Goal: Transaction & Acquisition: Purchase product/service

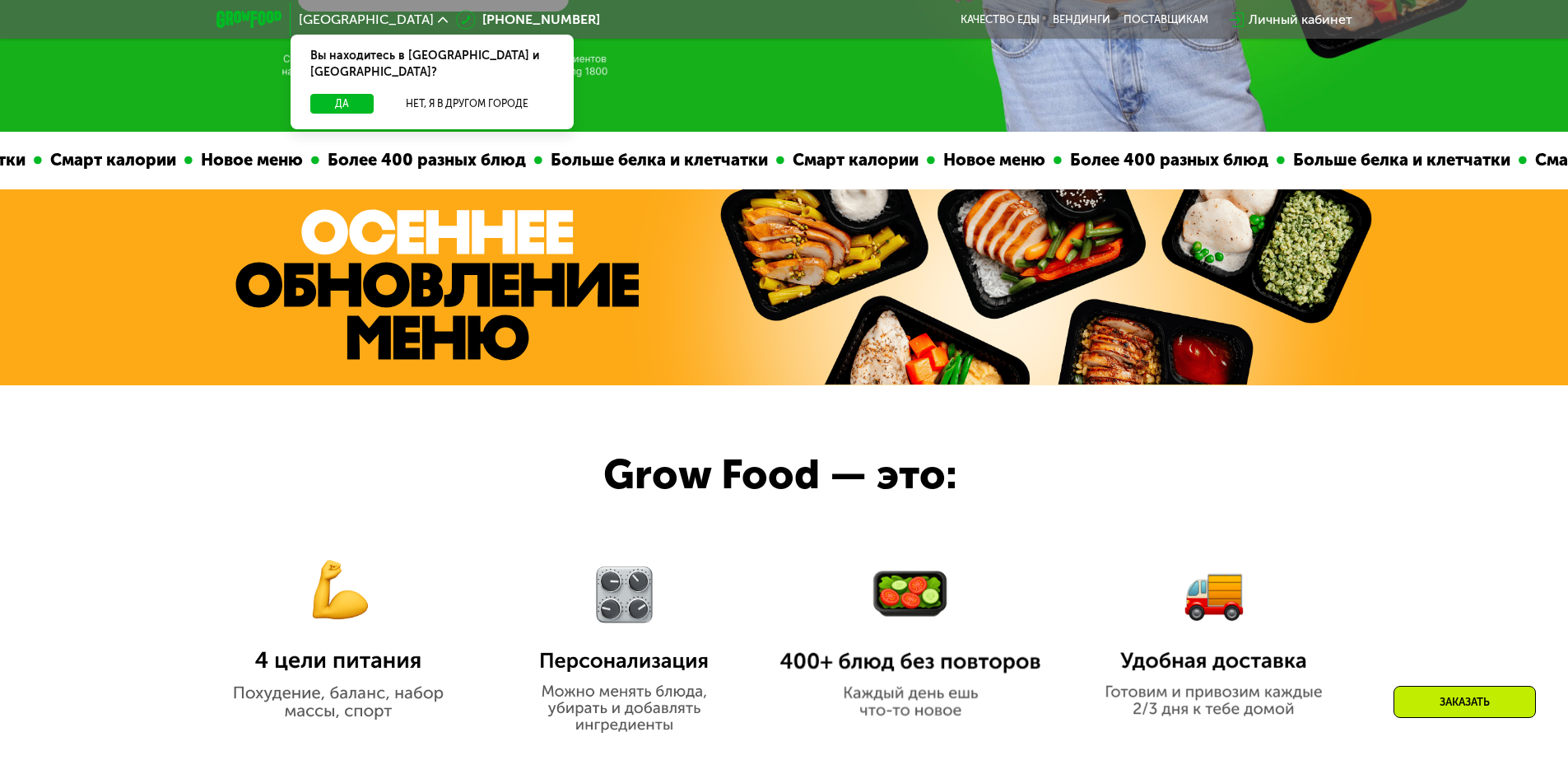
scroll to position [988, 0]
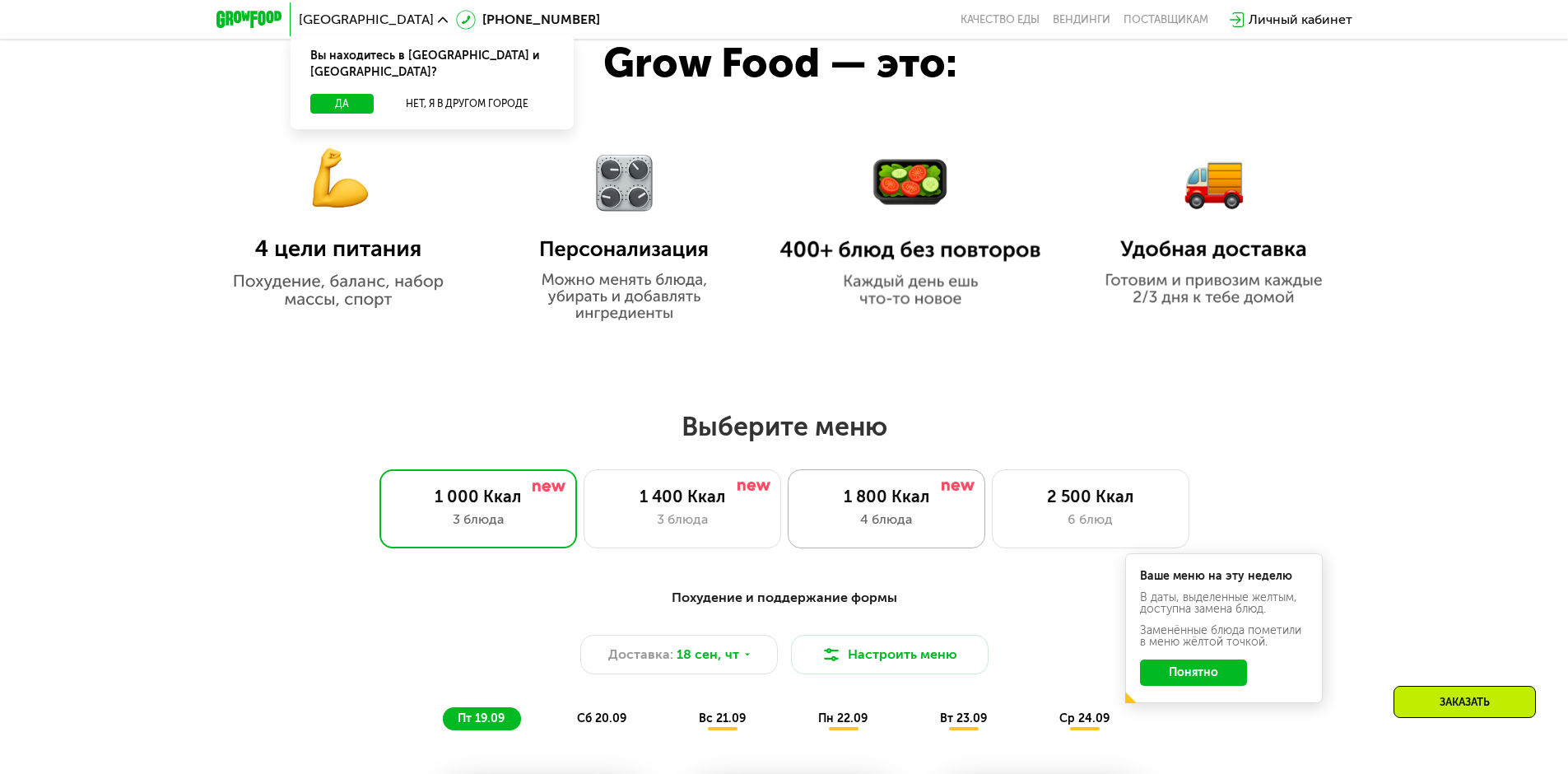
click at [873, 498] on div "1 800 Ккал" at bounding box center [886, 496] width 163 height 19
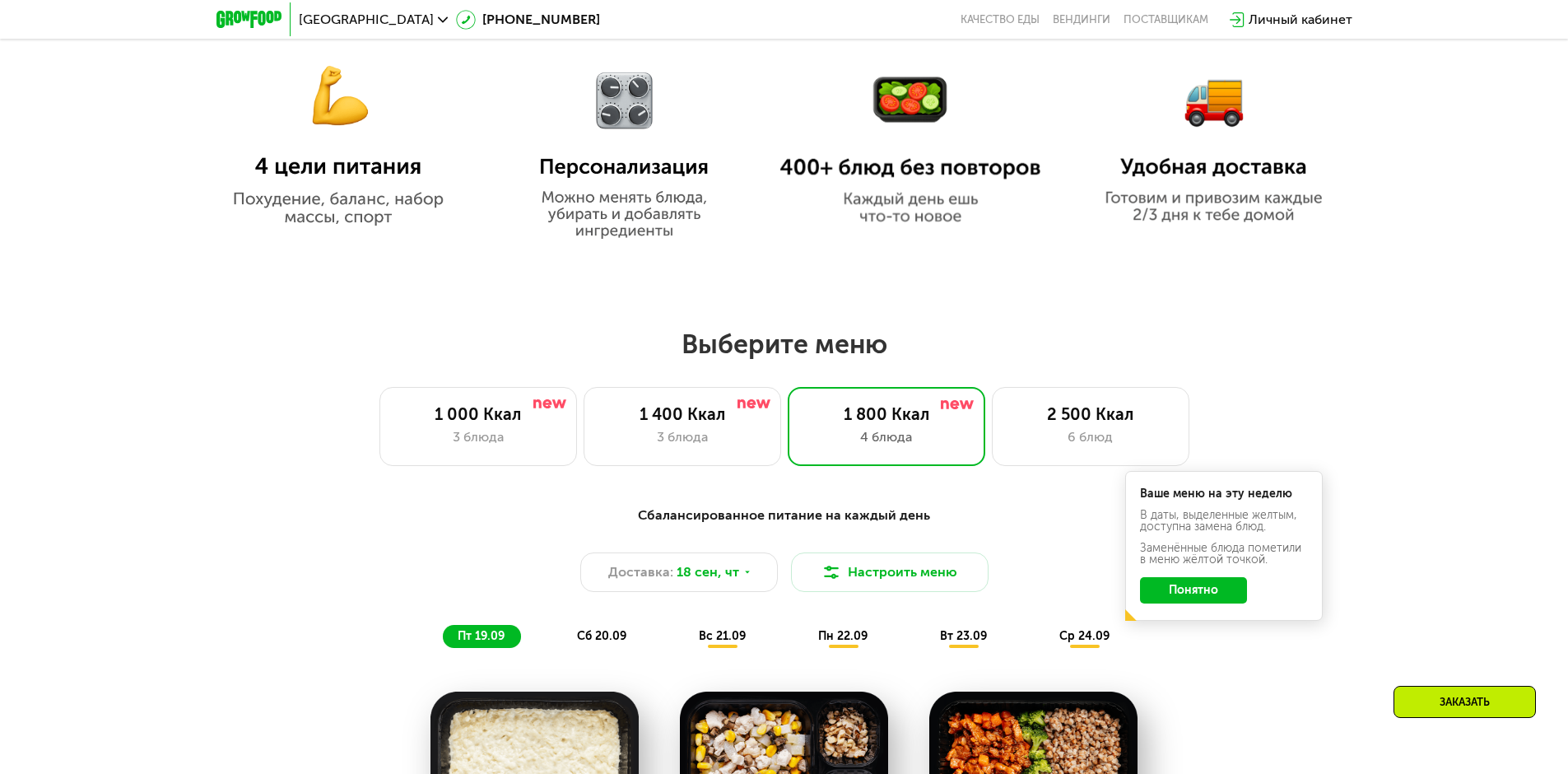
scroll to position [1318, 0]
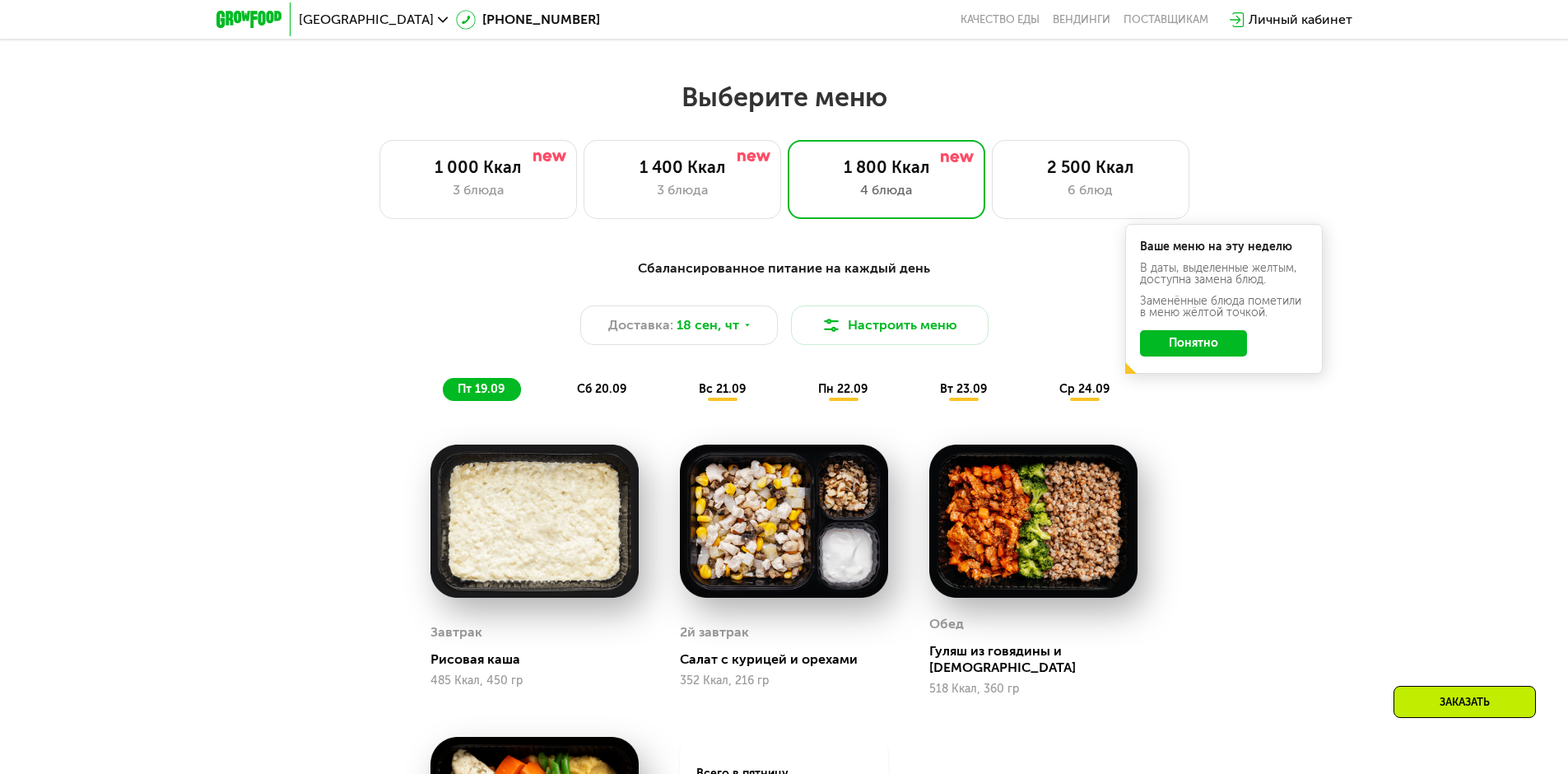
click at [996, 352] on button "Понятно" at bounding box center [1193, 343] width 107 height 27
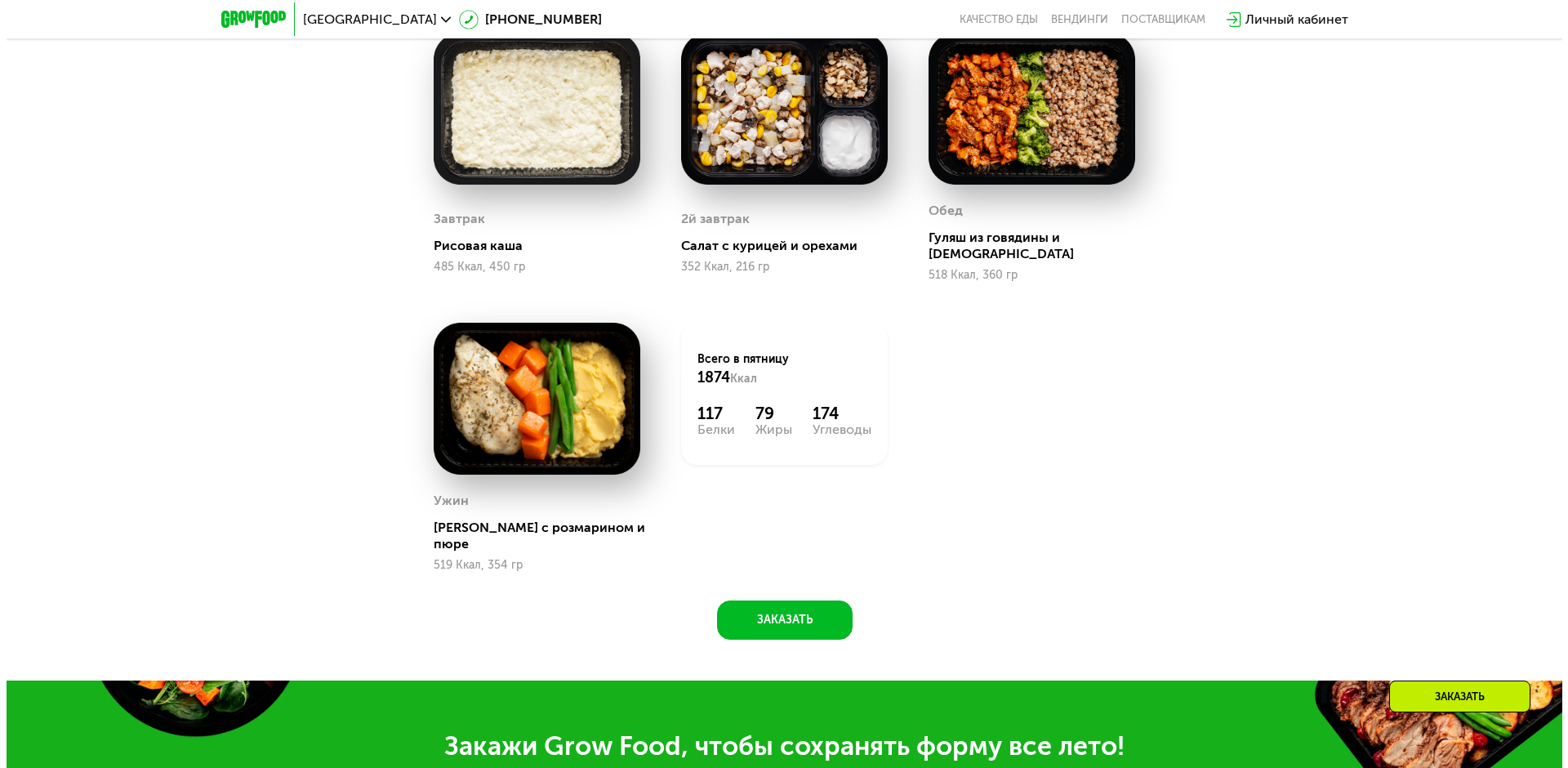
scroll to position [1225, 0]
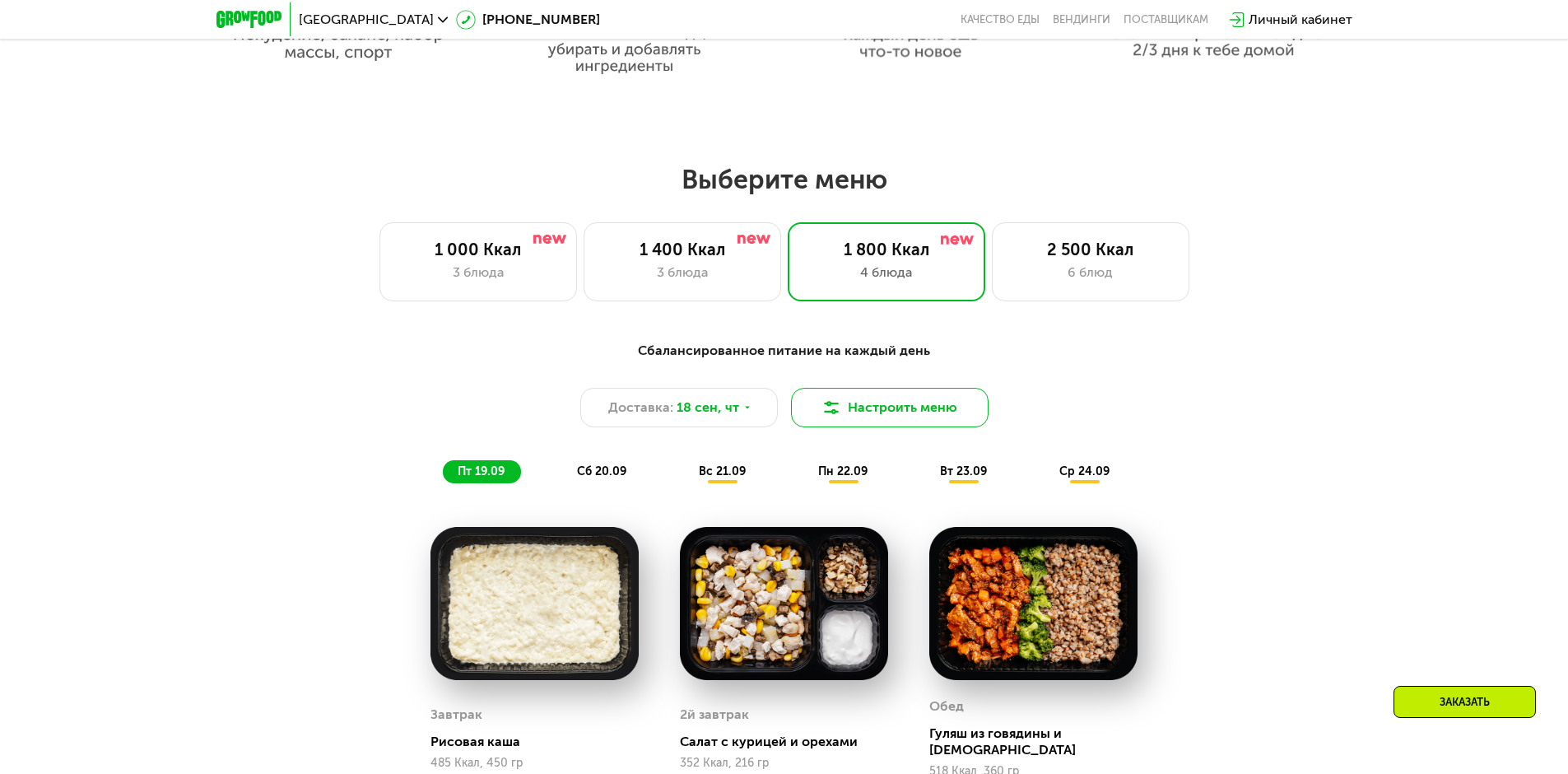
click at [883, 414] on button "Настроить меню" at bounding box center [890, 407] width 197 height 40
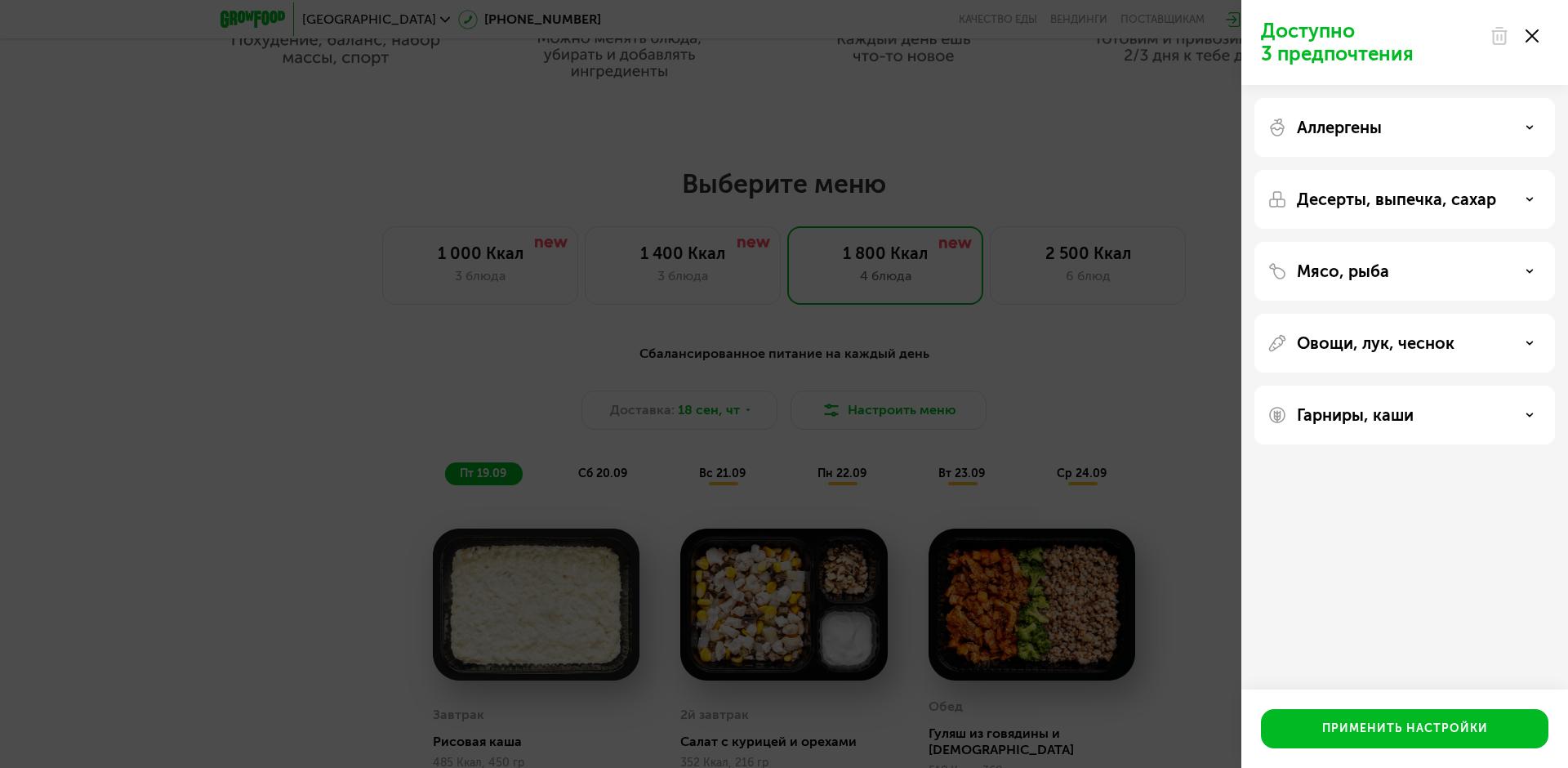
click at [988, 116] on div "Аллергены" at bounding box center [1404, 127] width 301 height 59
click at [988, 123] on div "Аллергены" at bounding box center [1405, 127] width 274 height 19
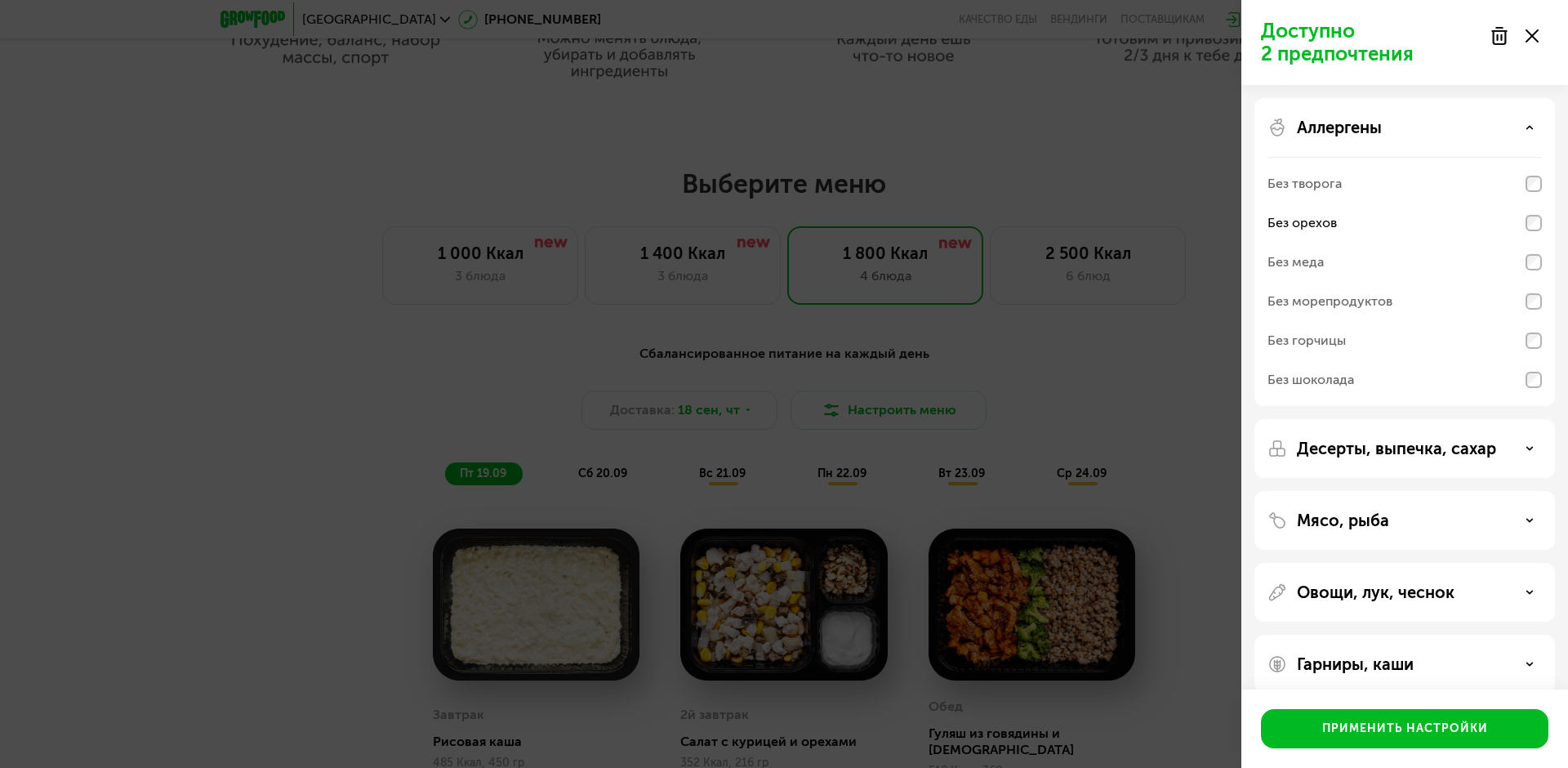
scroll to position [20, 0]
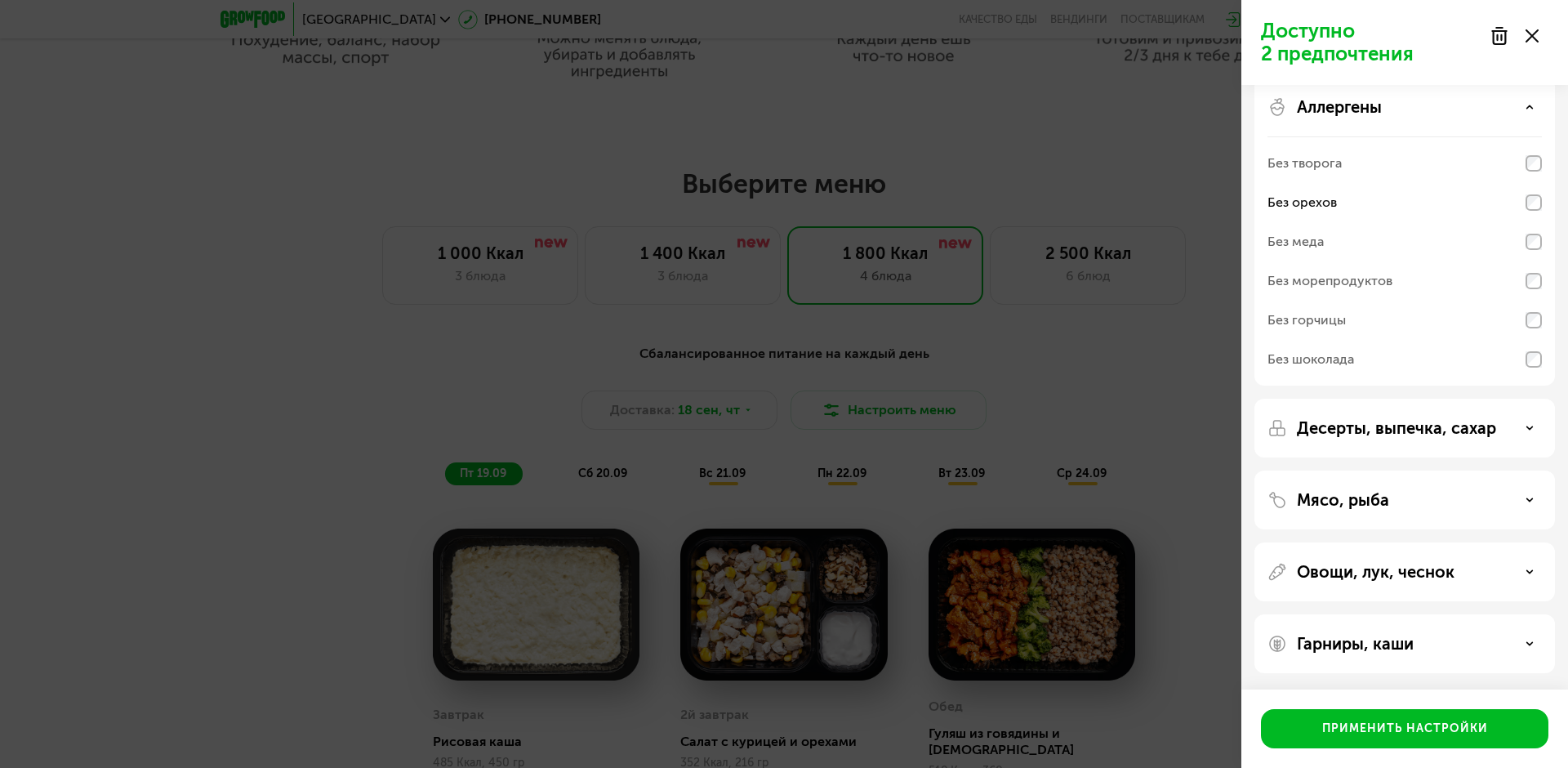
click at [988, 105] on div "Аллергены" at bounding box center [1405, 106] width 274 height 19
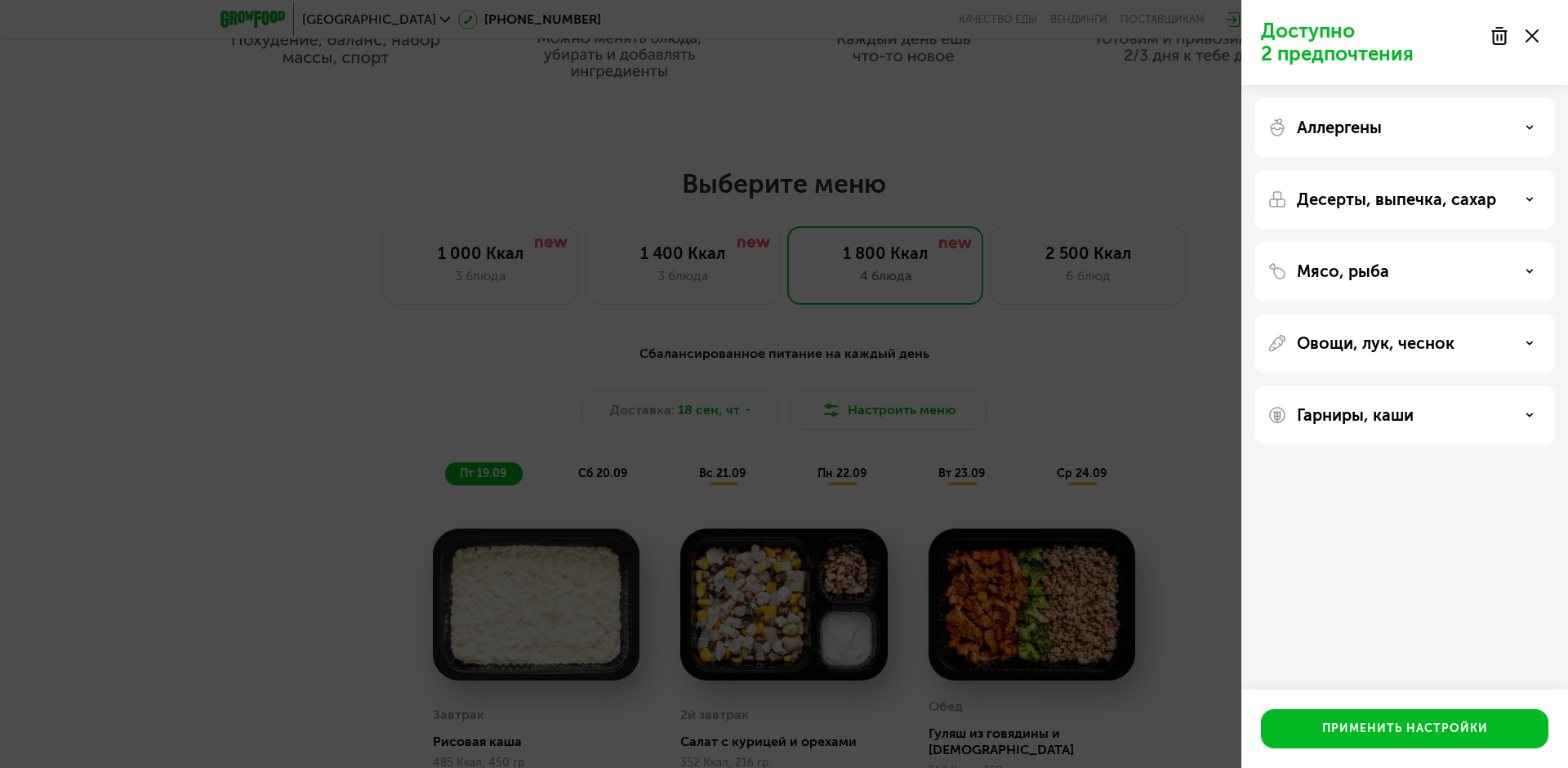
scroll to position [0, 0]
click at [988, 182] on div "Десерты, выпечка, сахар" at bounding box center [1404, 199] width 301 height 59
click at [988, 194] on div "Десерты, выпечка, сахар" at bounding box center [1405, 198] width 274 height 19
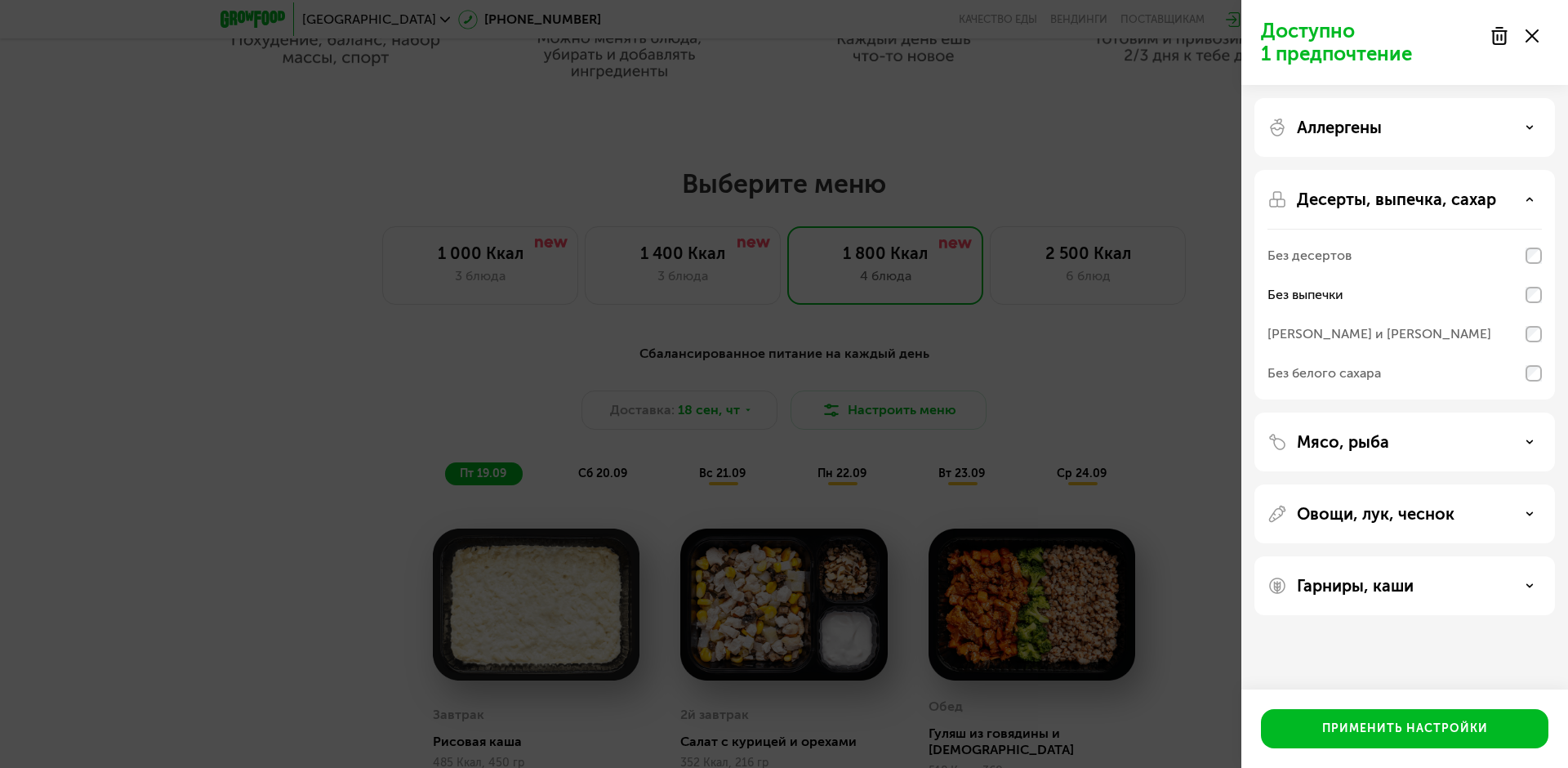
drag, startPoint x: 1531, startPoint y: 197, endPoint x: 1540, endPoint y: 204, distance: 11.4
click at [988, 201] on div "Десерты, выпечка, сахар" at bounding box center [1405, 198] width 274 height 19
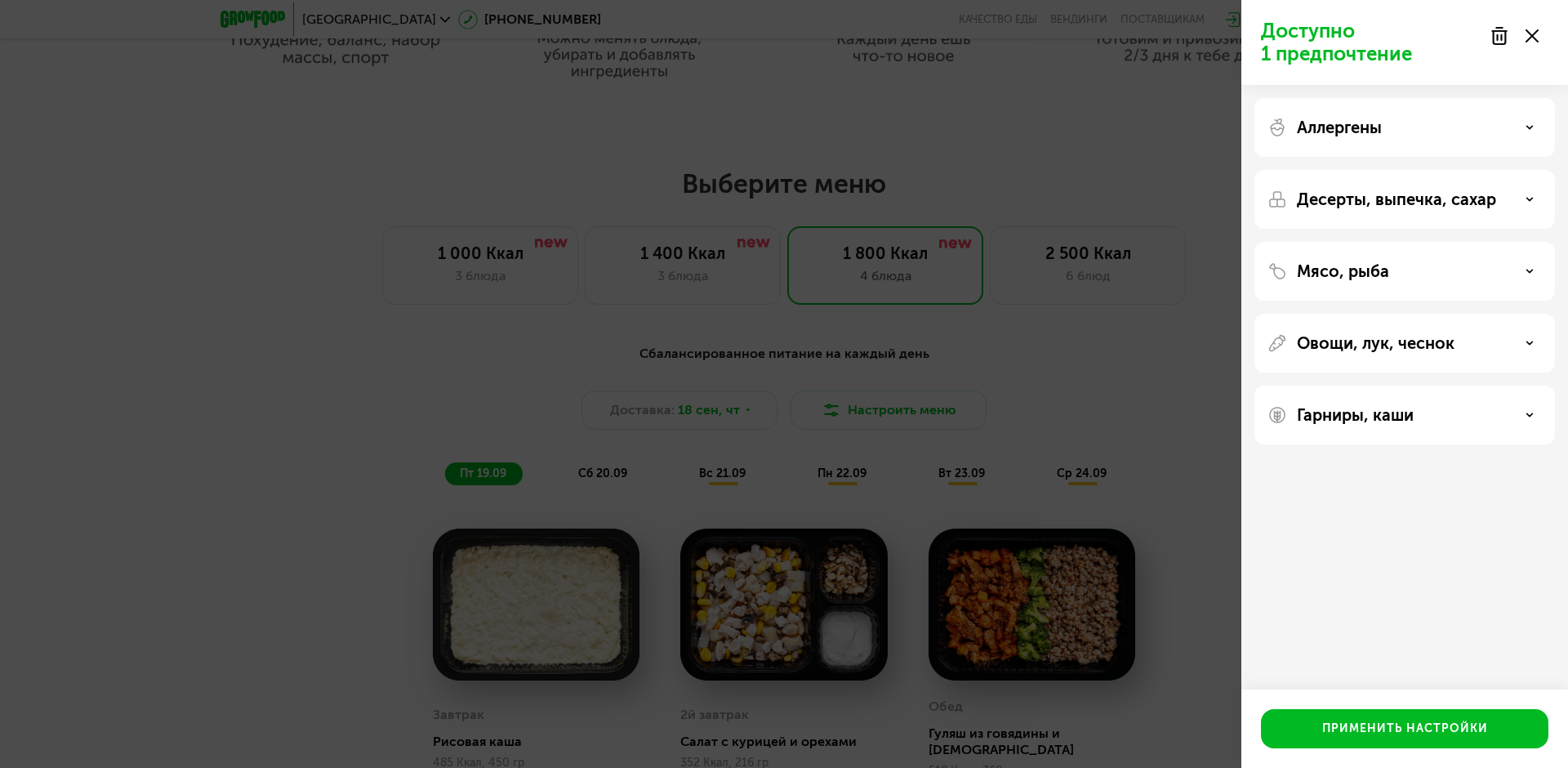
click at [988, 265] on div "Мясо, рыба" at bounding box center [1405, 271] width 274 height 19
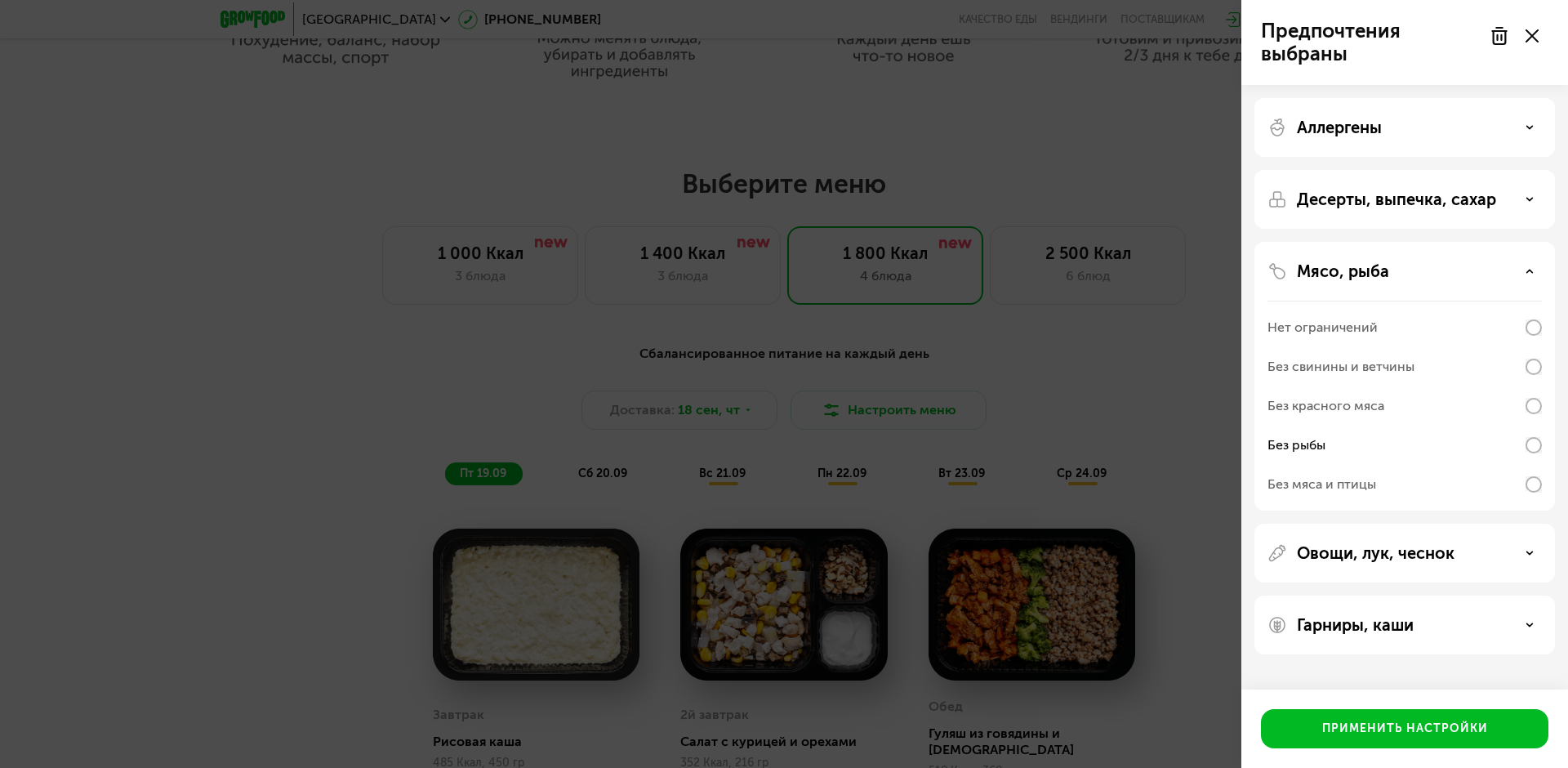
click at [988, 270] on icon at bounding box center [1530, 271] width 8 height 8
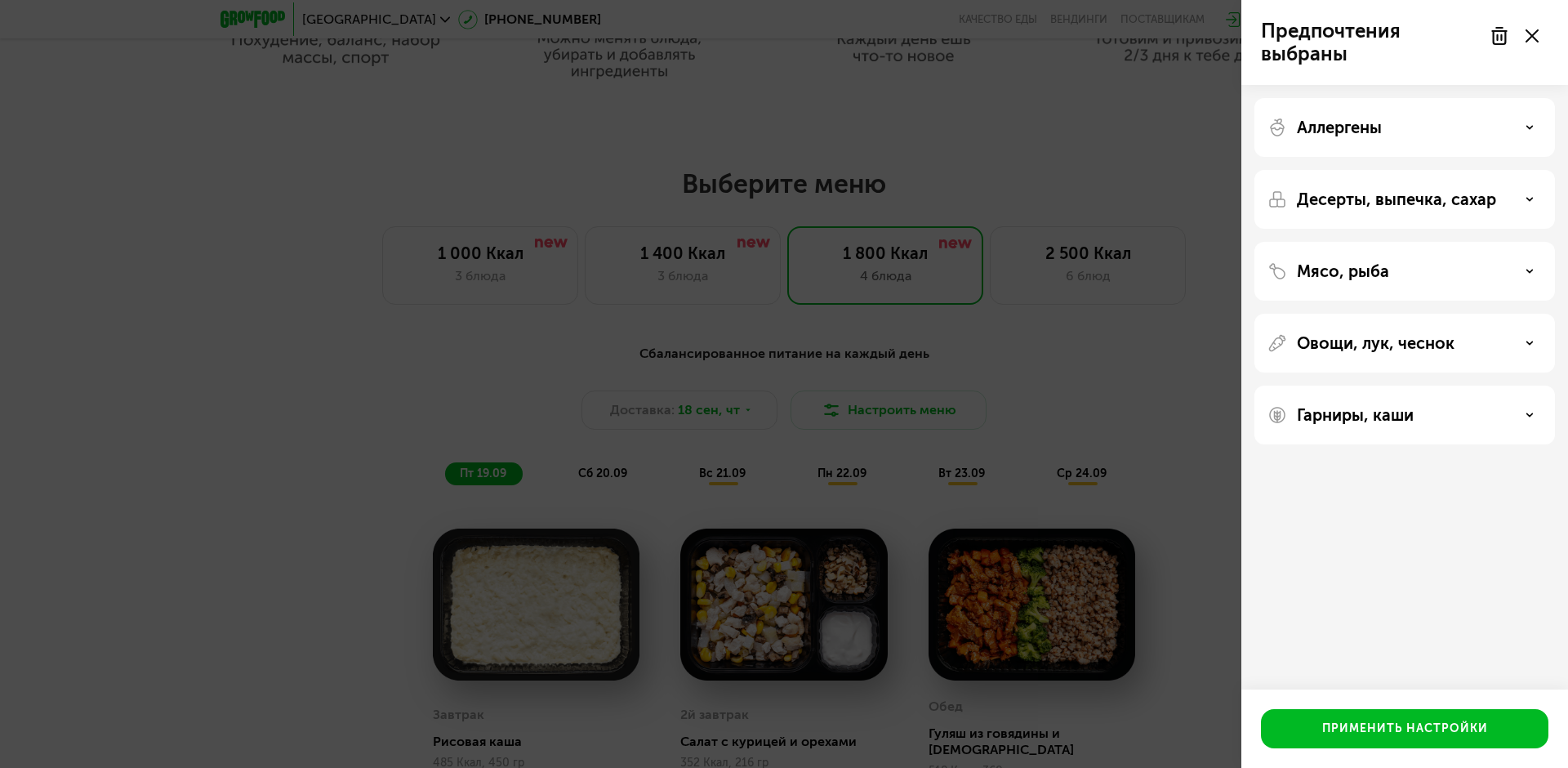
click at [988, 335] on div "Овощи, лук, чеснок" at bounding box center [1405, 343] width 274 height 19
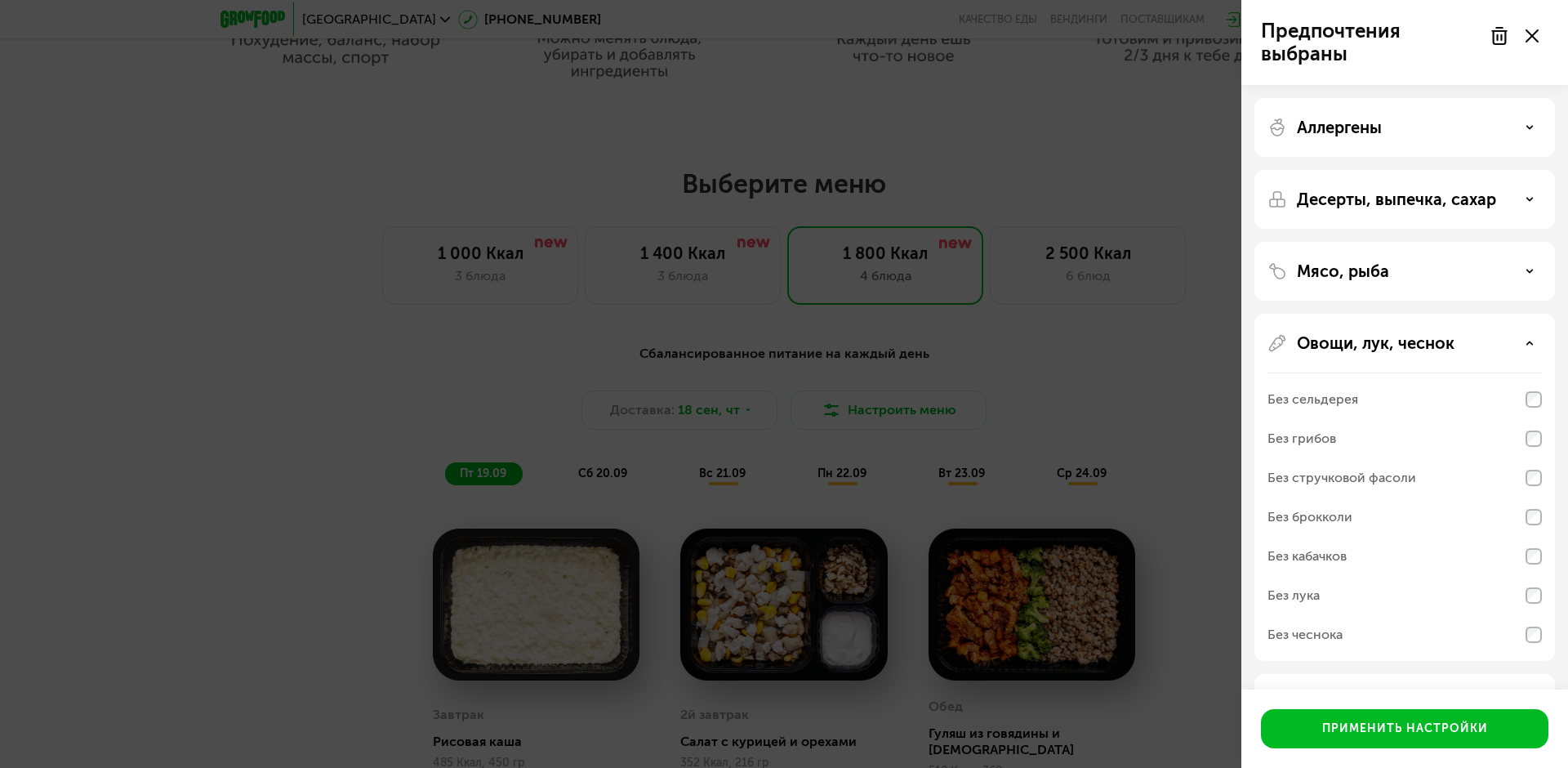
scroll to position [59, 0]
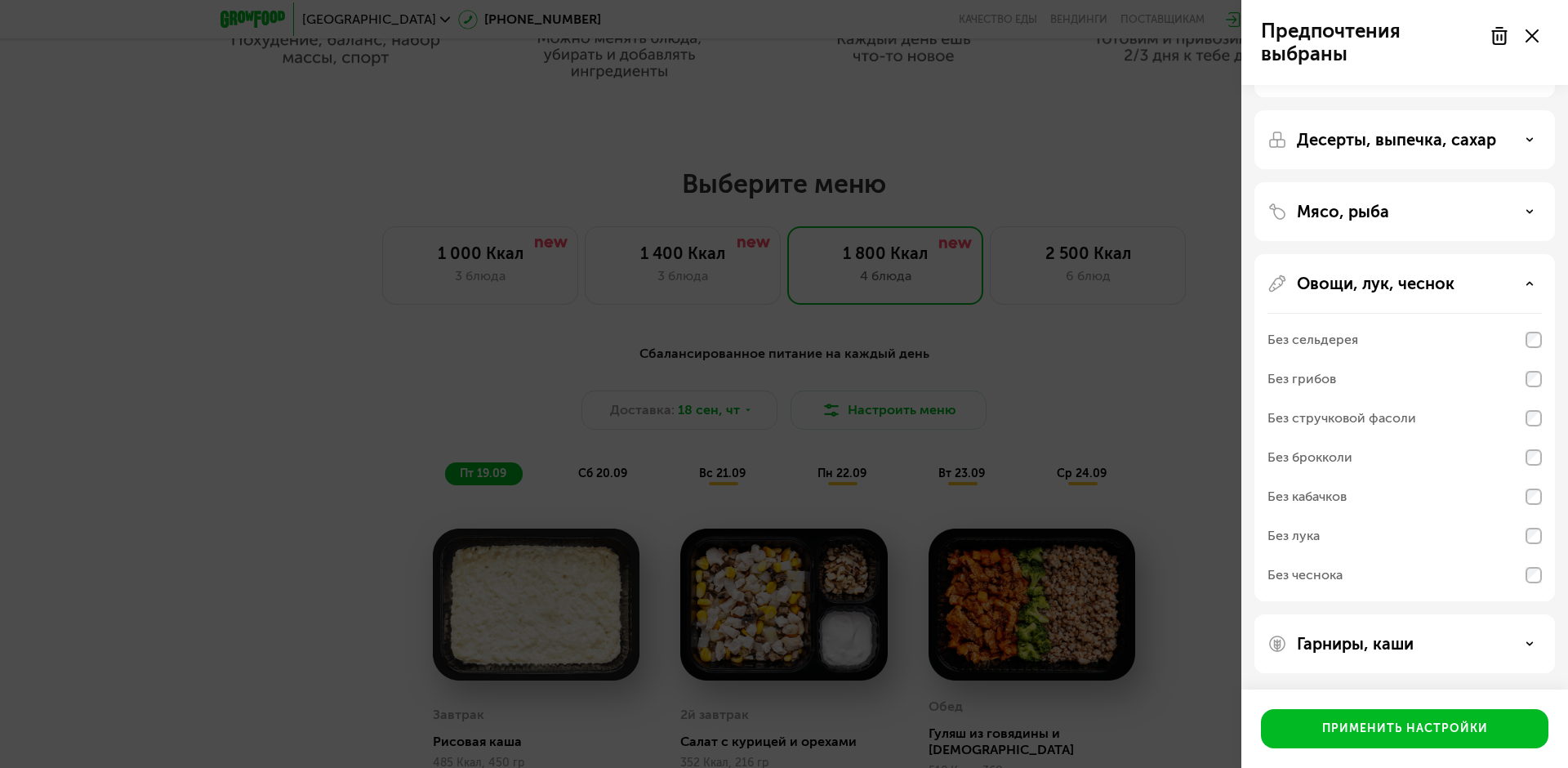
click at [988, 344] on div "Без сельдерея" at bounding box center [1405, 339] width 274 height 39
click at [988, 331] on div "Без сельдерея" at bounding box center [1405, 339] width 274 height 39
click at [988, 293] on div "Овощи, лук, чеснок" at bounding box center [1405, 283] width 274 height 19
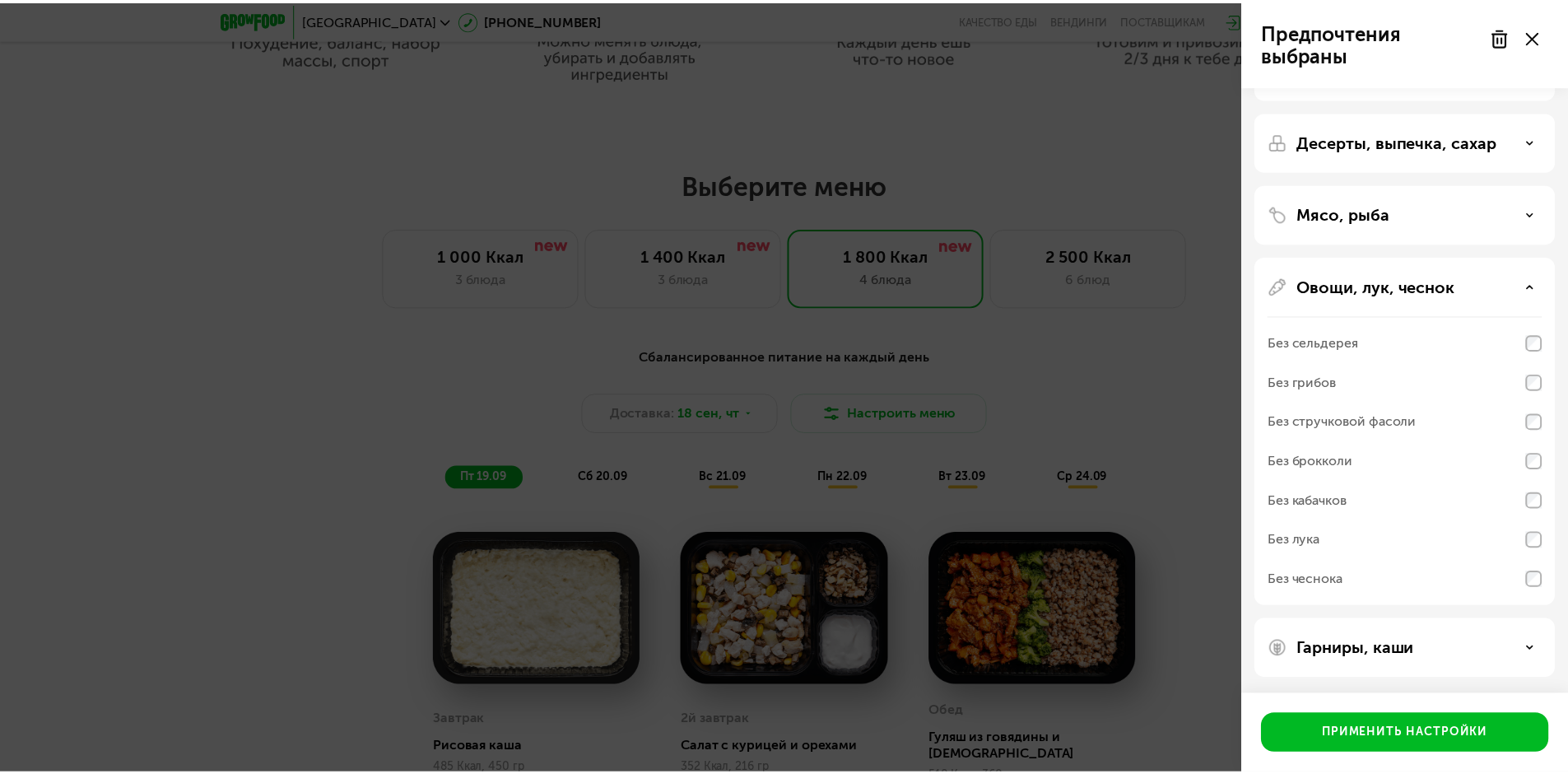
scroll to position [0, 0]
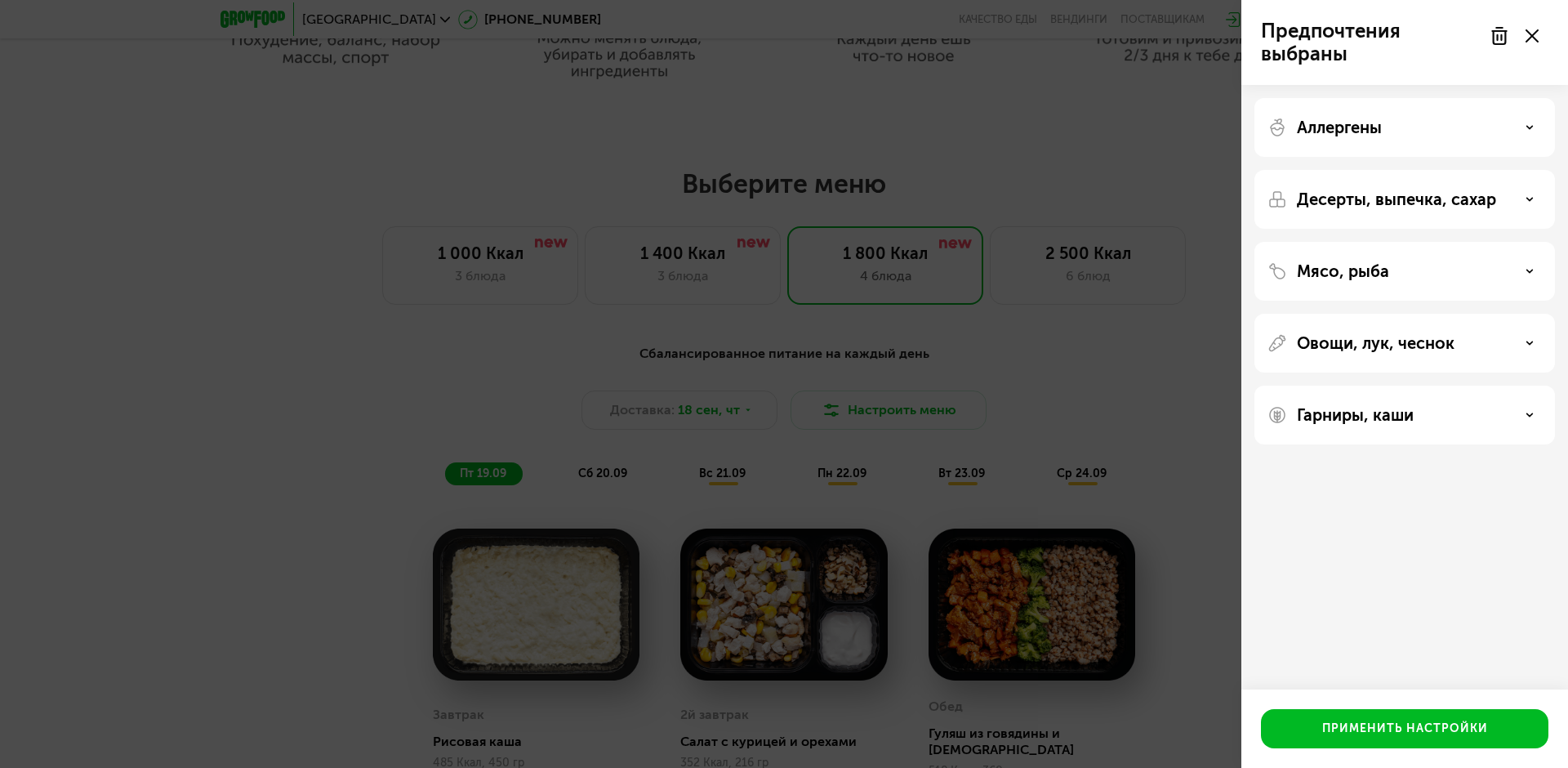
click at [988, 272] on div "Мясо, рыба" at bounding box center [1405, 271] width 274 height 19
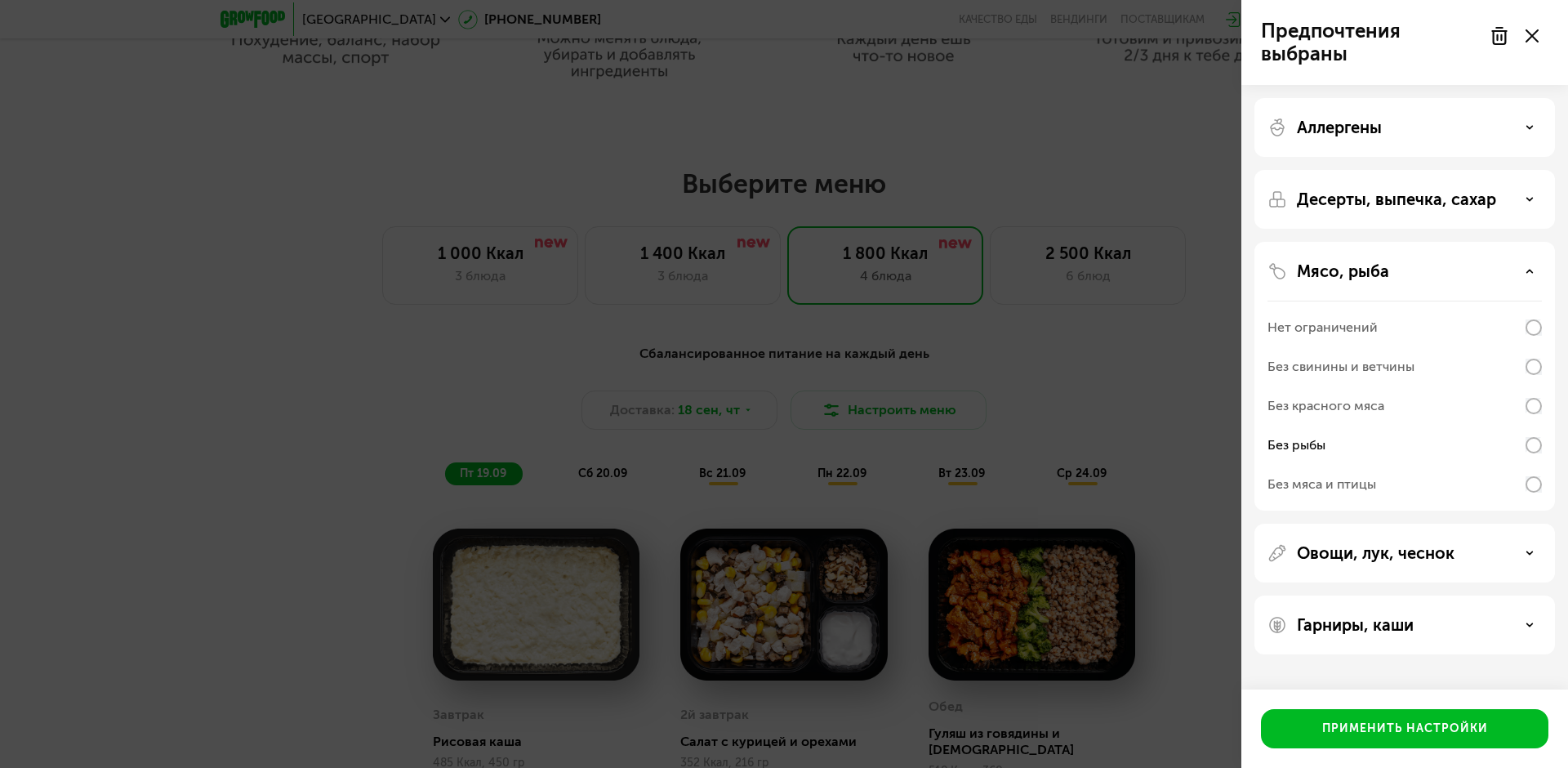
click at [988, 272] on div "Мясо, рыба" at bounding box center [1405, 271] width 274 height 19
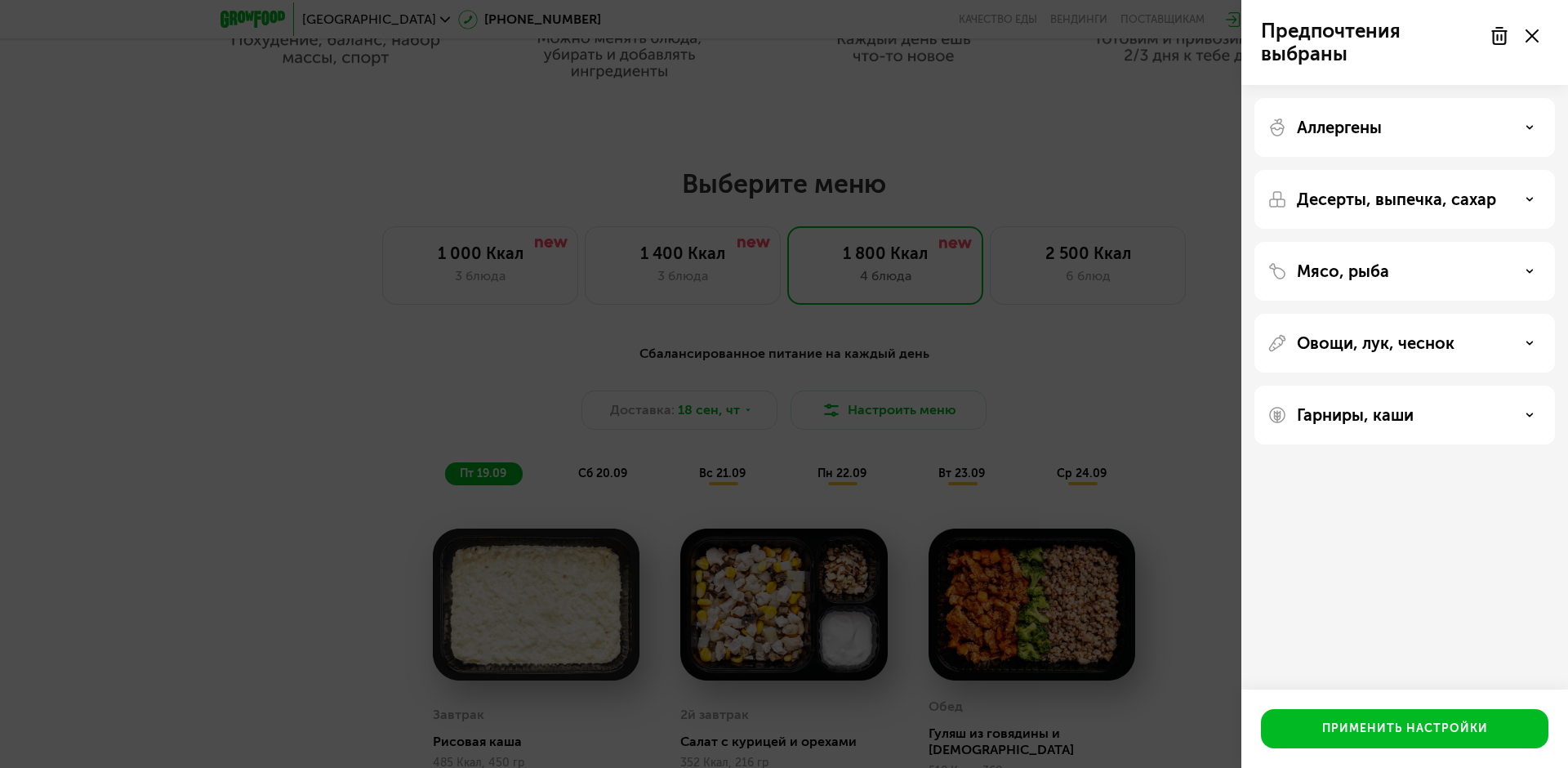
click at [988, 211] on div "Десерты, выпечка, сахар" at bounding box center [1404, 199] width 301 height 59
click at [988, 197] on icon at bounding box center [1530, 199] width 8 height 8
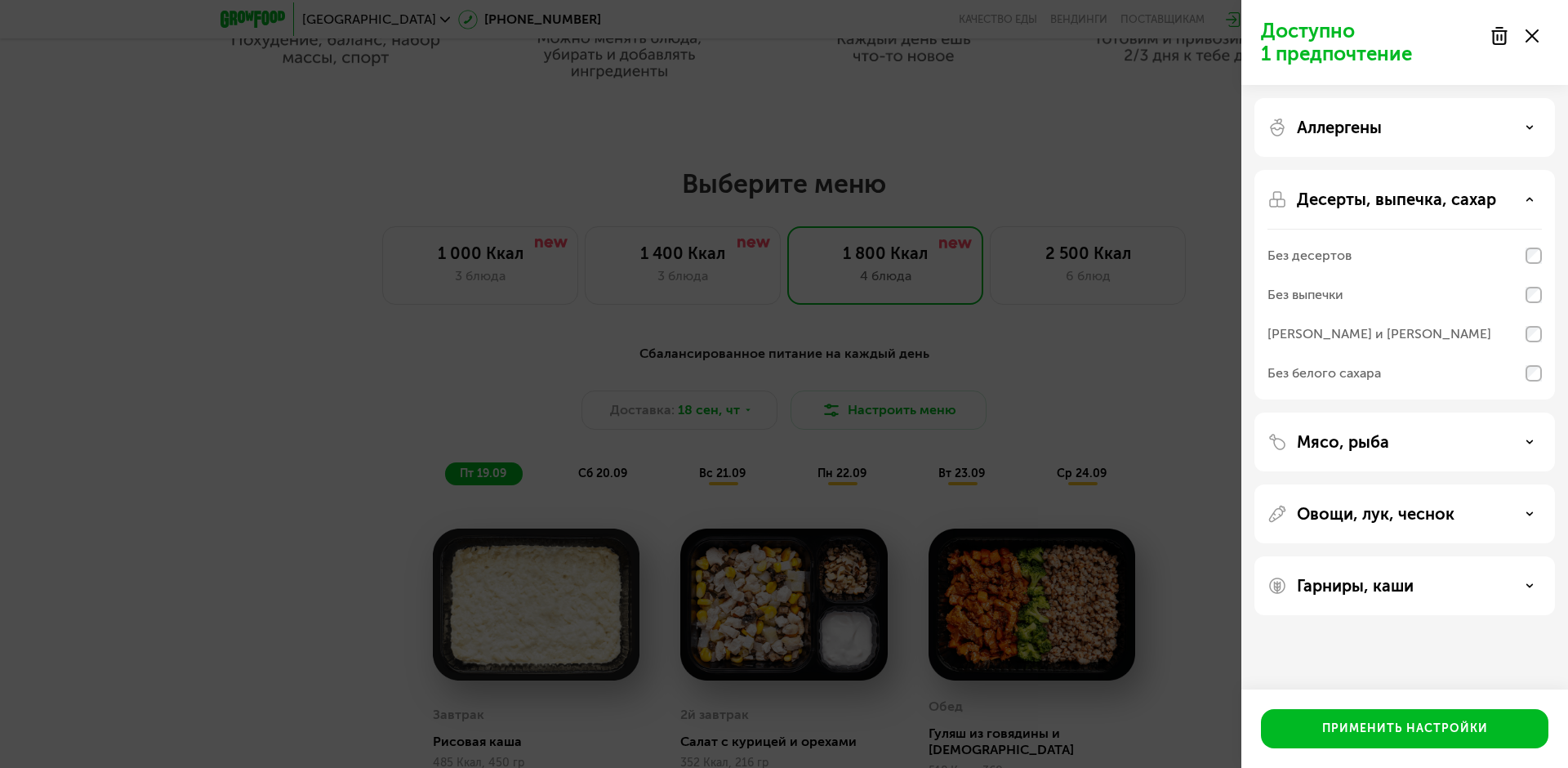
click at [988, 192] on div "Десерты, выпечка, сахар" at bounding box center [1405, 198] width 274 height 19
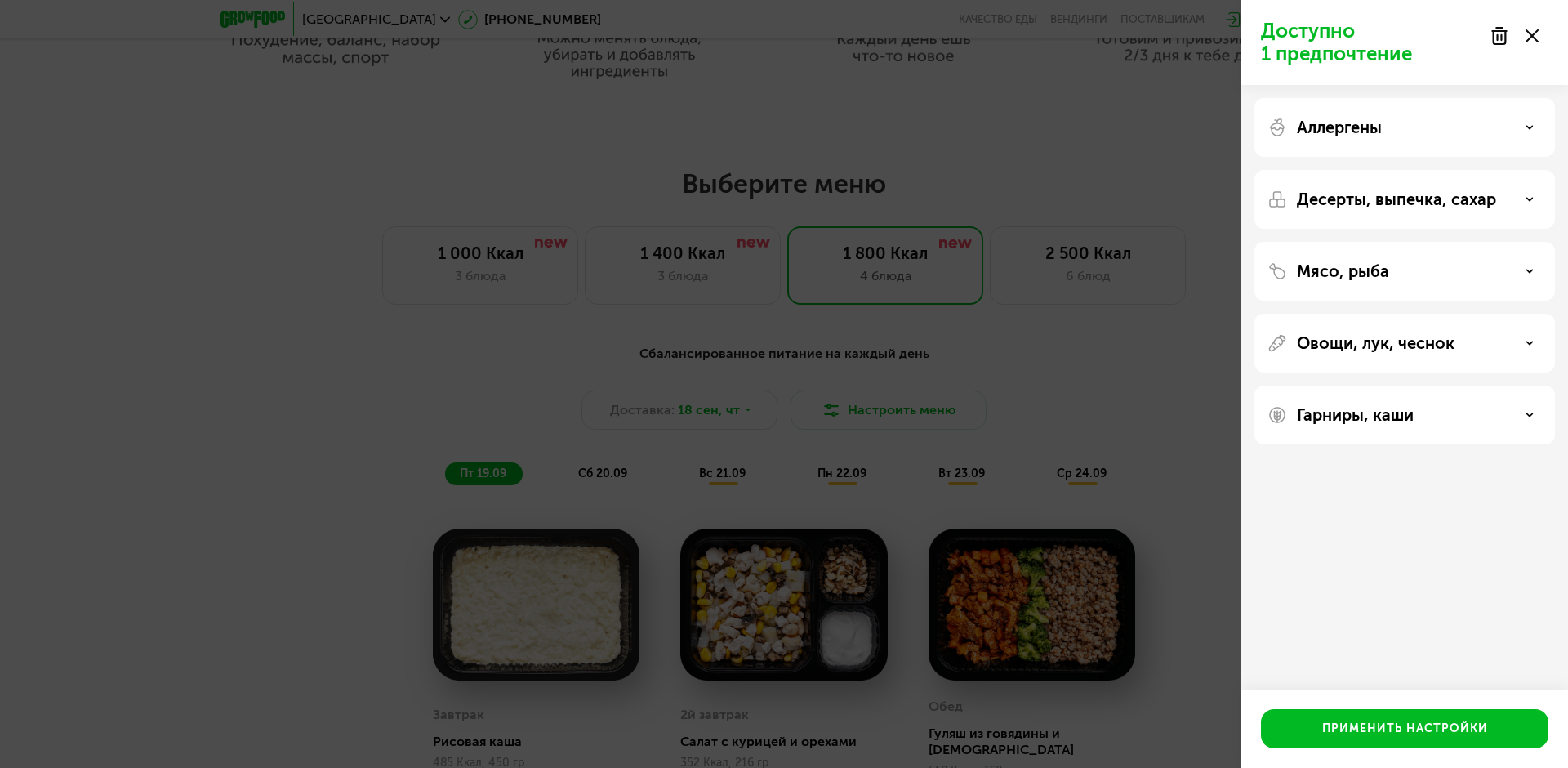
click at [988, 417] on div "Гарниры, каши" at bounding box center [1405, 414] width 274 height 19
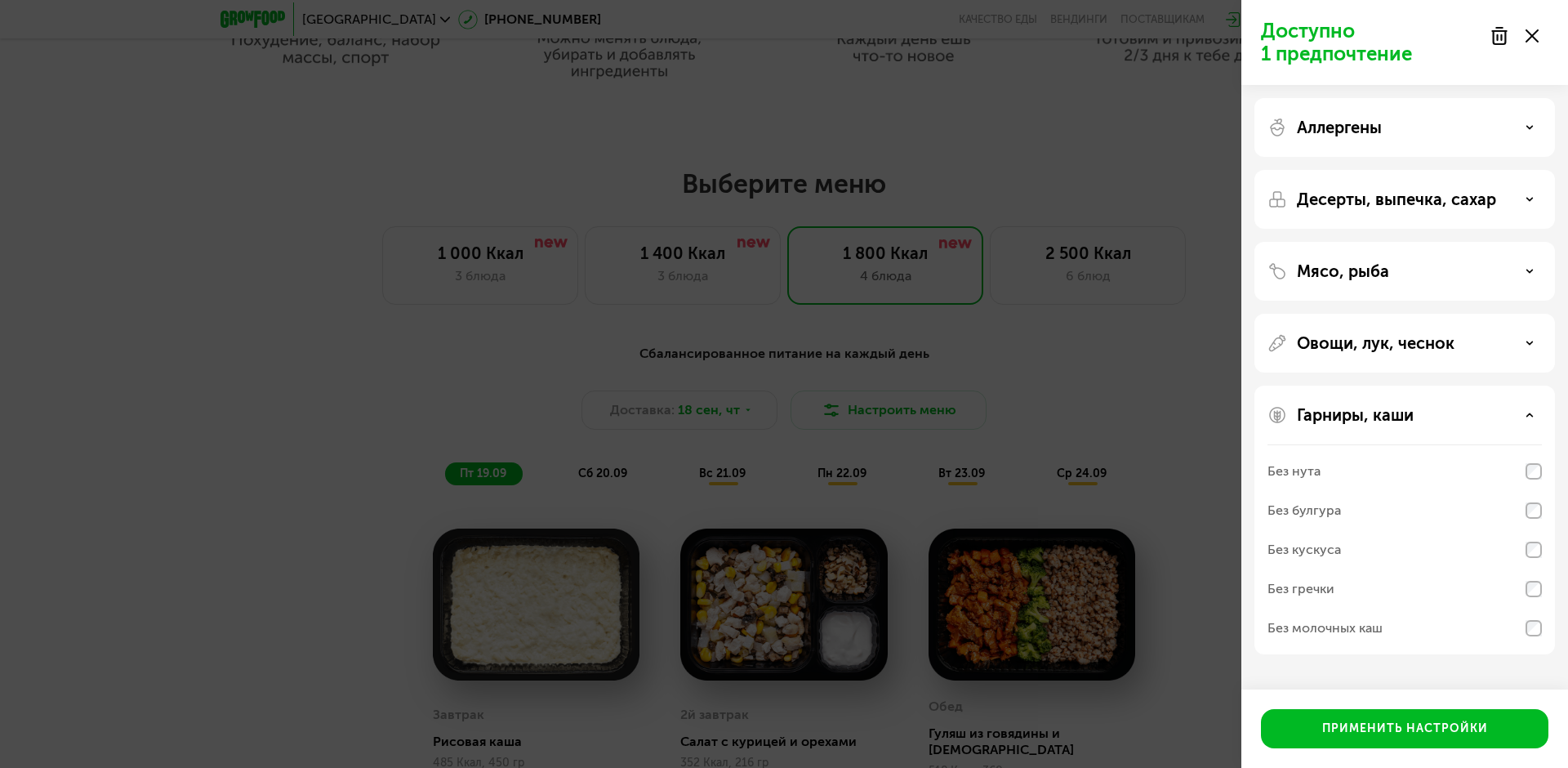
click at [988, 421] on div "Гарниры, каши" at bounding box center [1405, 414] width 274 height 19
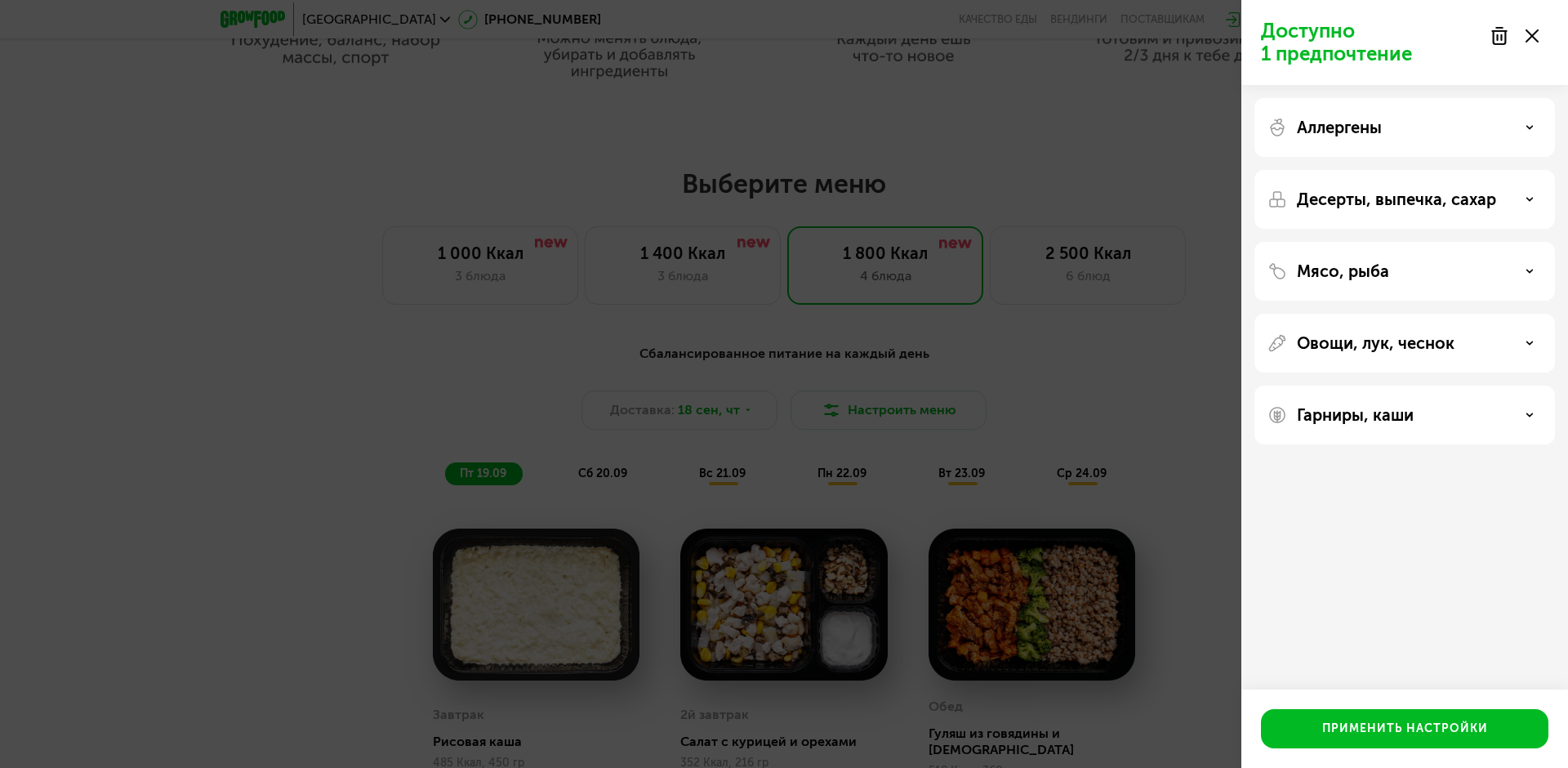
click at [988, 360] on div "Овощи, лук, чеснок" at bounding box center [1404, 343] width 301 height 59
click at [988, 345] on p "Овощи, лук, чеснок" at bounding box center [1376, 343] width 157 height 19
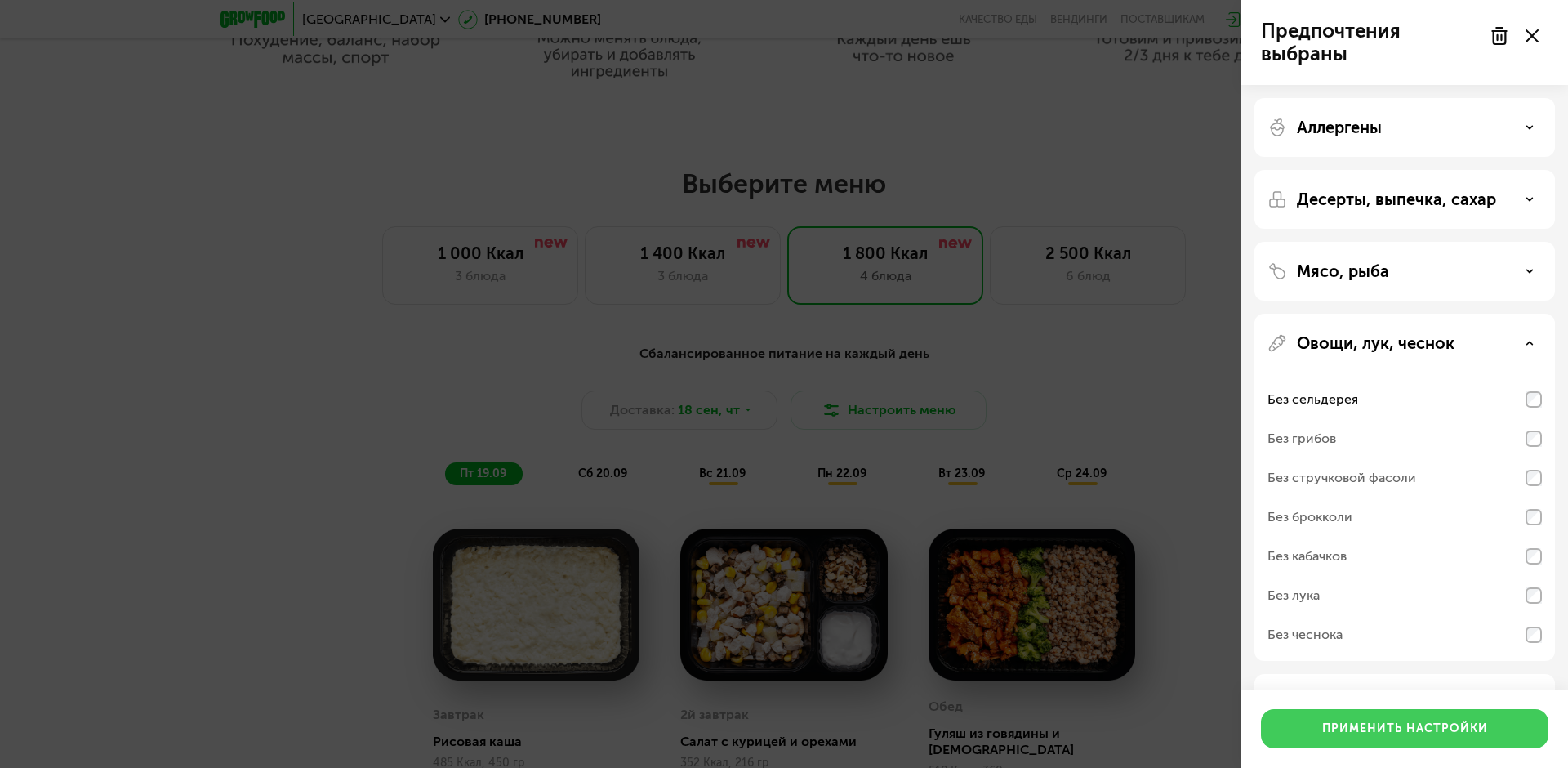
click at [988, 732] on div "Применить настройки" at bounding box center [1405, 729] width 165 height 16
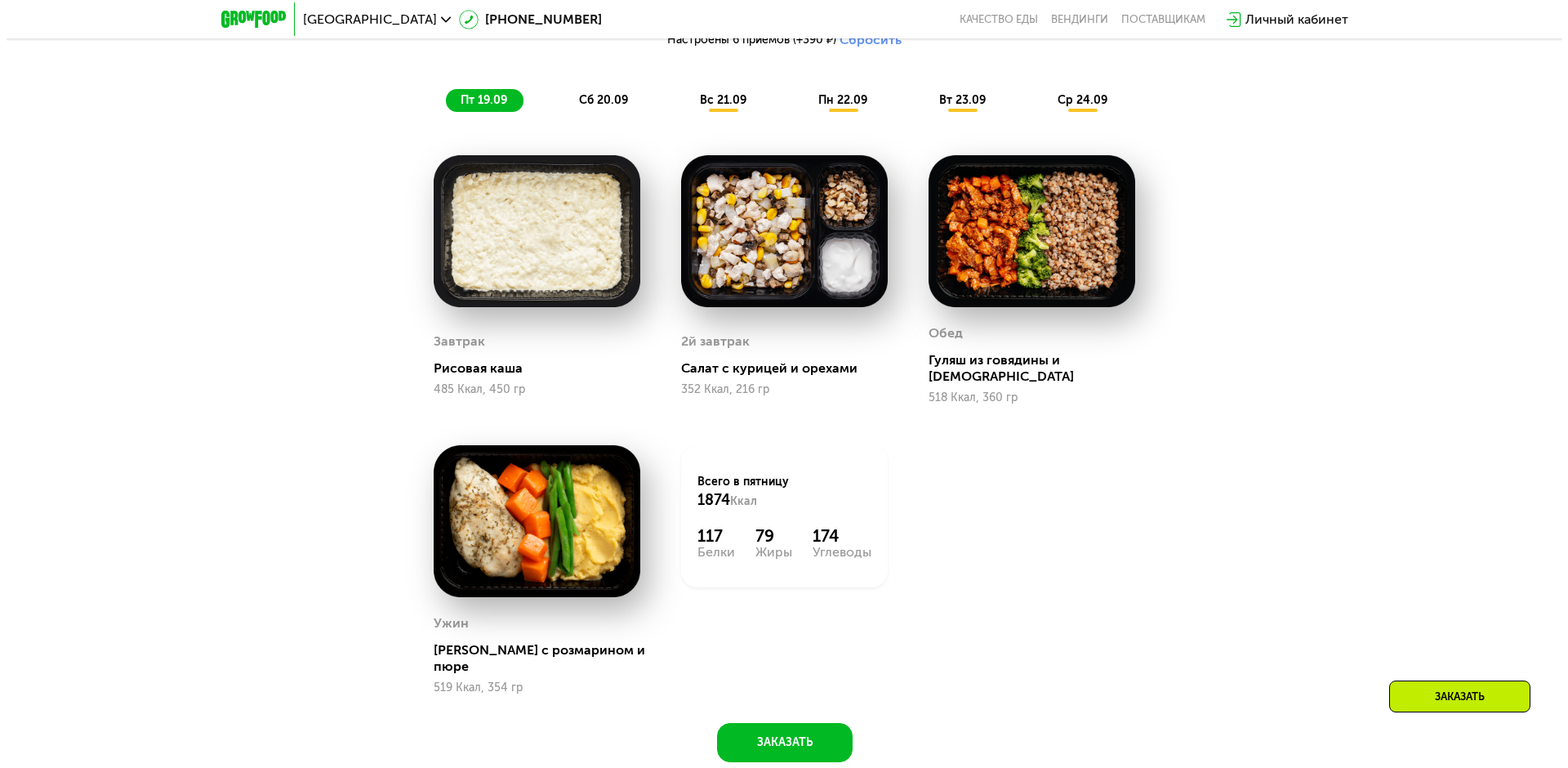
scroll to position [1470, 0]
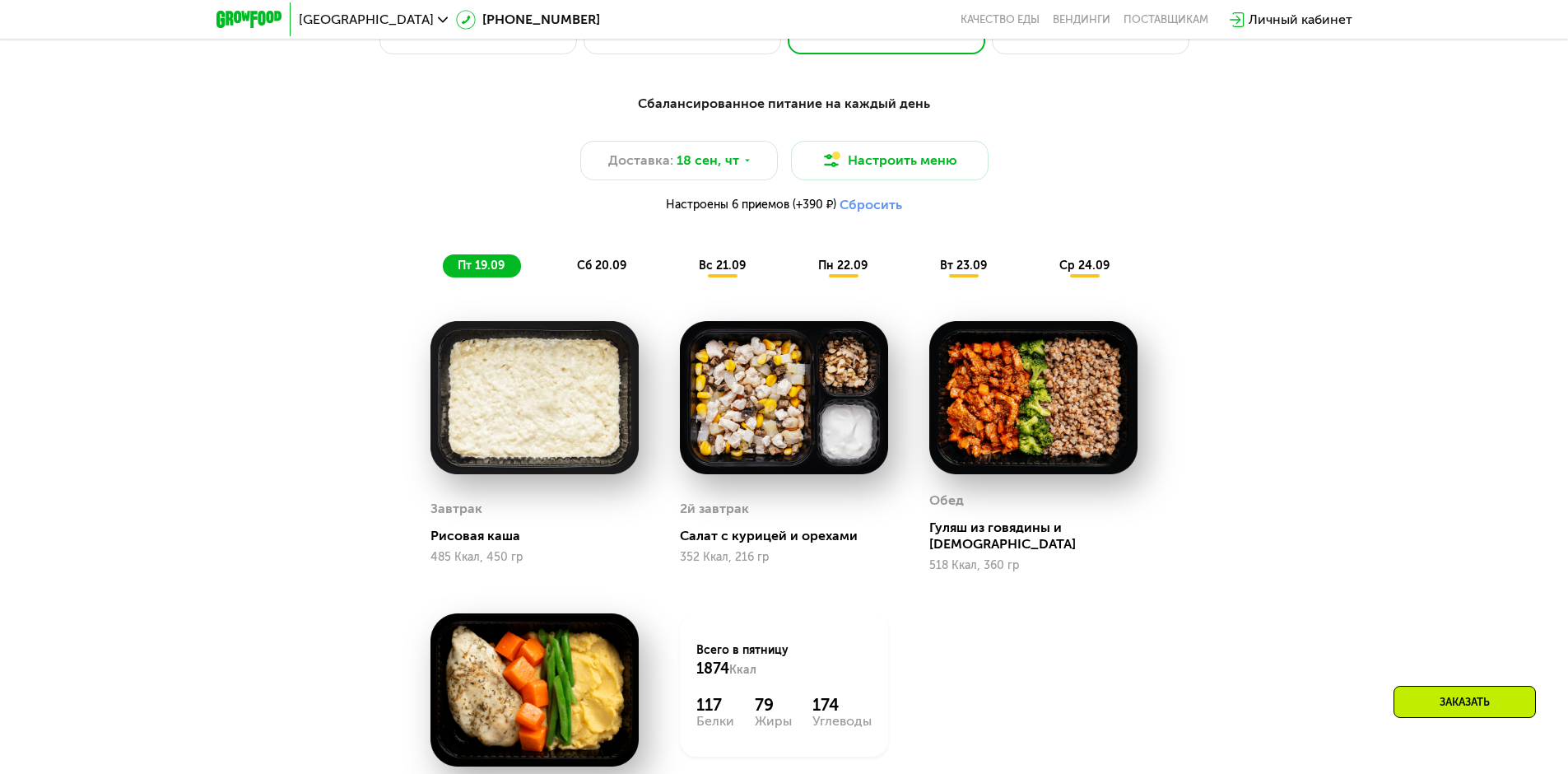
click at [604, 272] on span "сб 20.09" at bounding box center [602, 265] width 50 height 14
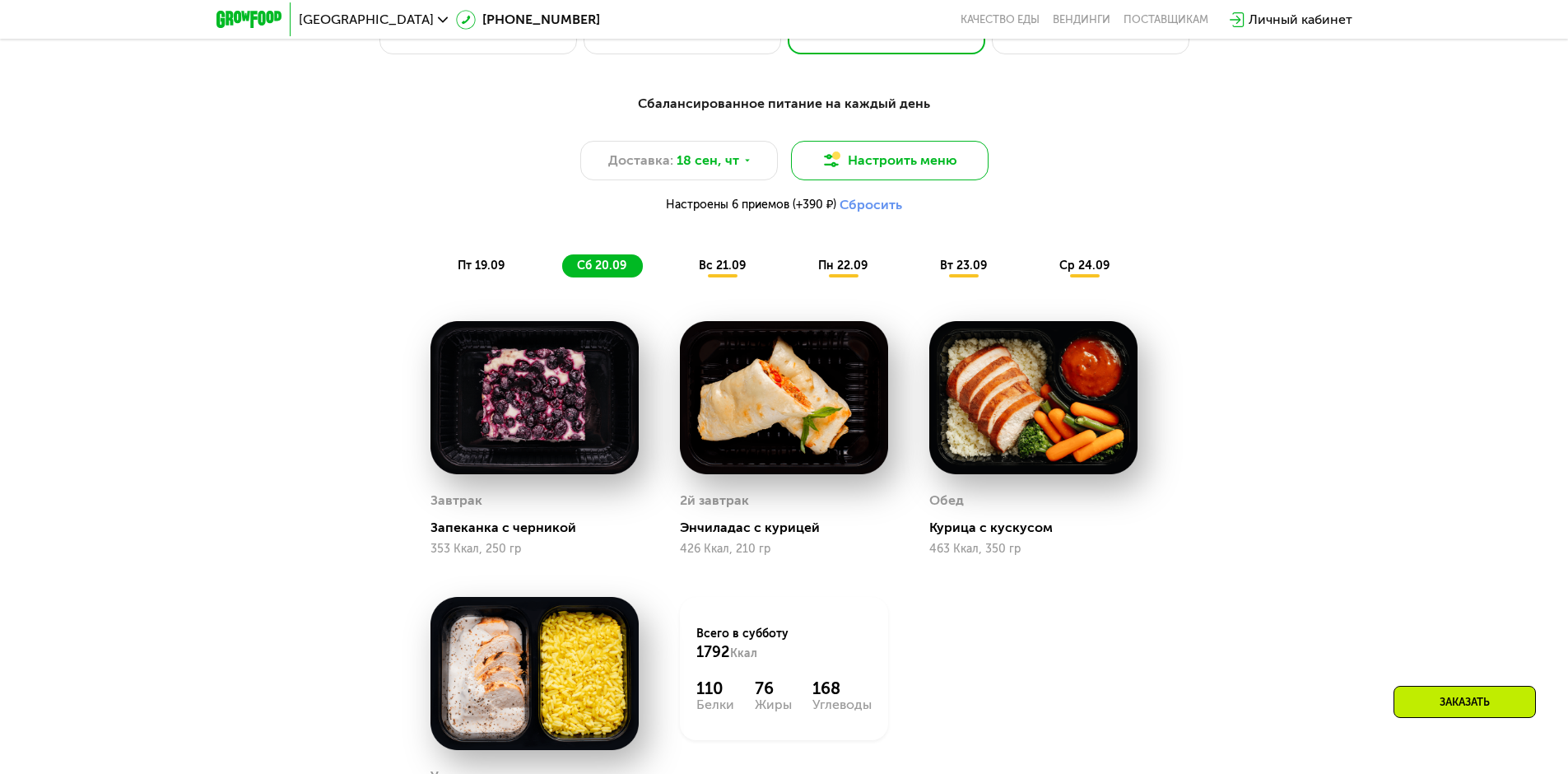
click at [888, 176] on button "Настроить меню" at bounding box center [890, 160] width 197 height 40
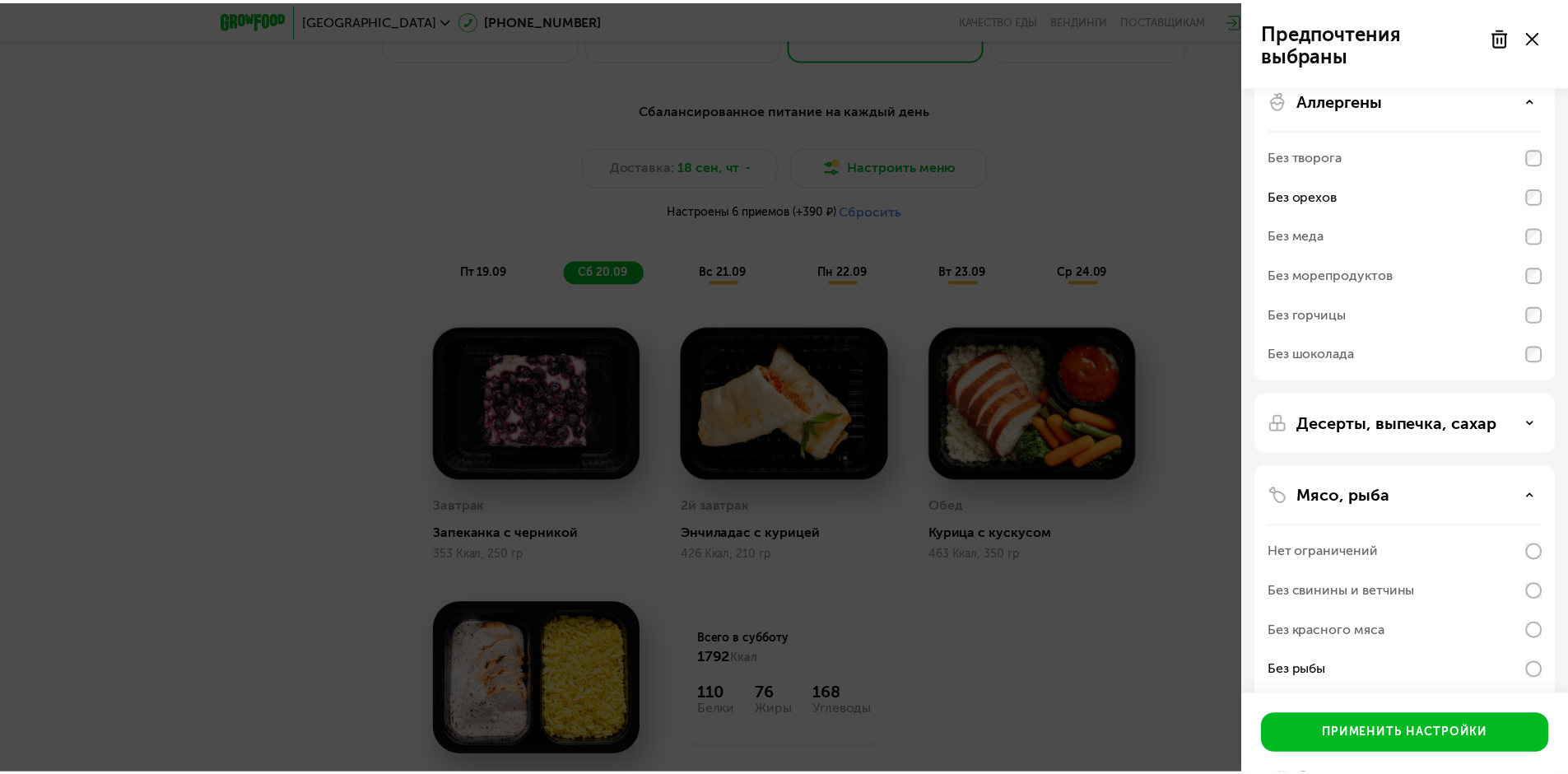
scroll to position [0, 0]
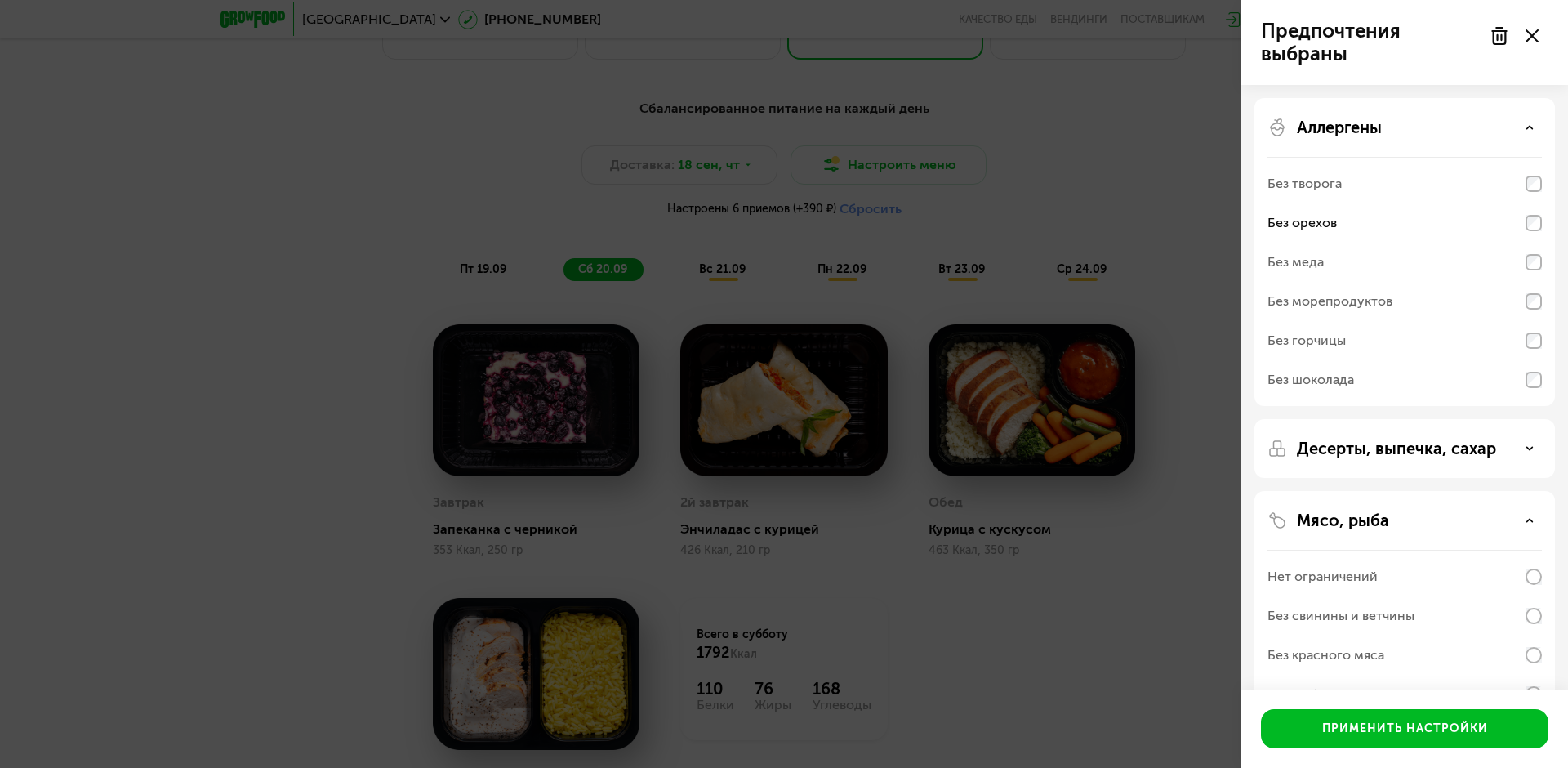
click at [988, 36] on icon at bounding box center [1532, 36] width 13 height 13
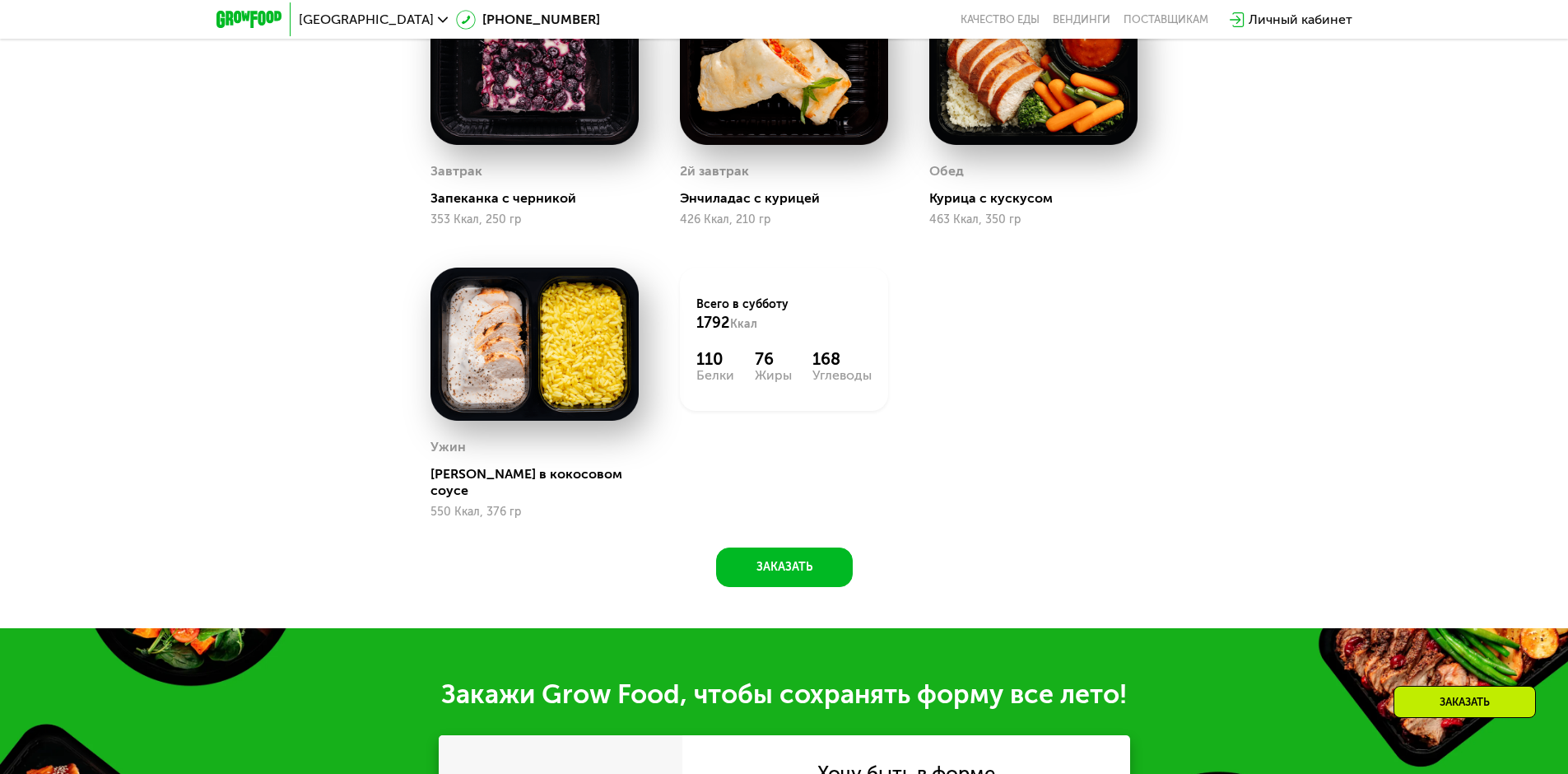
scroll to position [1318, 0]
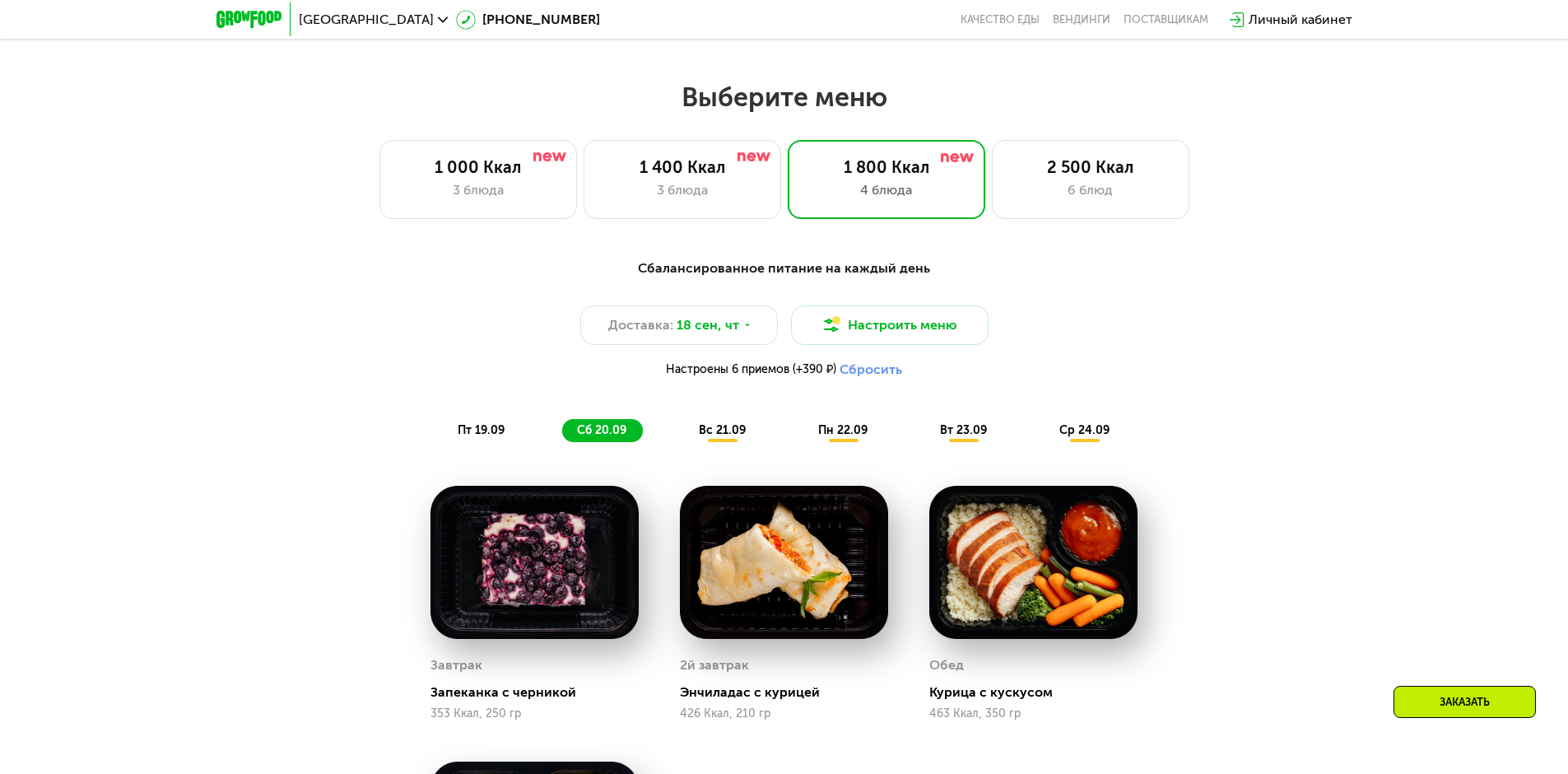
drag, startPoint x: 1094, startPoint y: 195, endPoint x: 1140, endPoint y: 280, distance: 96.6
click at [996, 294] on div "Выберите меню 1 000 Ккал 3 блюда 1 400 Ккал 3 блюда 1 800 Ккал 4 блюда 2 500 Кк…" at bounding box center [784, 602] width 1568 height 1041
click at [714, 200] on div "3 блюда" at bounding box center [682, 190] width 163 height 19
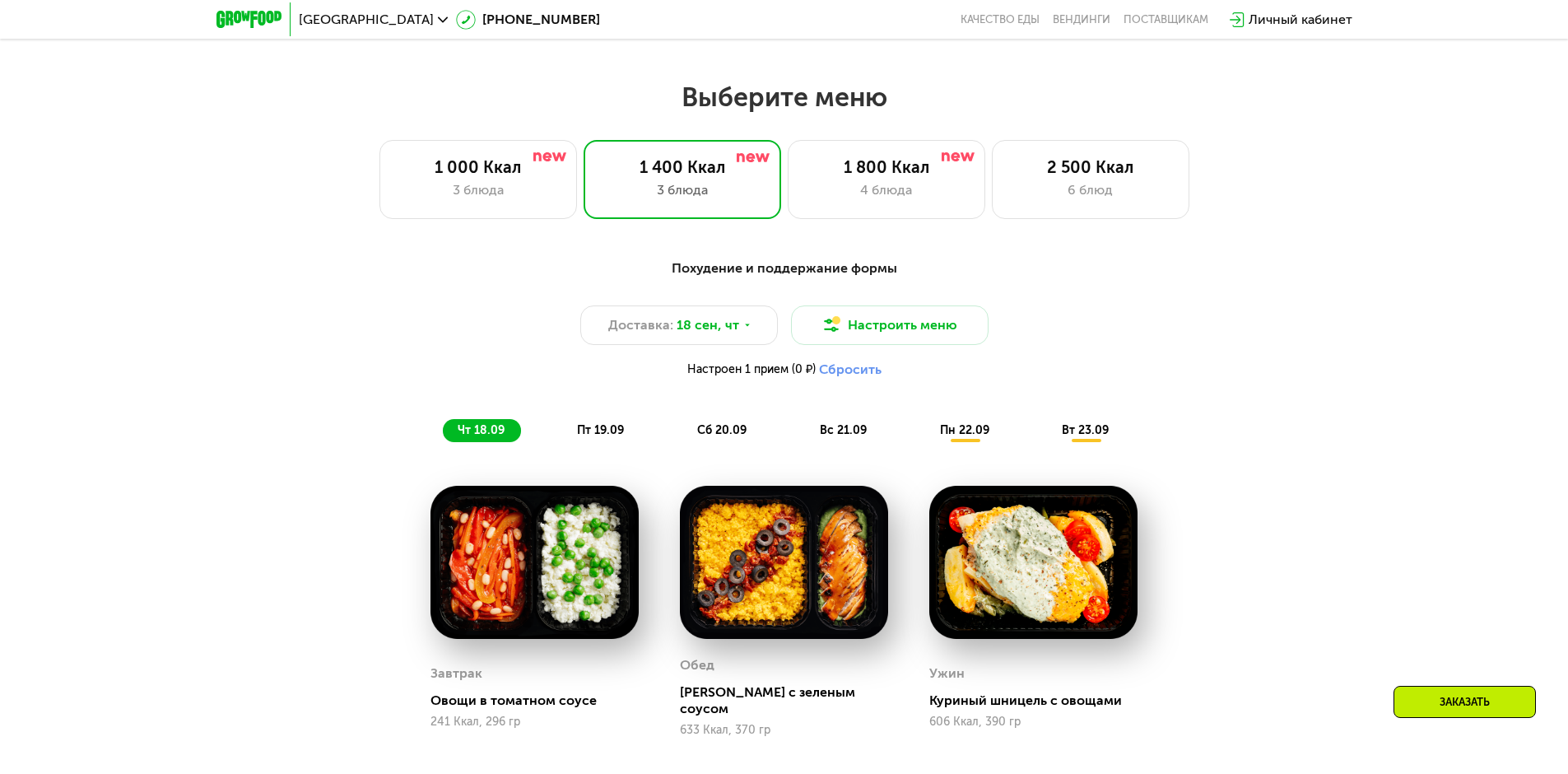
click at [612, 437] on span "пт 19.09" at bounding box center [600, 429] width 47 height 14
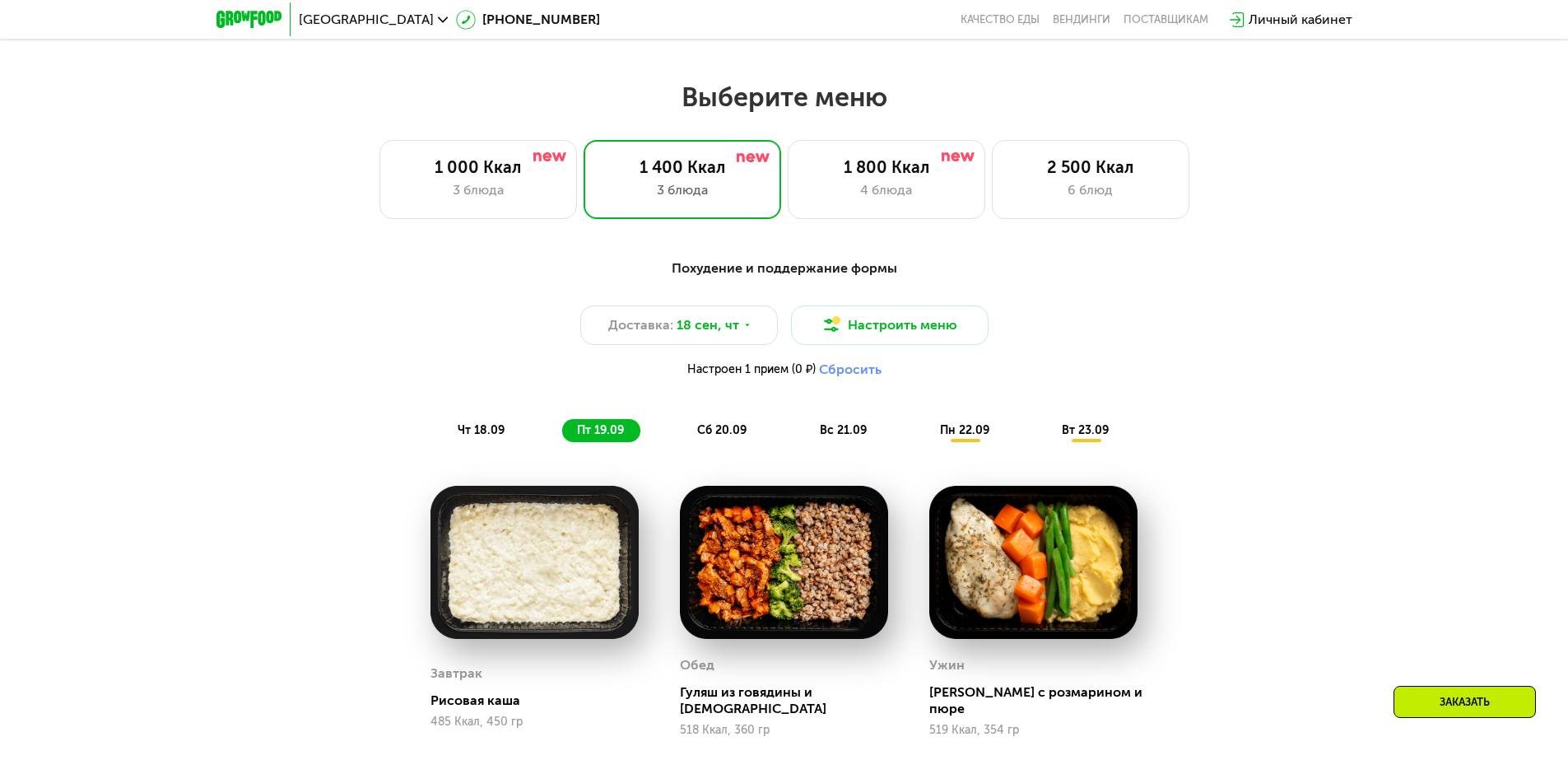
scroll to position [1482, 0]
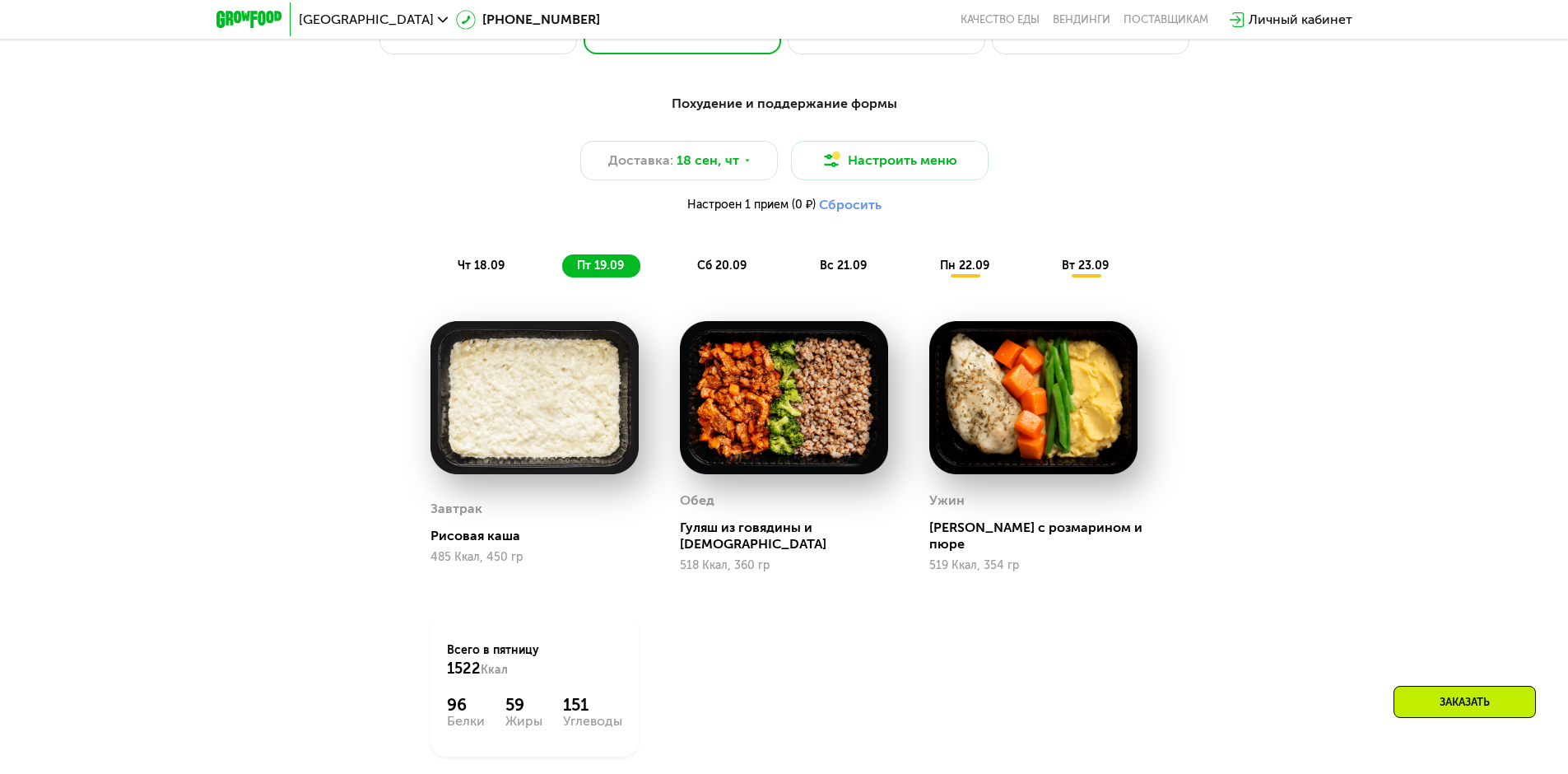
click at [707, 273] on span "сб 20.09" at bounding box center [722, 265] width 50 height 14
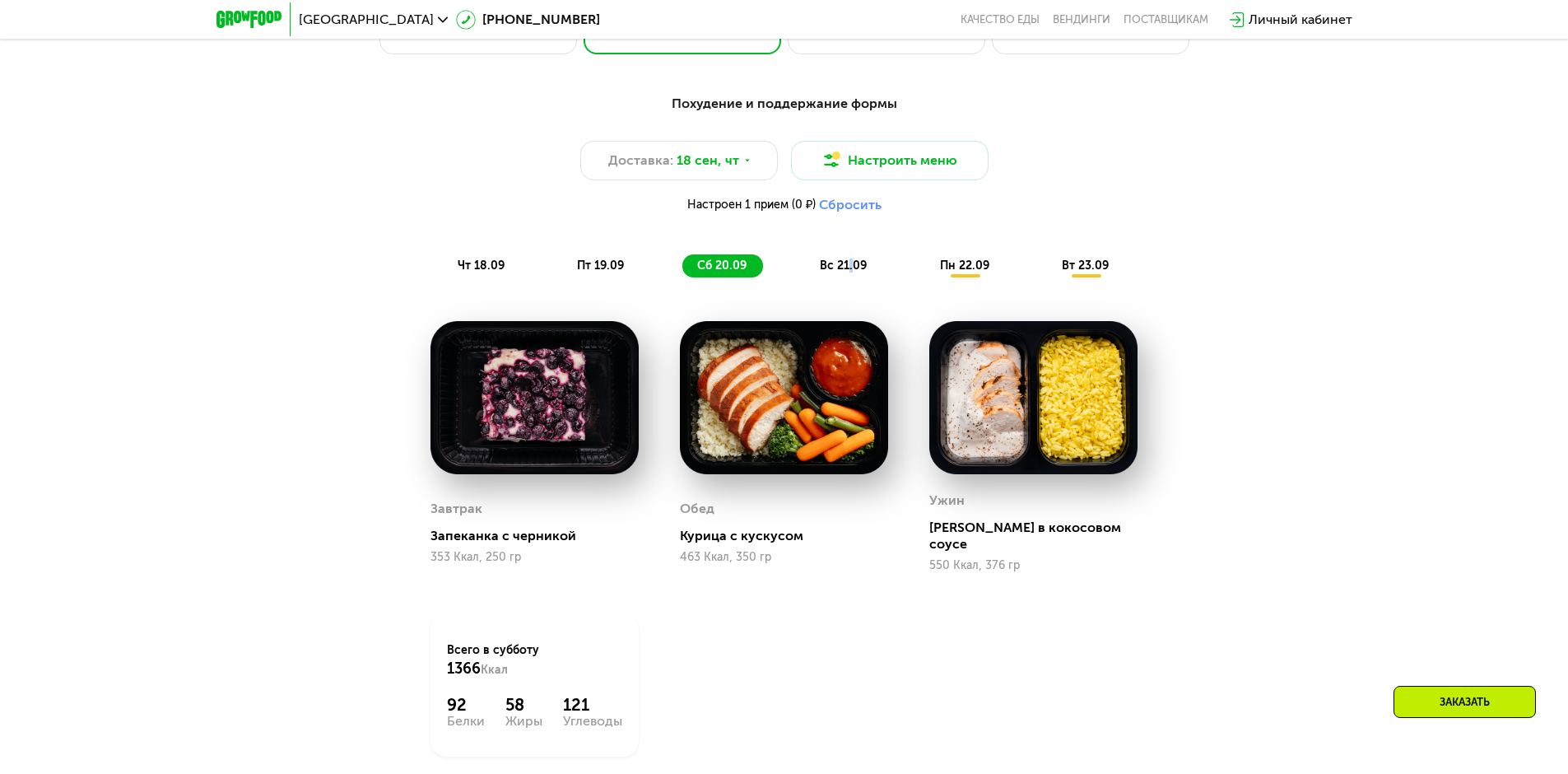
click at [848, 277] on div "вс 21.09" at bounding box center [844, 265] width 78 height 23
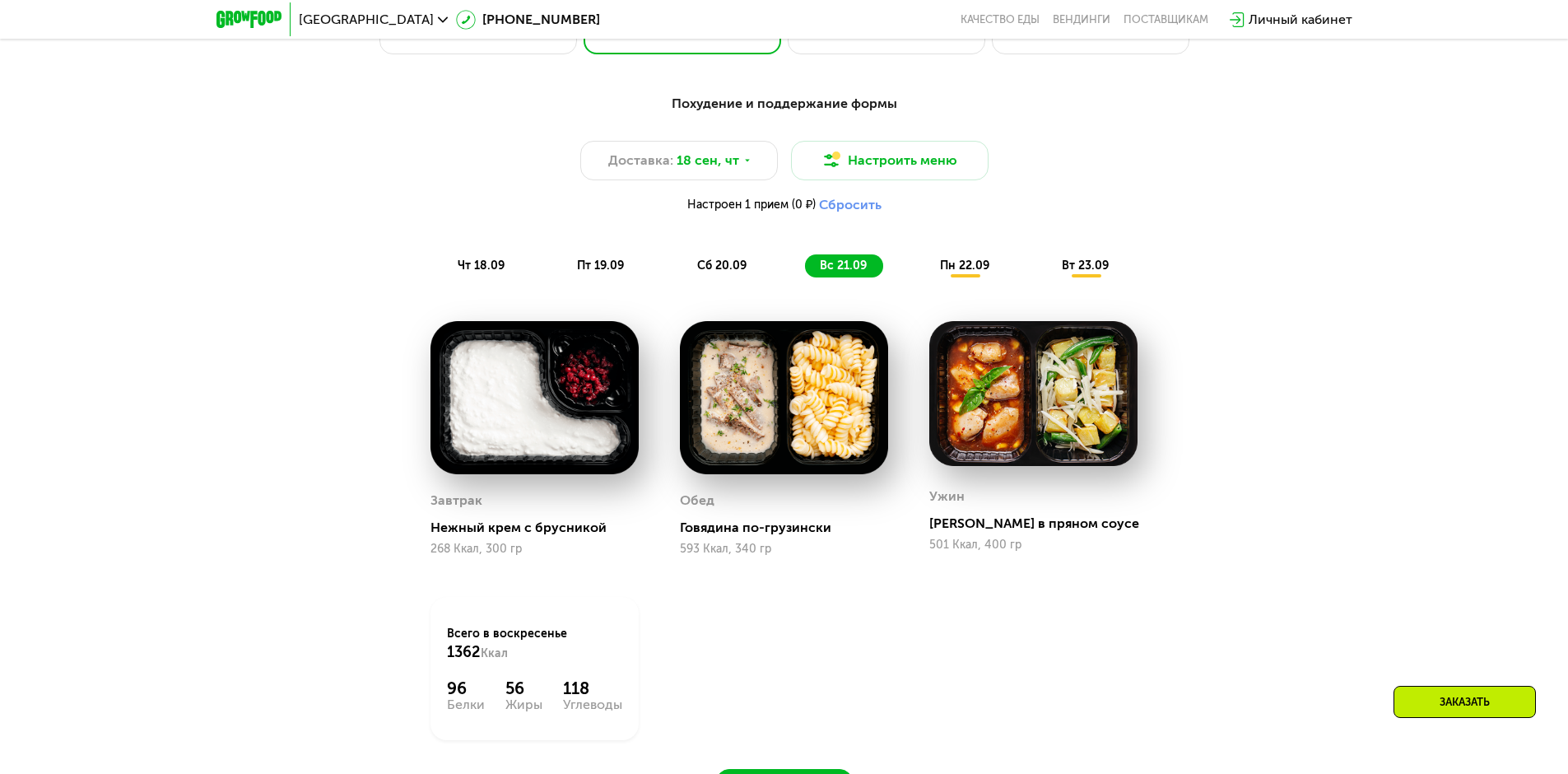
click at [965, 273] on span "пн 22.09" at bounding box center [965, 265] width 50 height 14
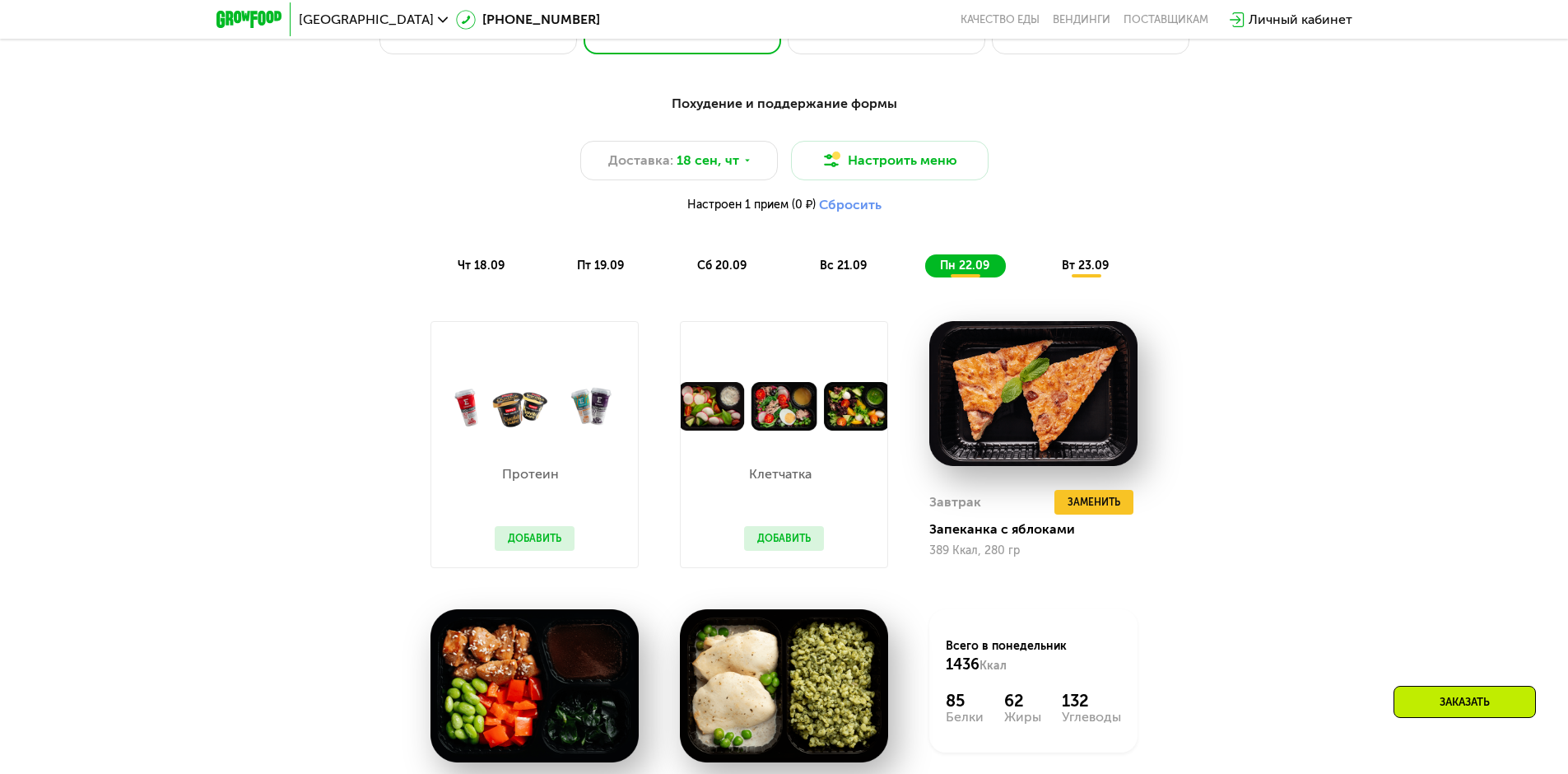
scroll to position [1729, 0]
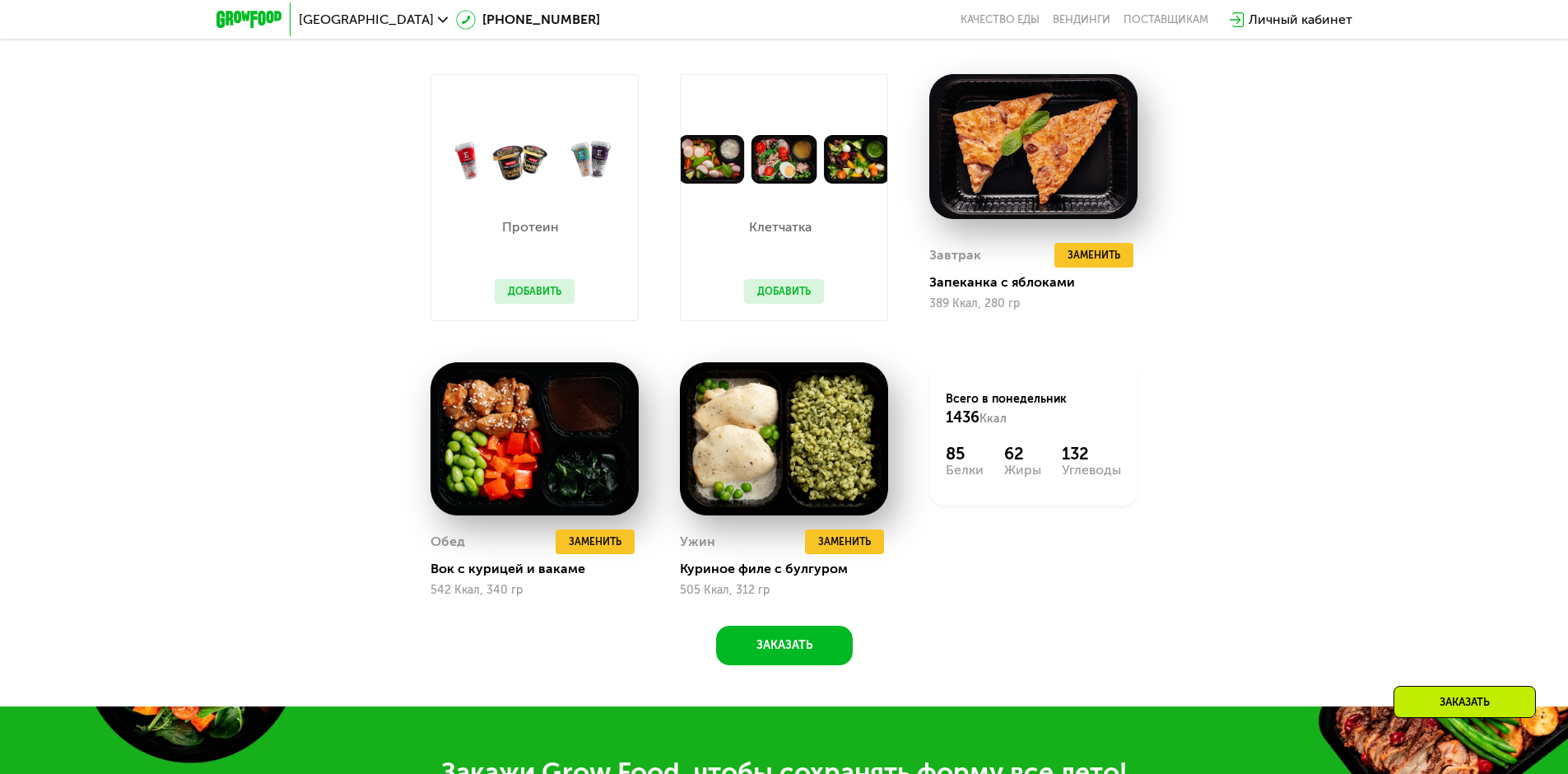
click at [789, 298] on button "Добавить" at bounding box center [784, 291] width 80 height 25
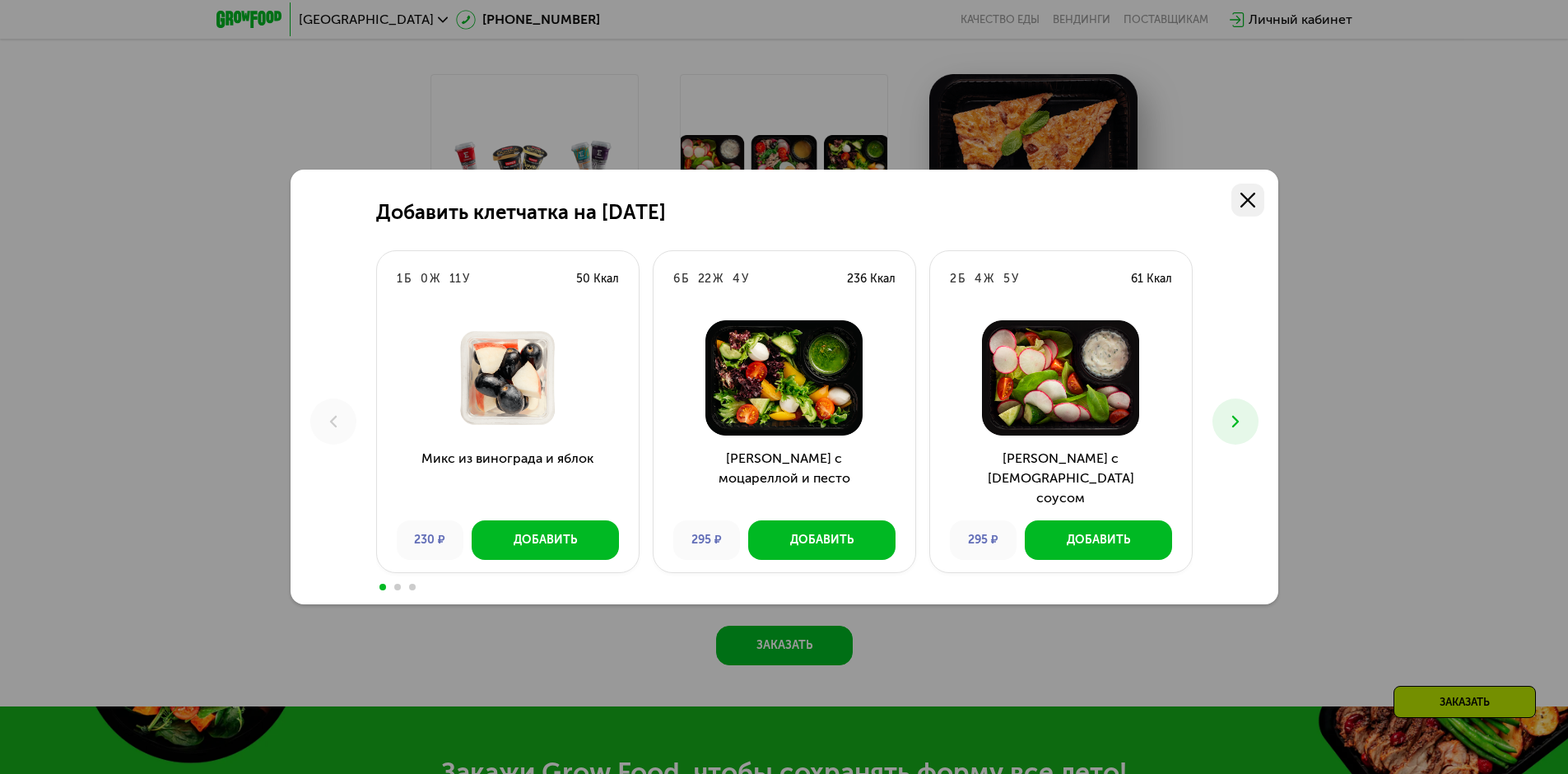
click at [996, 201] on link at bounding box center [1248, 200] width 33 height 33
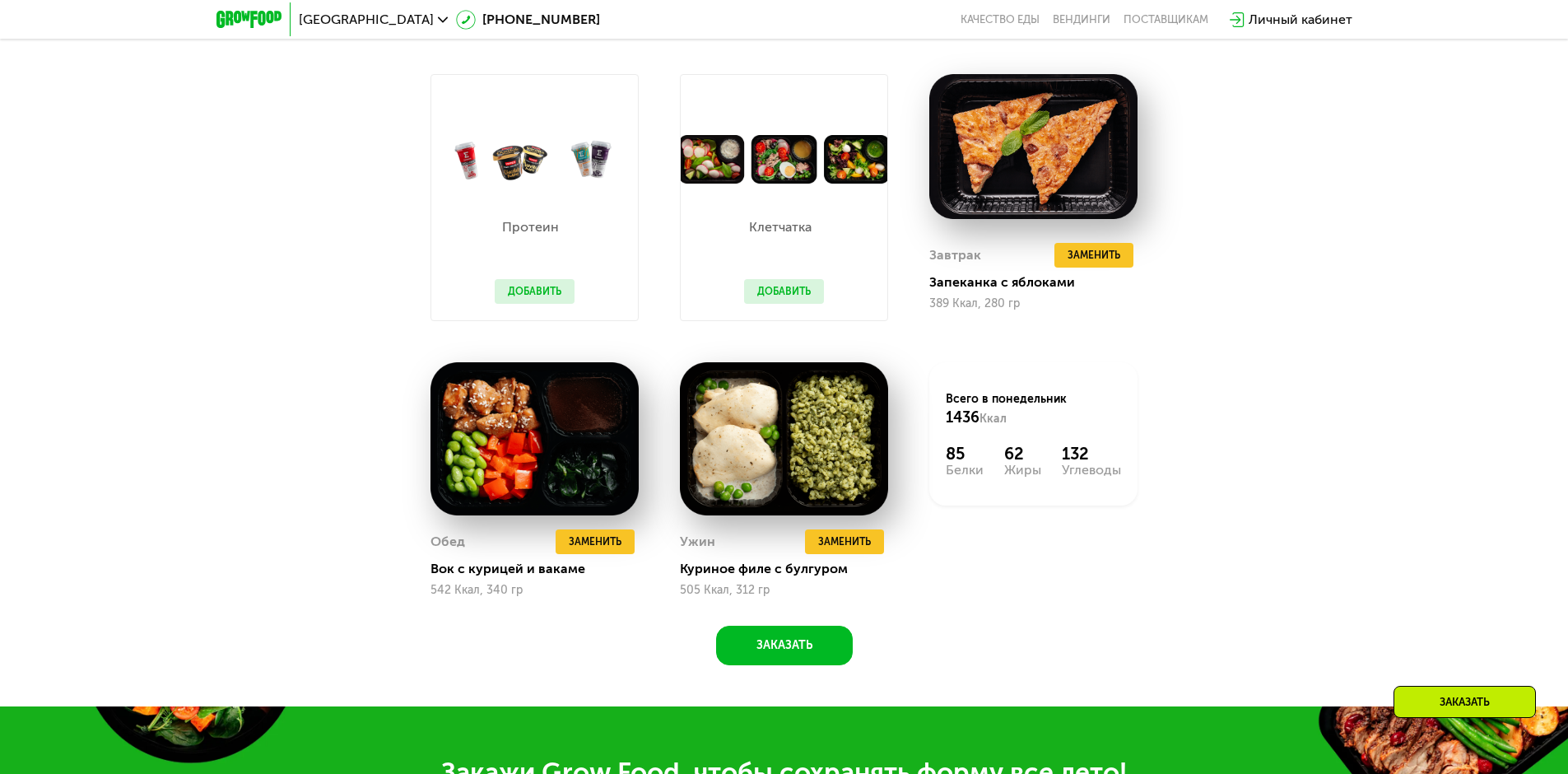
scroll to position [1400, 0]
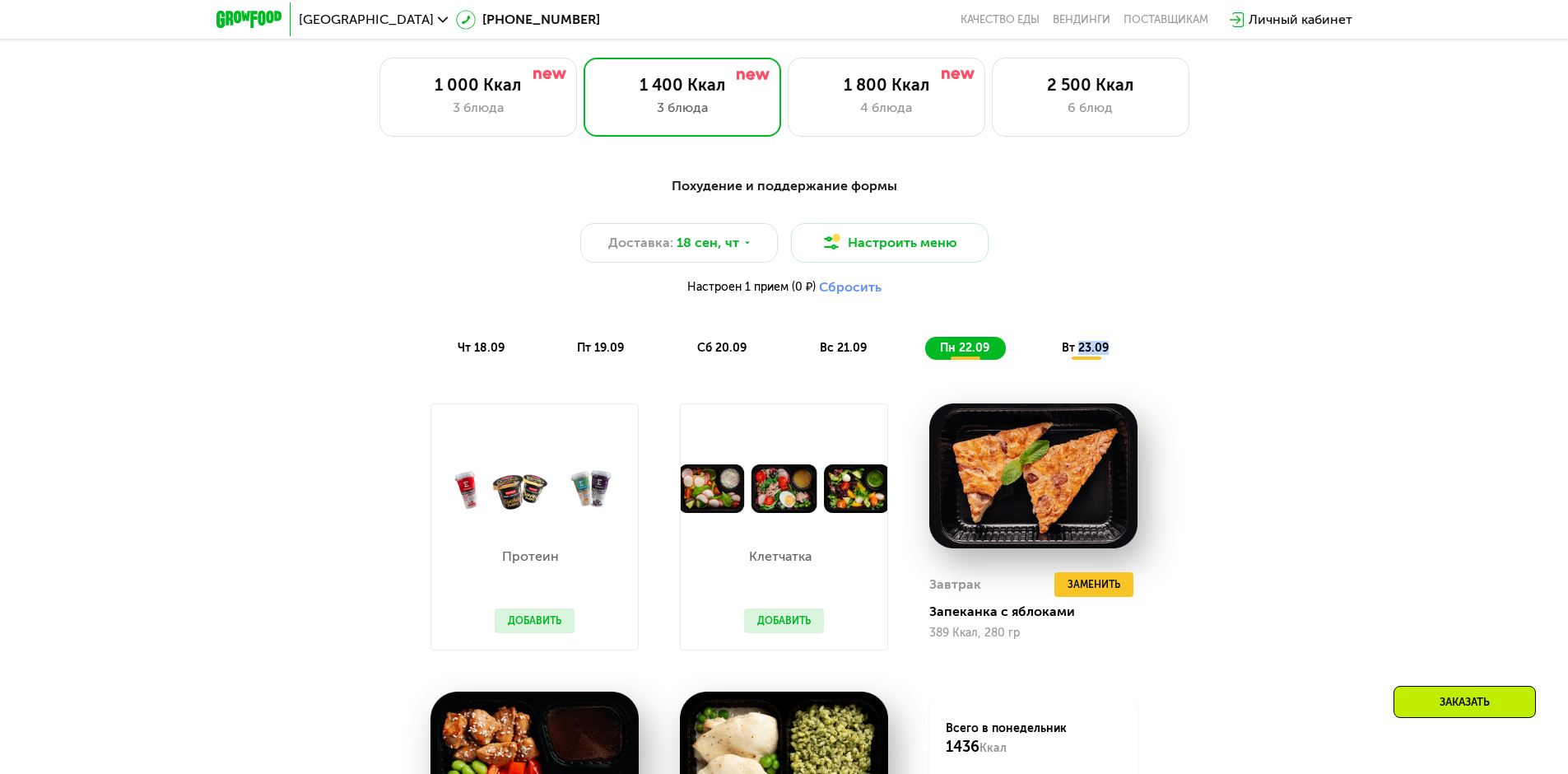
drag, startPoint x: 1079, startPoint y: 341, endPoint x: 1241, endPoint y: 309, distance: 165.1
click at [996, 309] on div "Похудение и поддержание формы Доставка: [DATE] Настроить меню Настроен 1 прием …" at bounding box center [785, 267] width 975 height 183
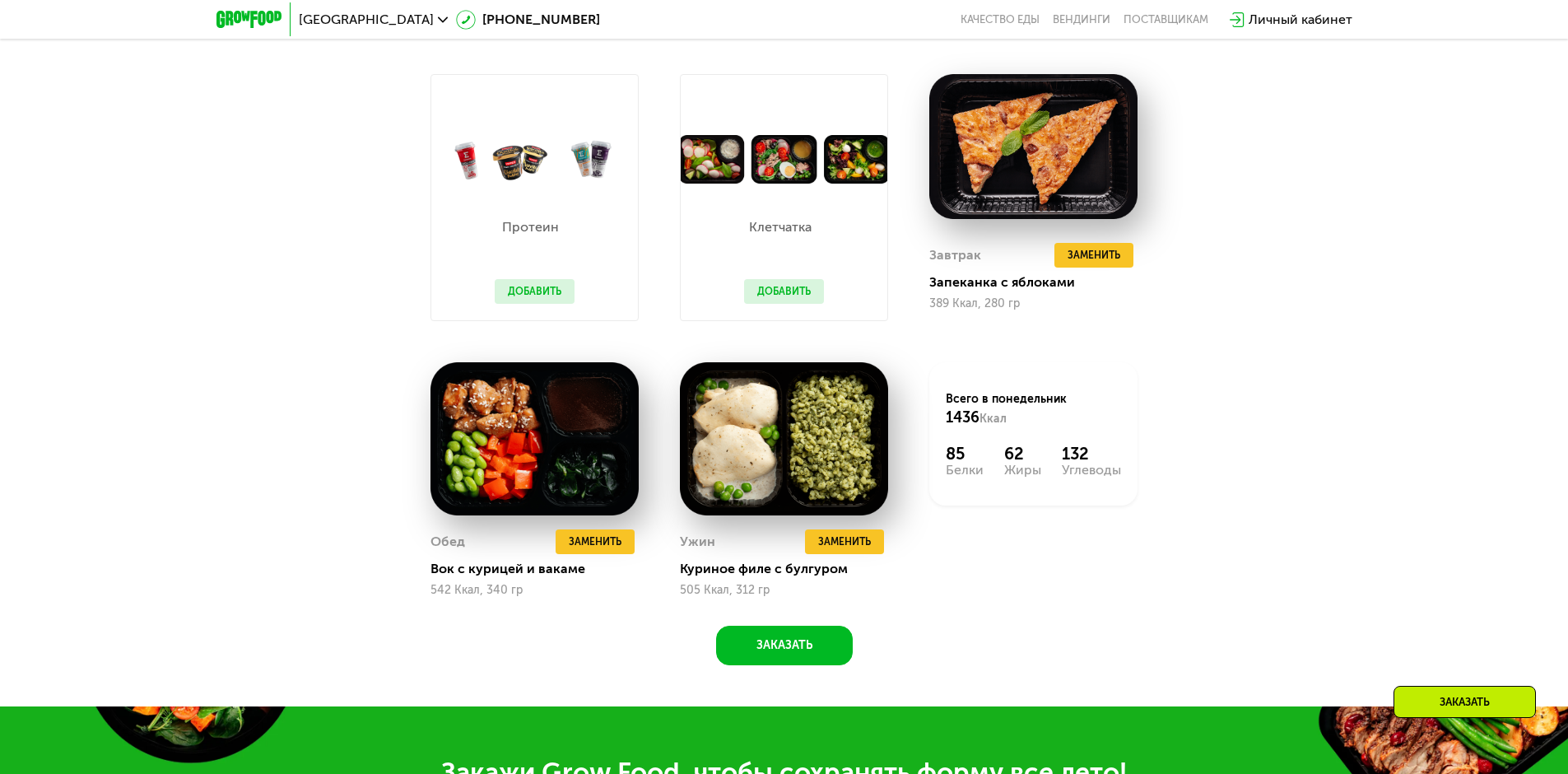
click at [996, 324] on div "Похудение и поддержание формы Доставка: [DATE] Настроить меню Настроен 1 прием …" at bounding box center [784, 251] width 1014 height 828
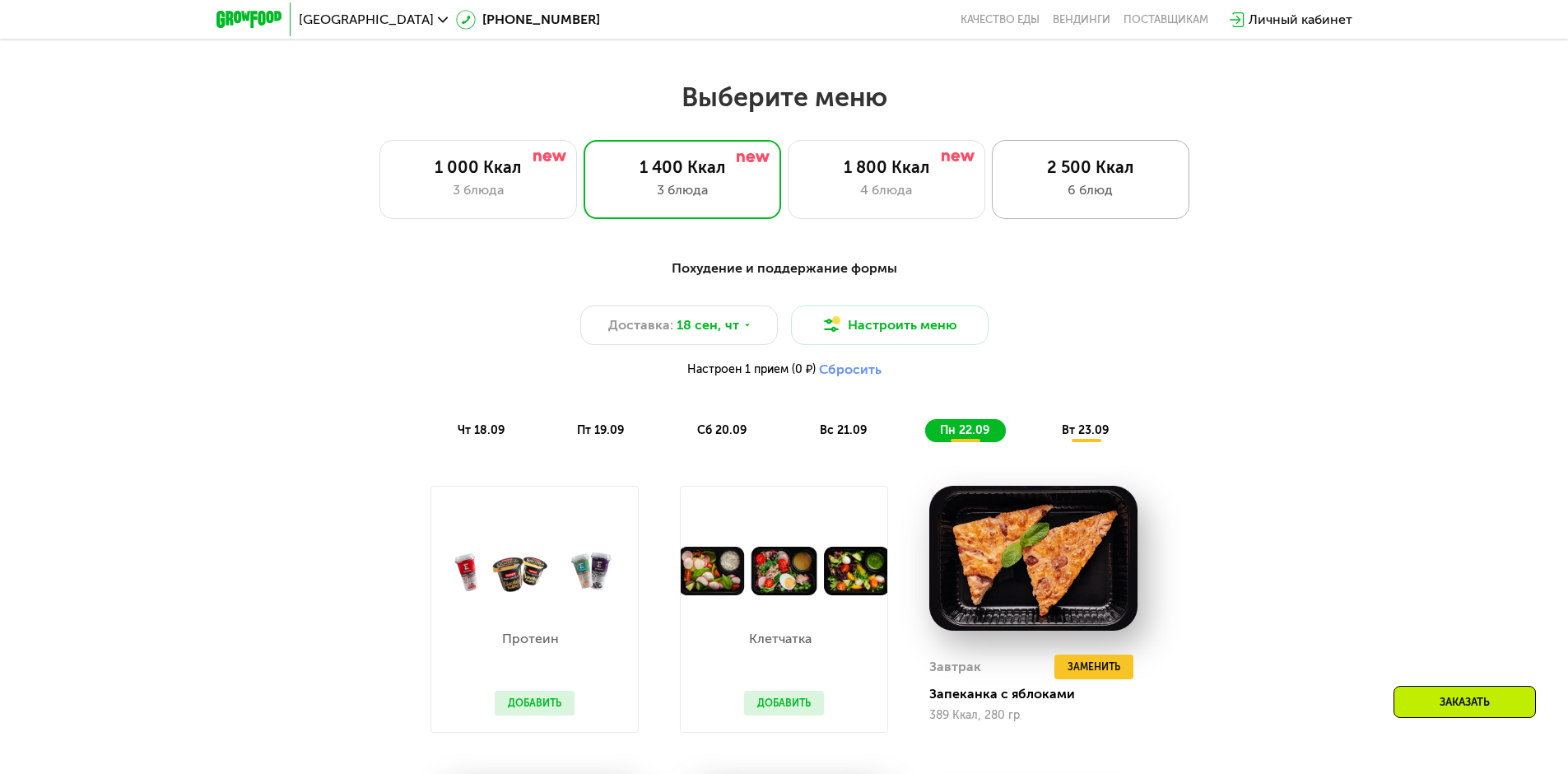
click at [996, 200] on div "6 блюд" at bounding box center [1090, 190] width 163 height 19
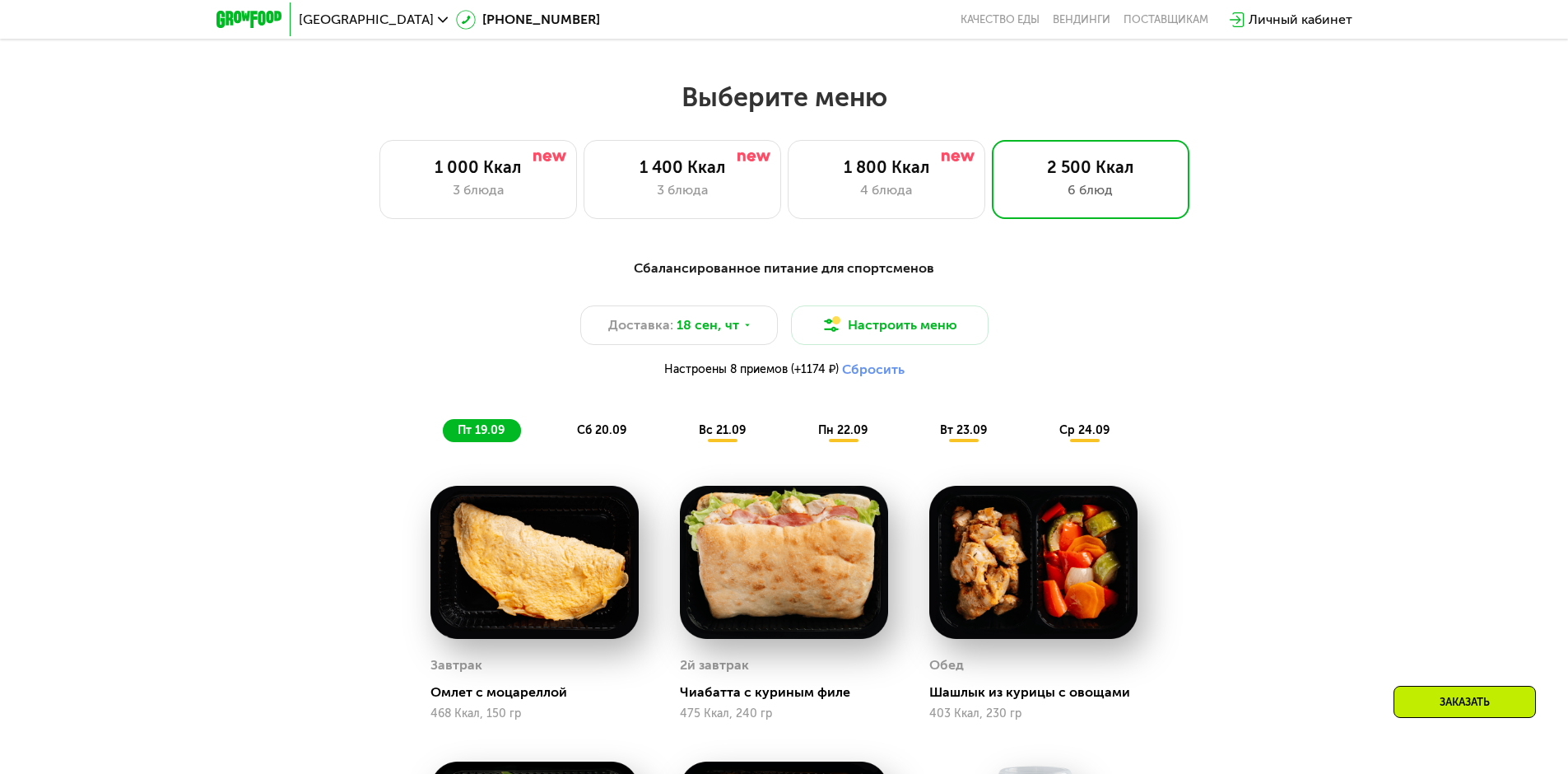
click at [996, 425] on div "ср 24.09" at bounding box center [1085, 430] width 81 height 23
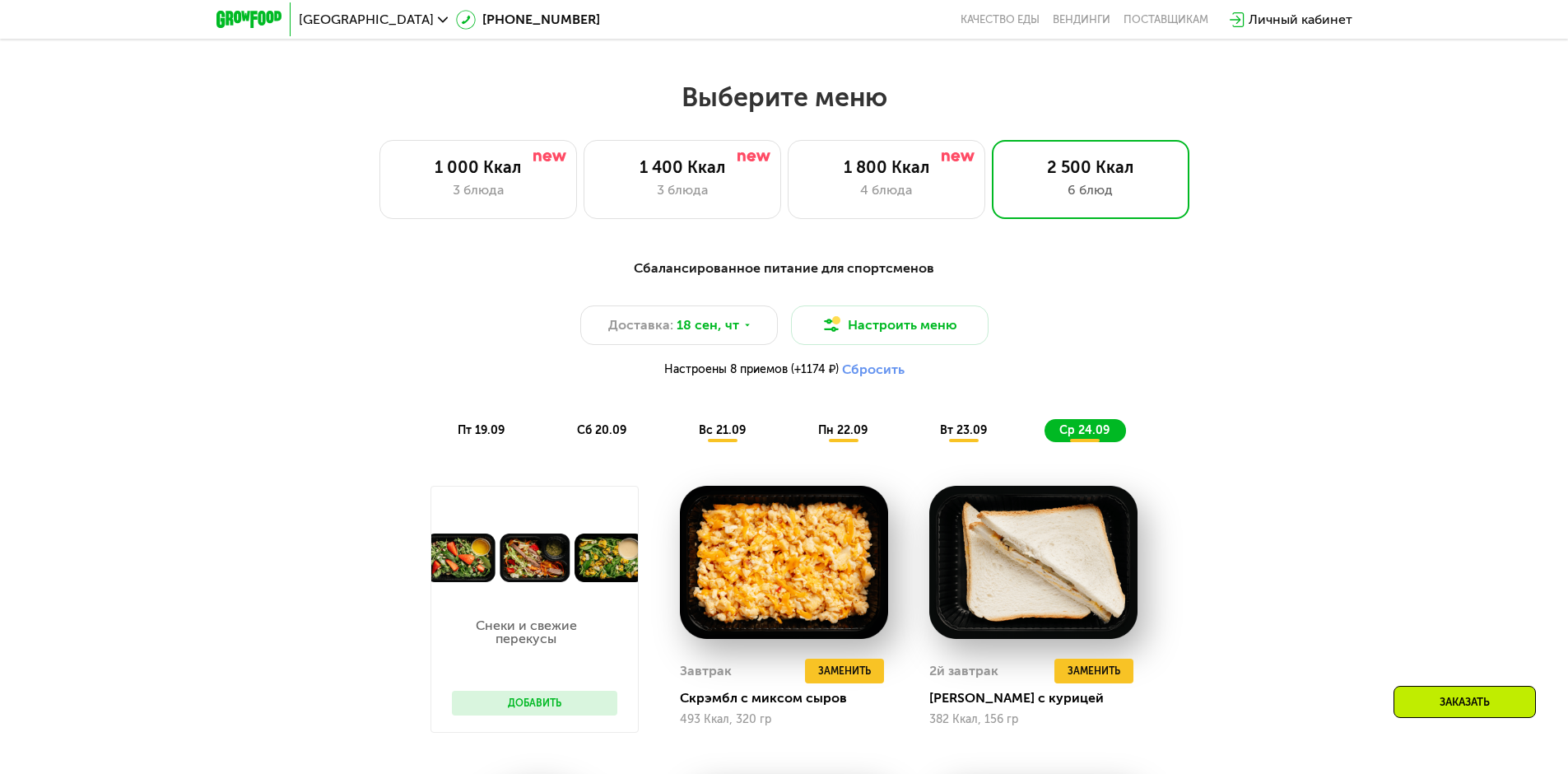
scroll to position [1729, 0]
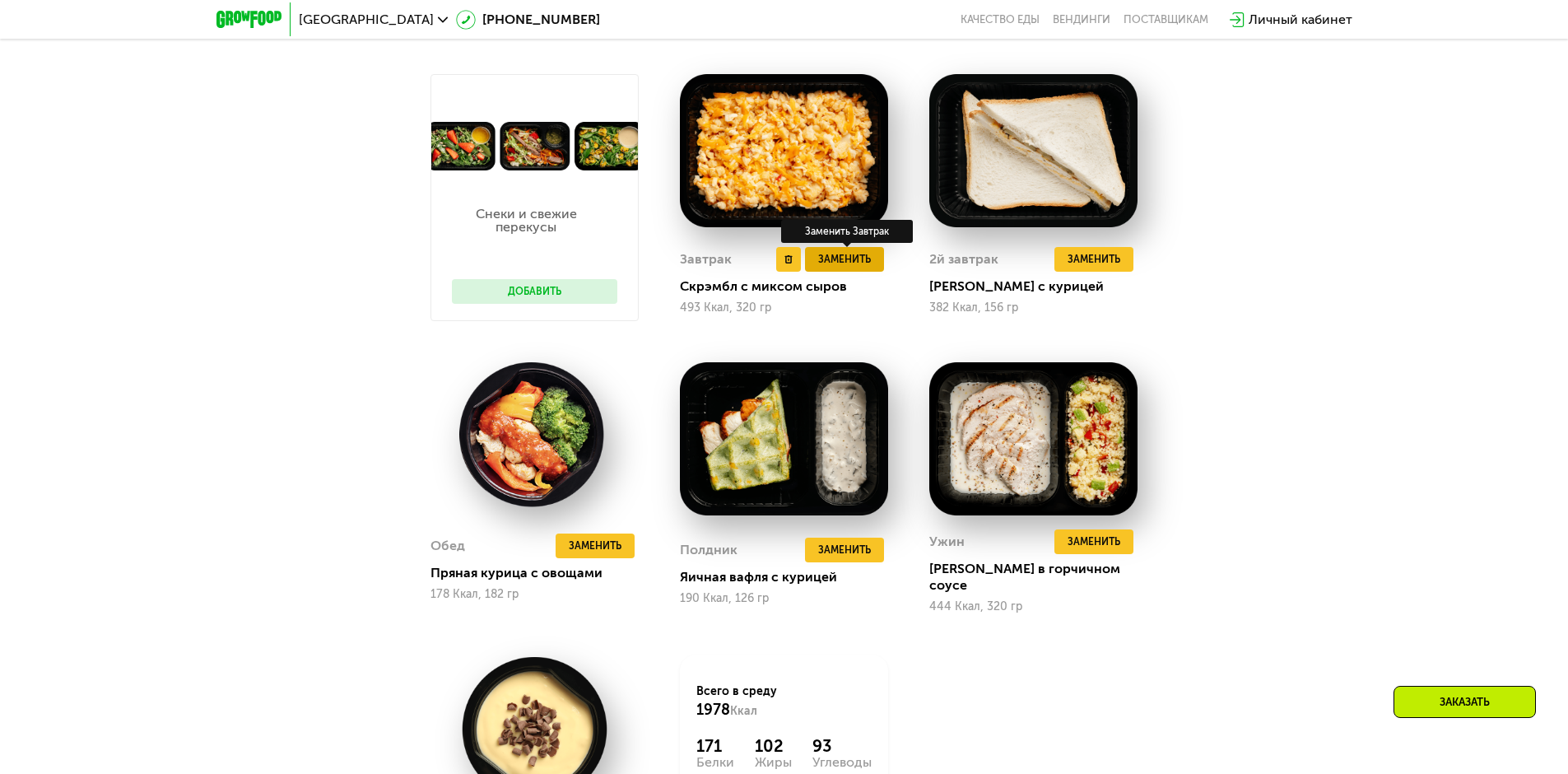
click at [859, 267] on span "Заменить" at bounding box center [844, 260] width 53 height 17
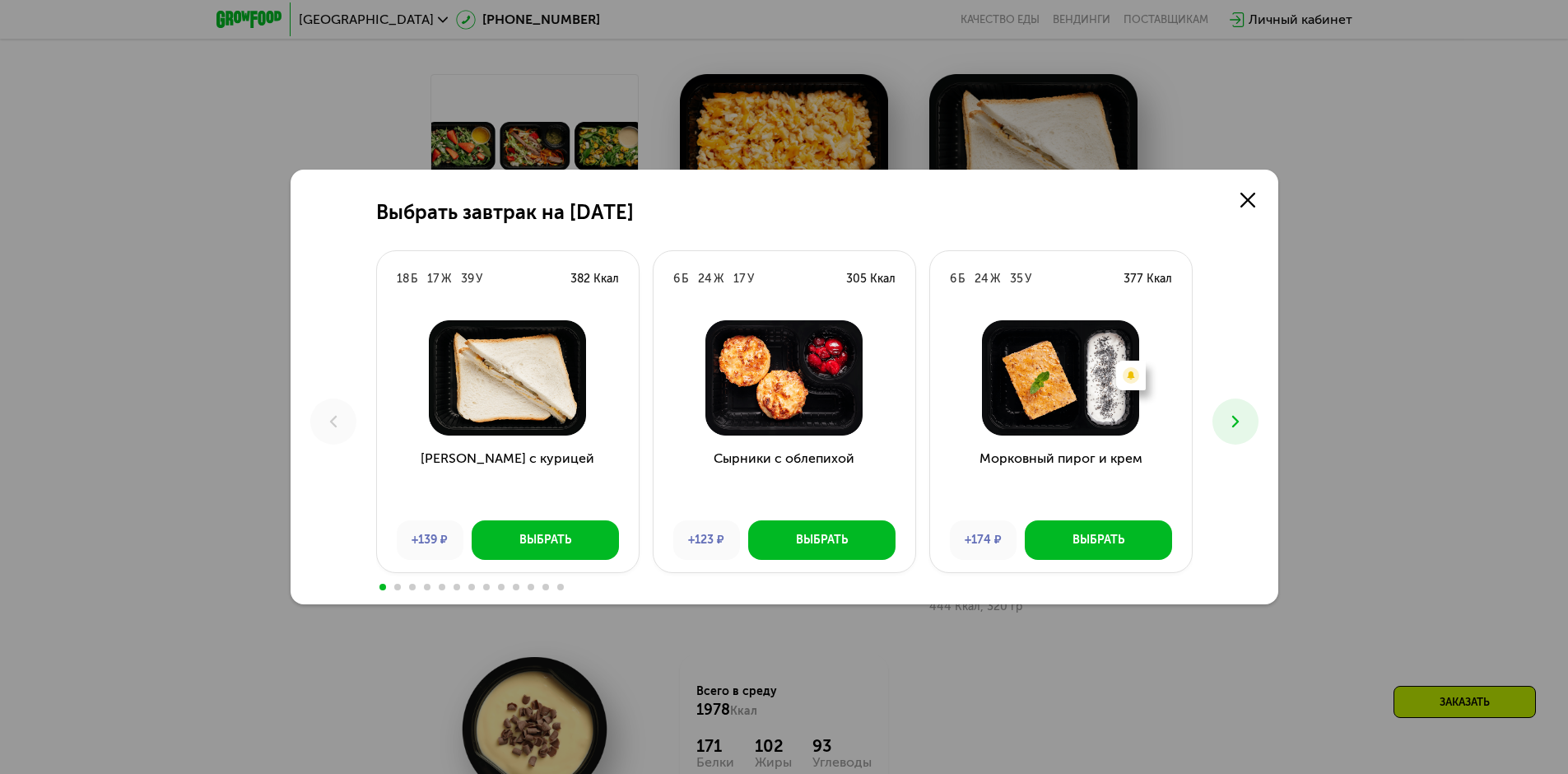
click at [996, 419] on icon at bounding box center [1235, 421] width 19 height 19
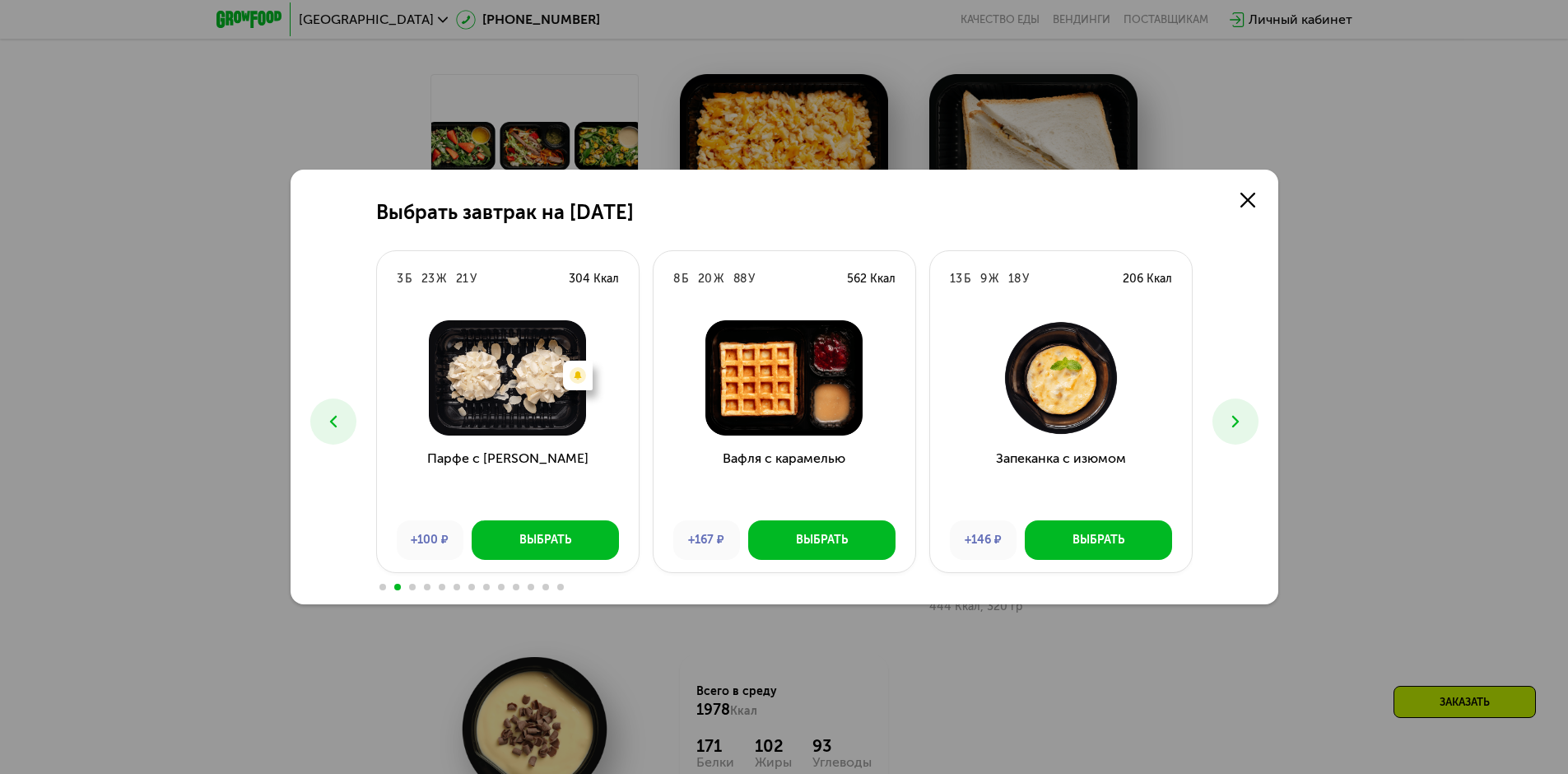
click at [996, 419] on icon at bounding box center [1235, 421] width 19 height 19
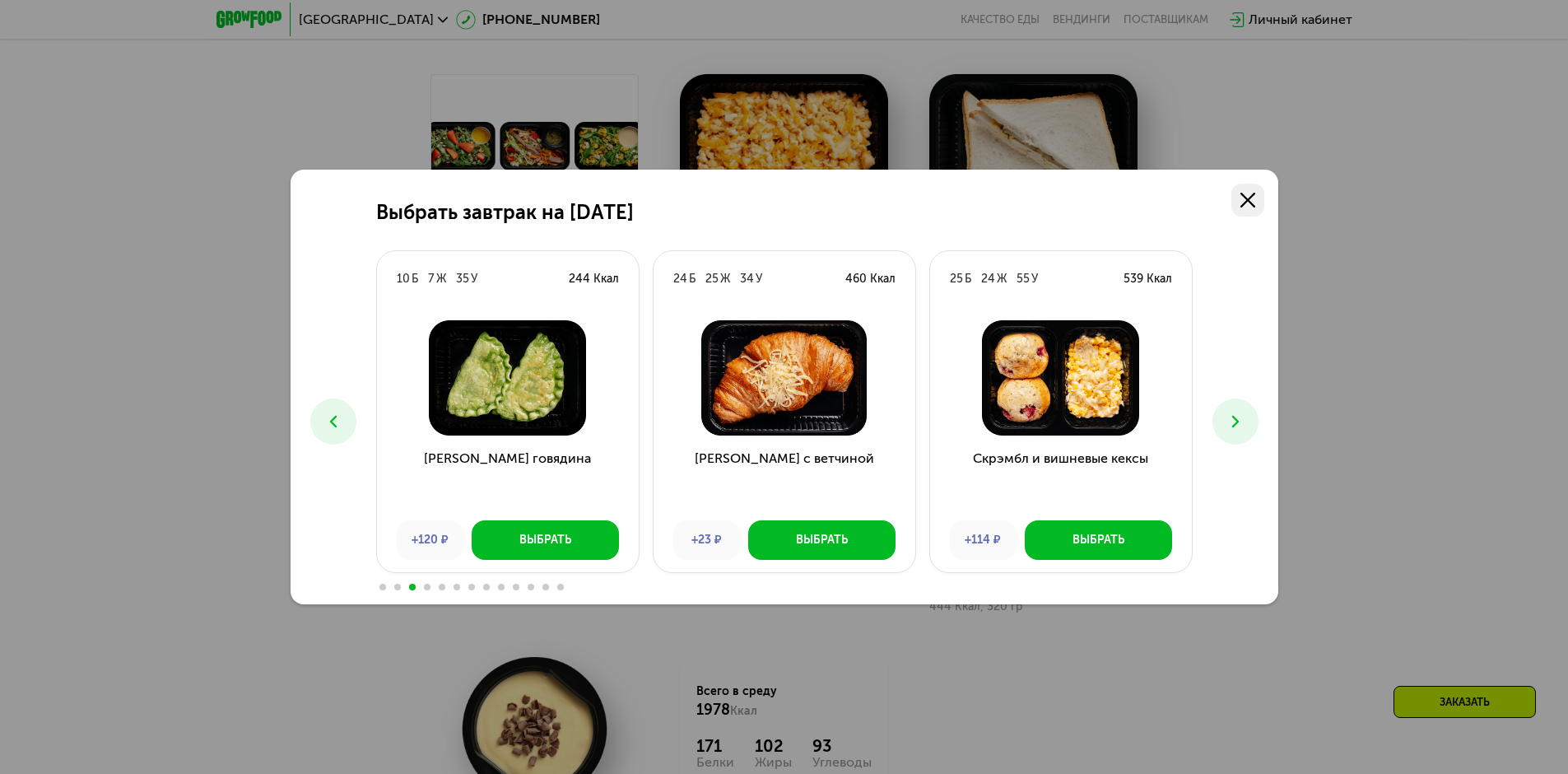
click at [996, 205] on icon at bounding box center [1247, 200] width 15 height 15
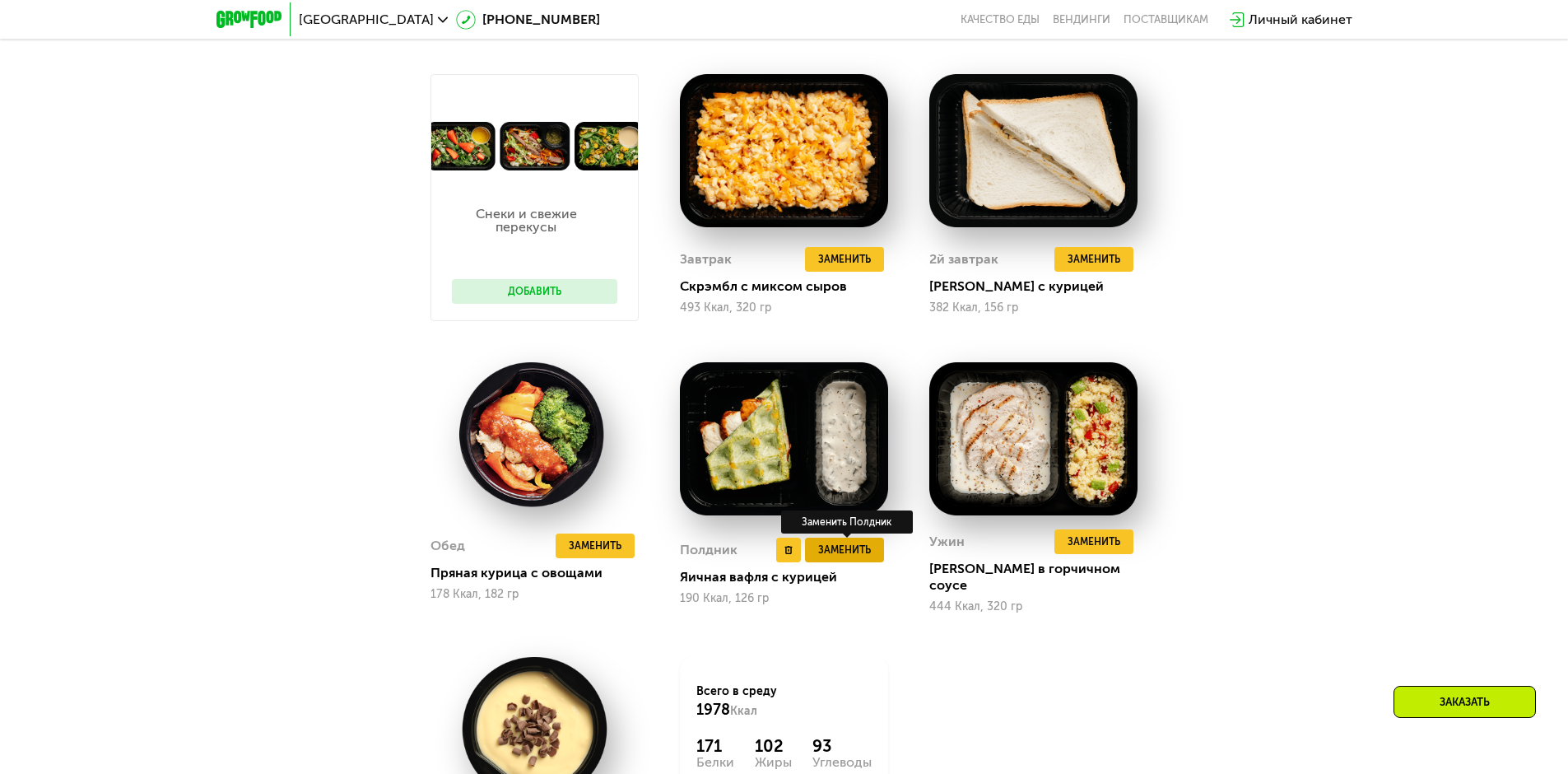
click at [858, 550] on span "Заменить" at bounding box center [844, 550] width 53 height 17
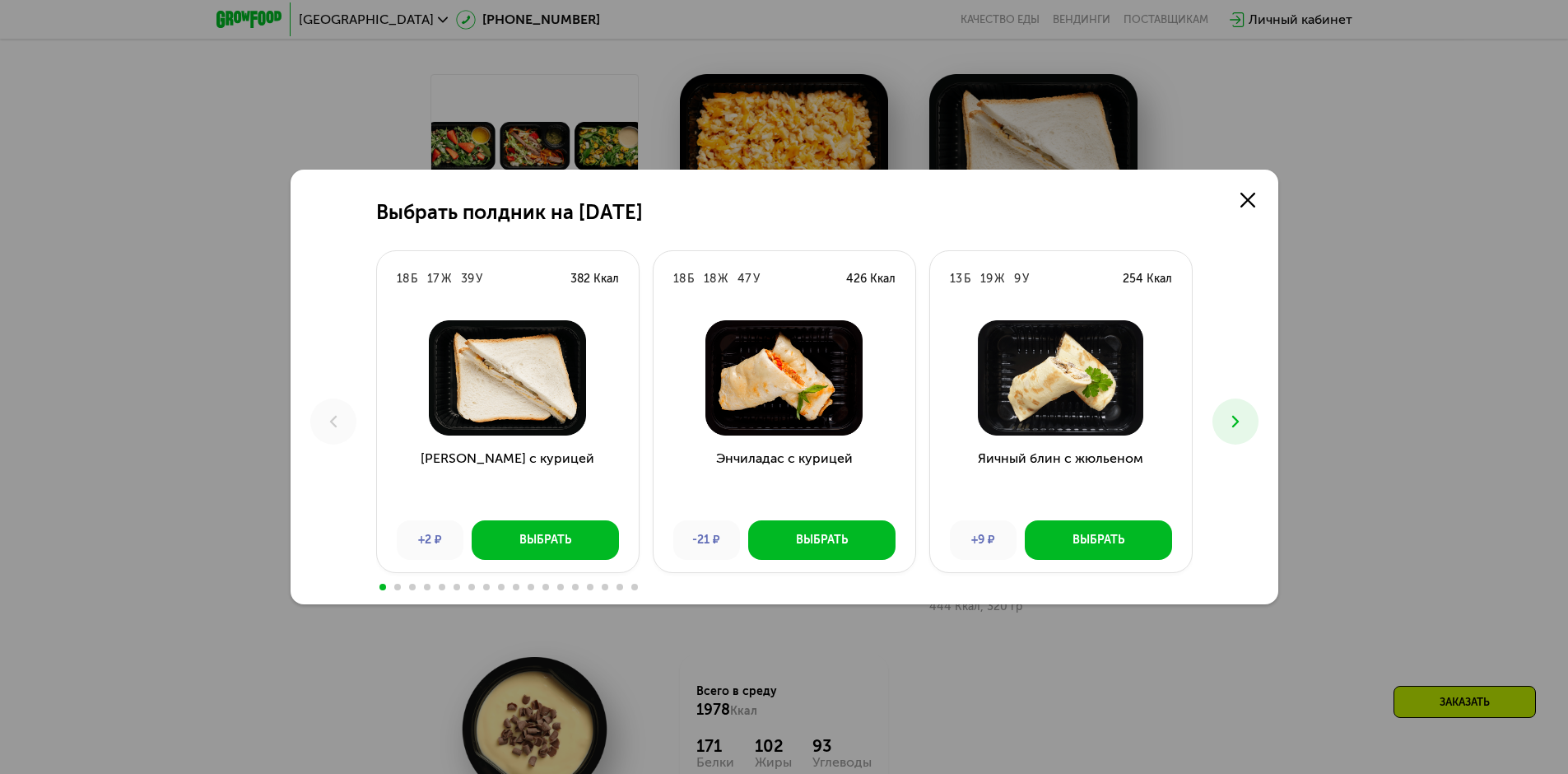
click at [996, 426] on use at bounding box center [1235, 421] width 6 height 12
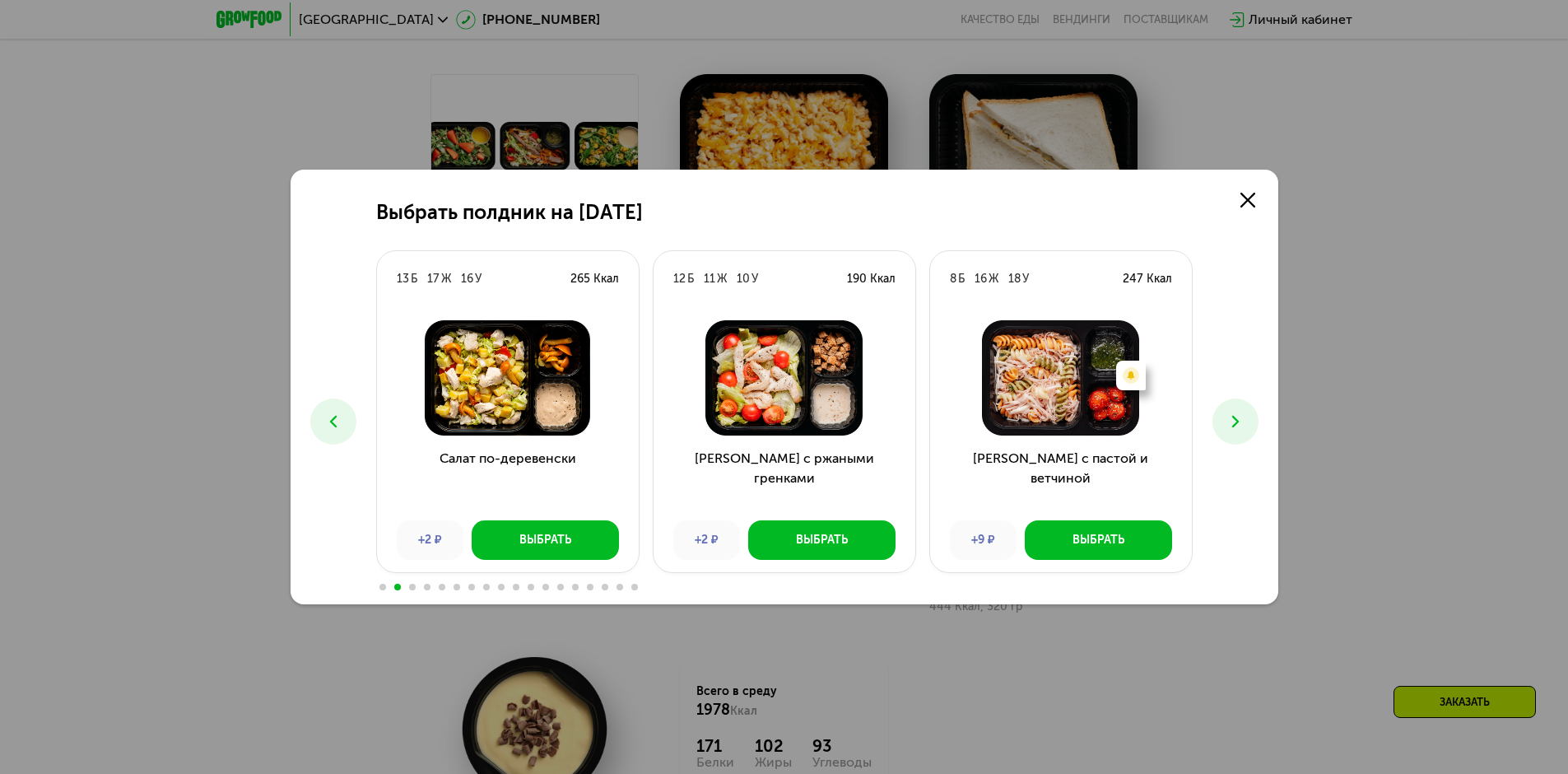
click at [343, 425] on icon at bounding box center [333, 421] width 19 height 19
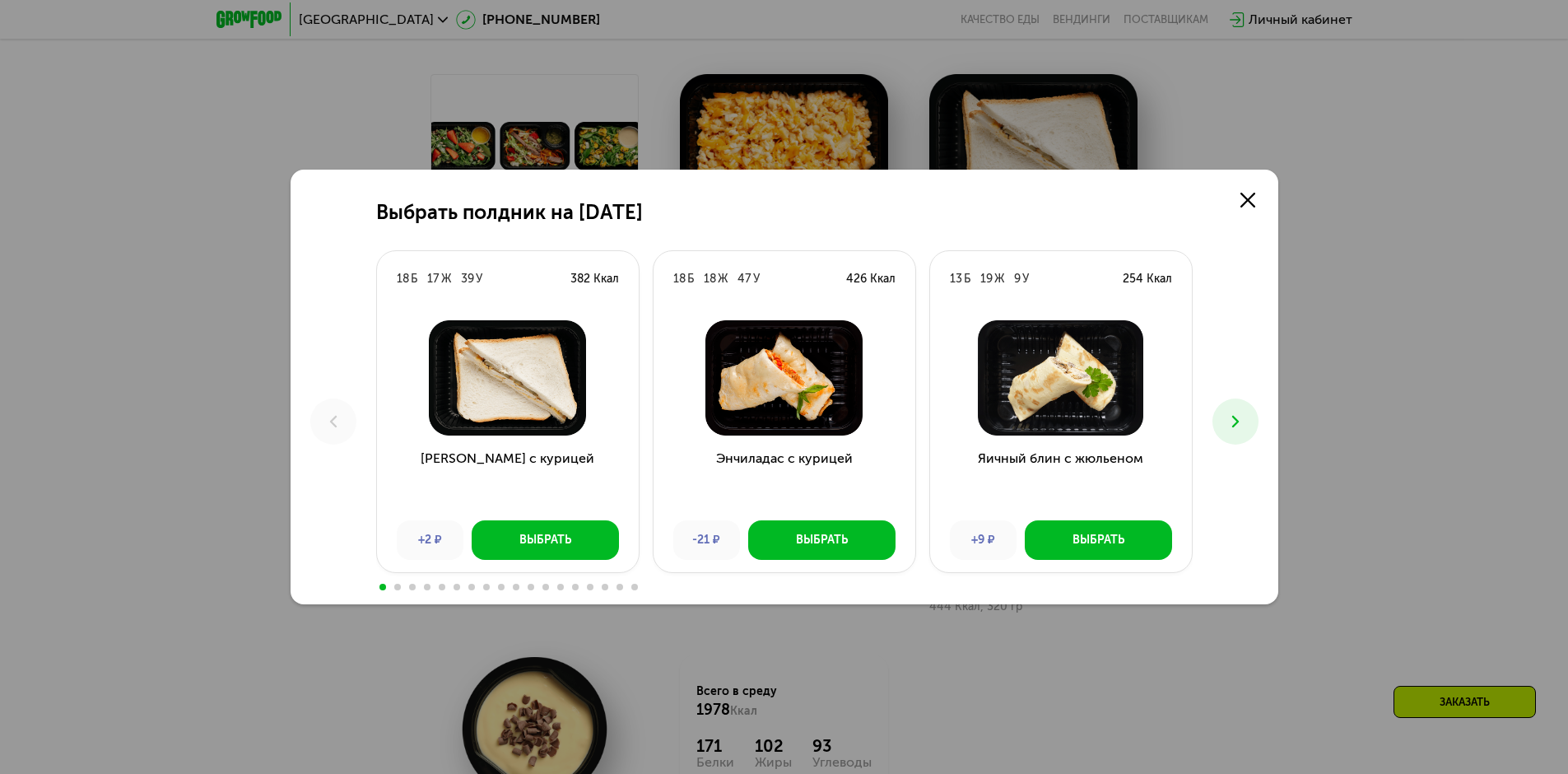
drag, startPoint x: 1227, startPoint y: 425, endPoint x: 1246, endPoint y: 358, distance: 69.6
click at [996, 358] on div "Выбрать полдник на [DATE] Б 17 Ж 39 У 382 Ккал Сэндвич с курицей +2 ₽ Выбрать 1…" at bounding box center [784, 387] width 988 height 435
click at [996, 417] on icon at bounding box center [1235, 421] width 19 height 19
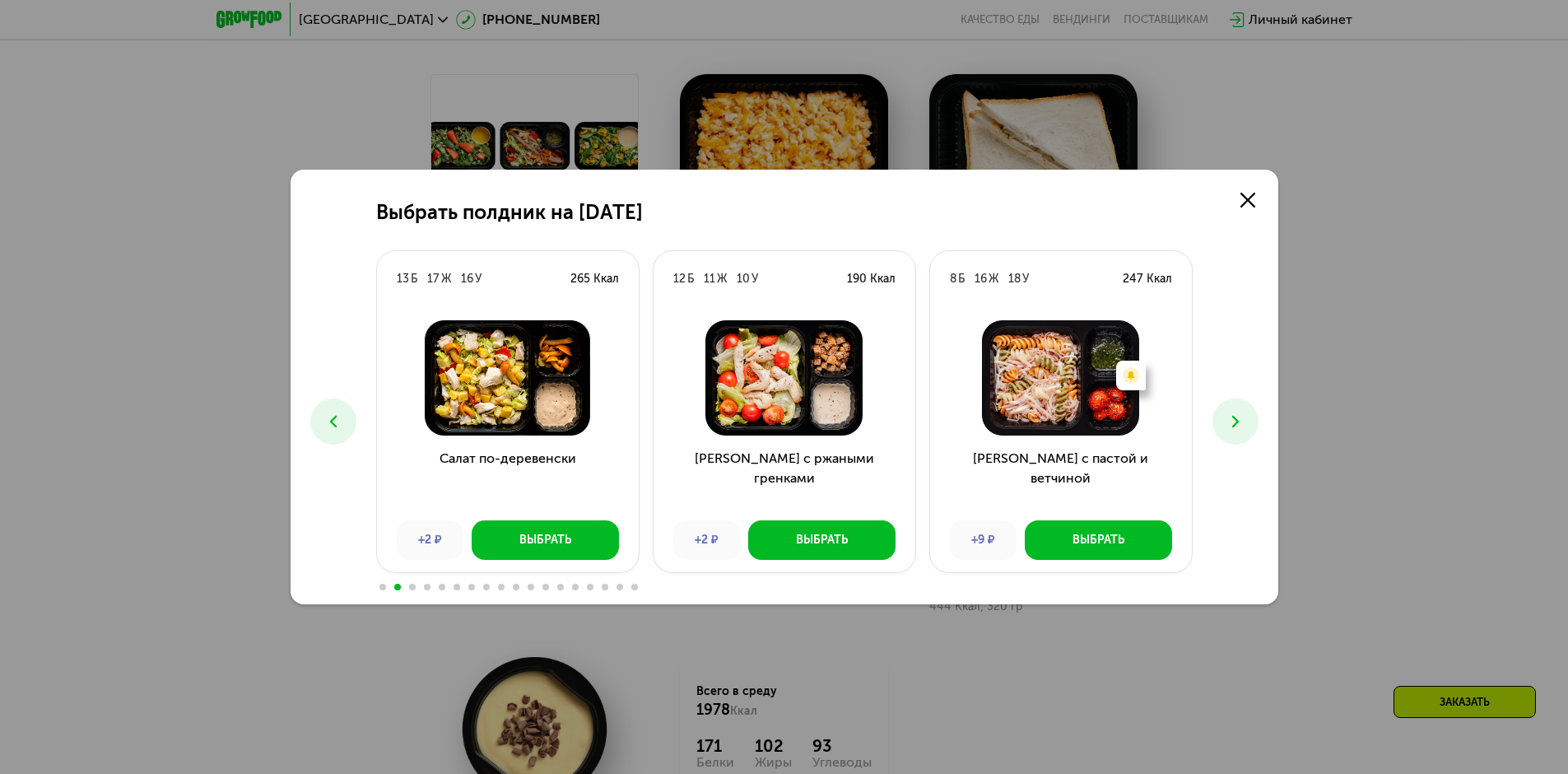
click at [996, 417] on icon at bounding box center [1235, 421] width 19 height 19
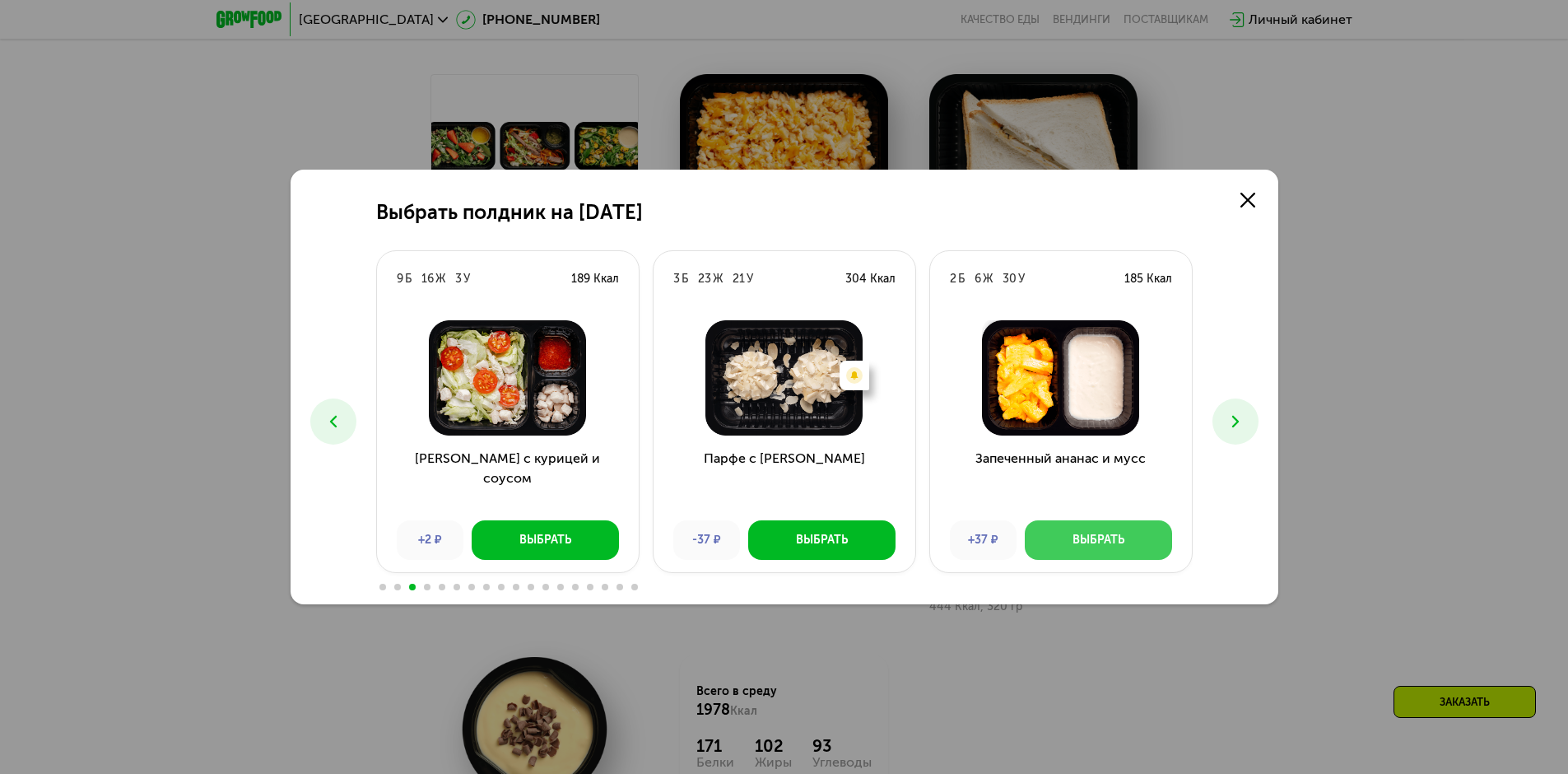
click at [996, 549] on button "Выбрать" at bounding box center [1098, 540] width 147 height 40
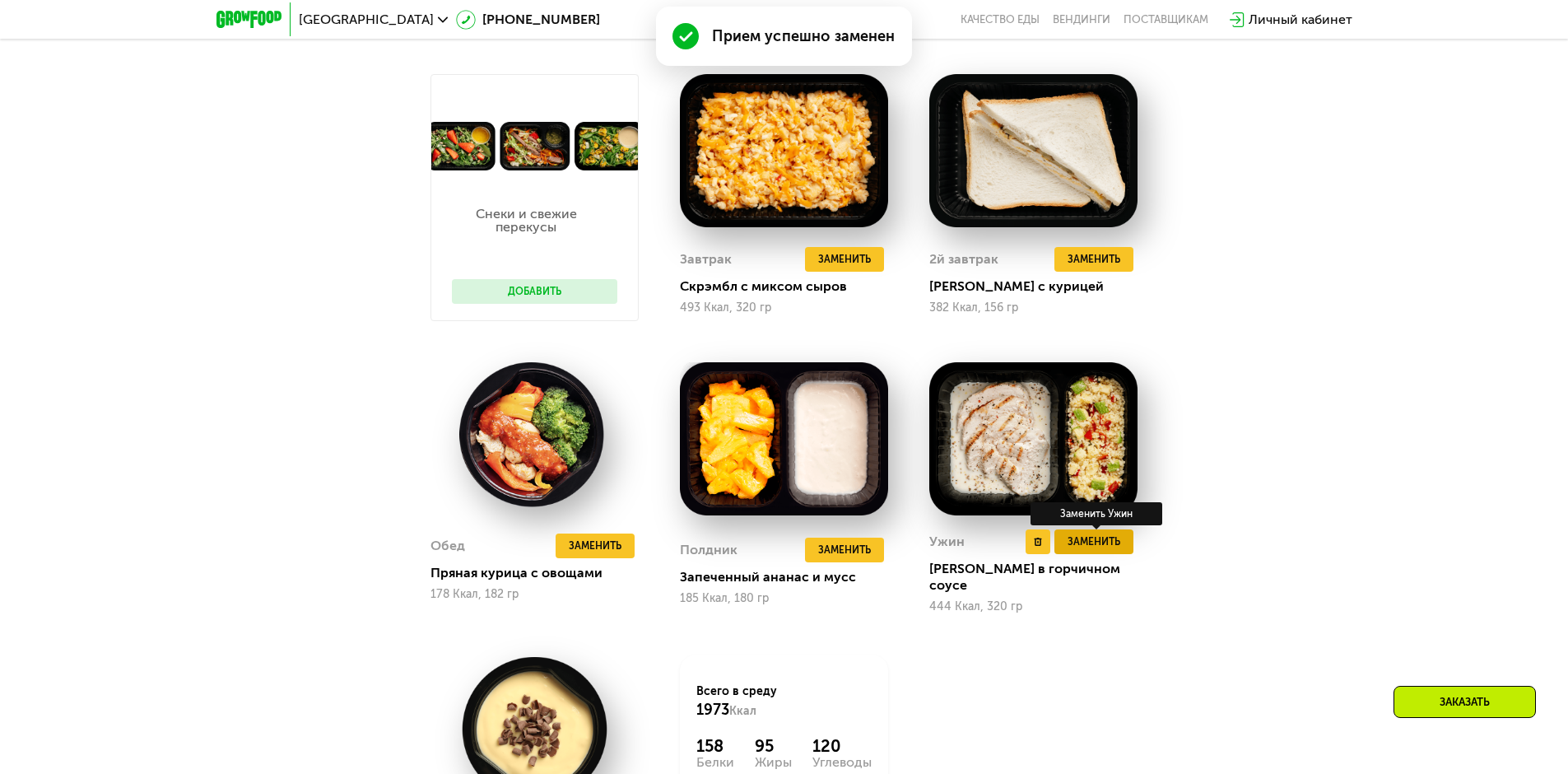
click at [996, 545] on span "Заменить" at bounding box center [1094, 542] width 53 height 17
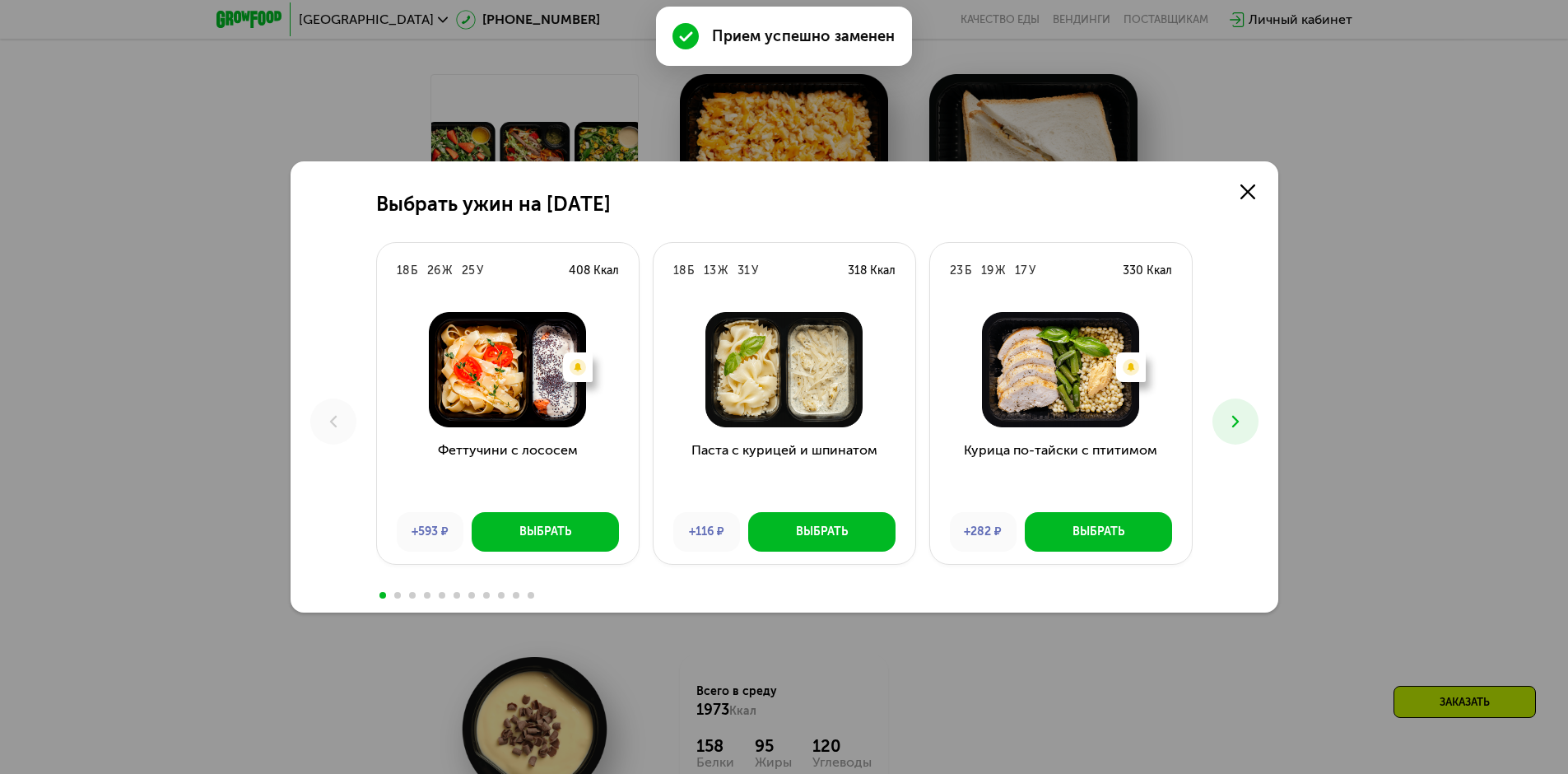
click at [996, 419] on button at bounding box center [1235, 421] width 46 height 46
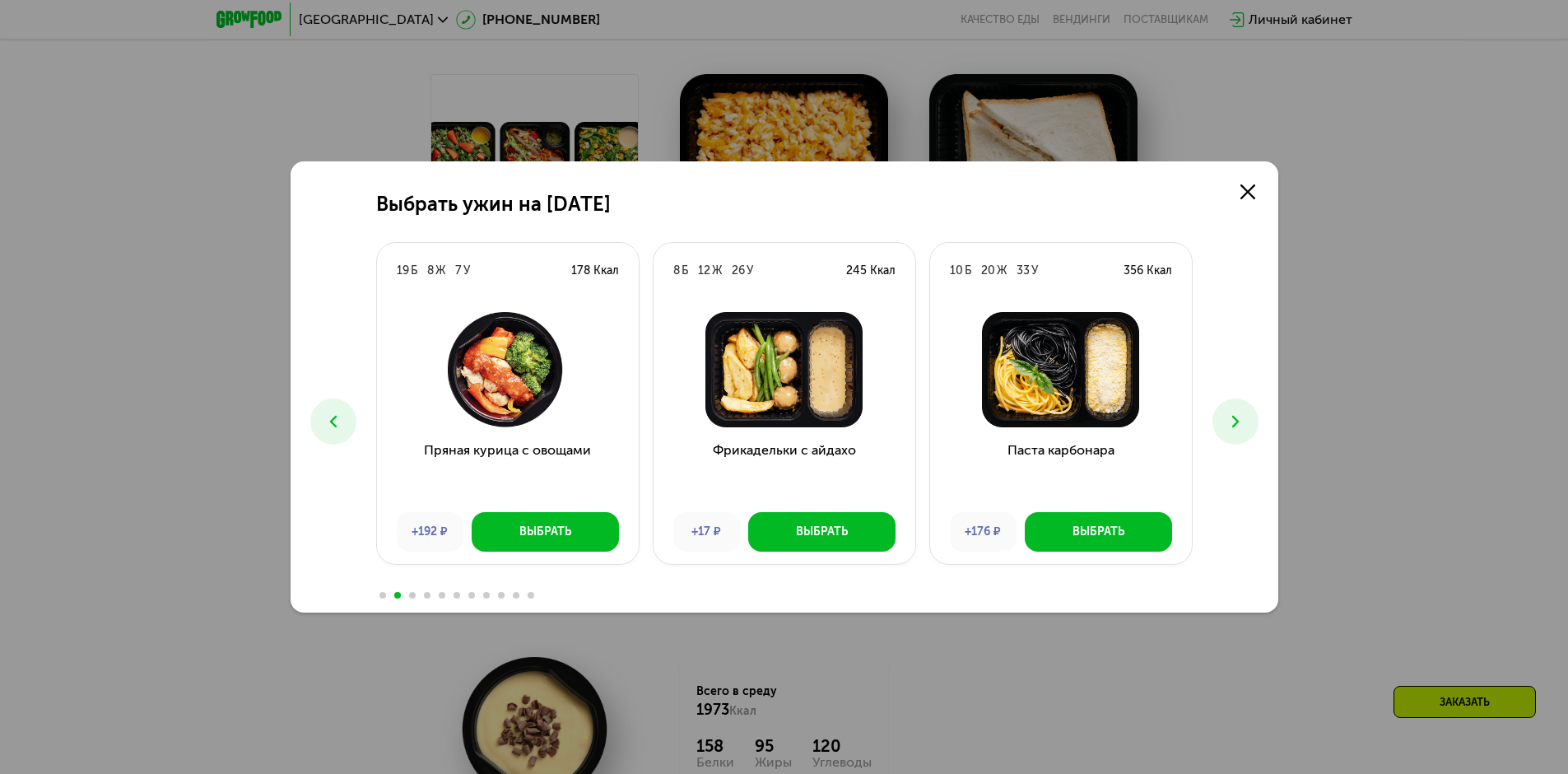
click at [996, 419] on button at bounding box center [1235, 421] width 46 height 46
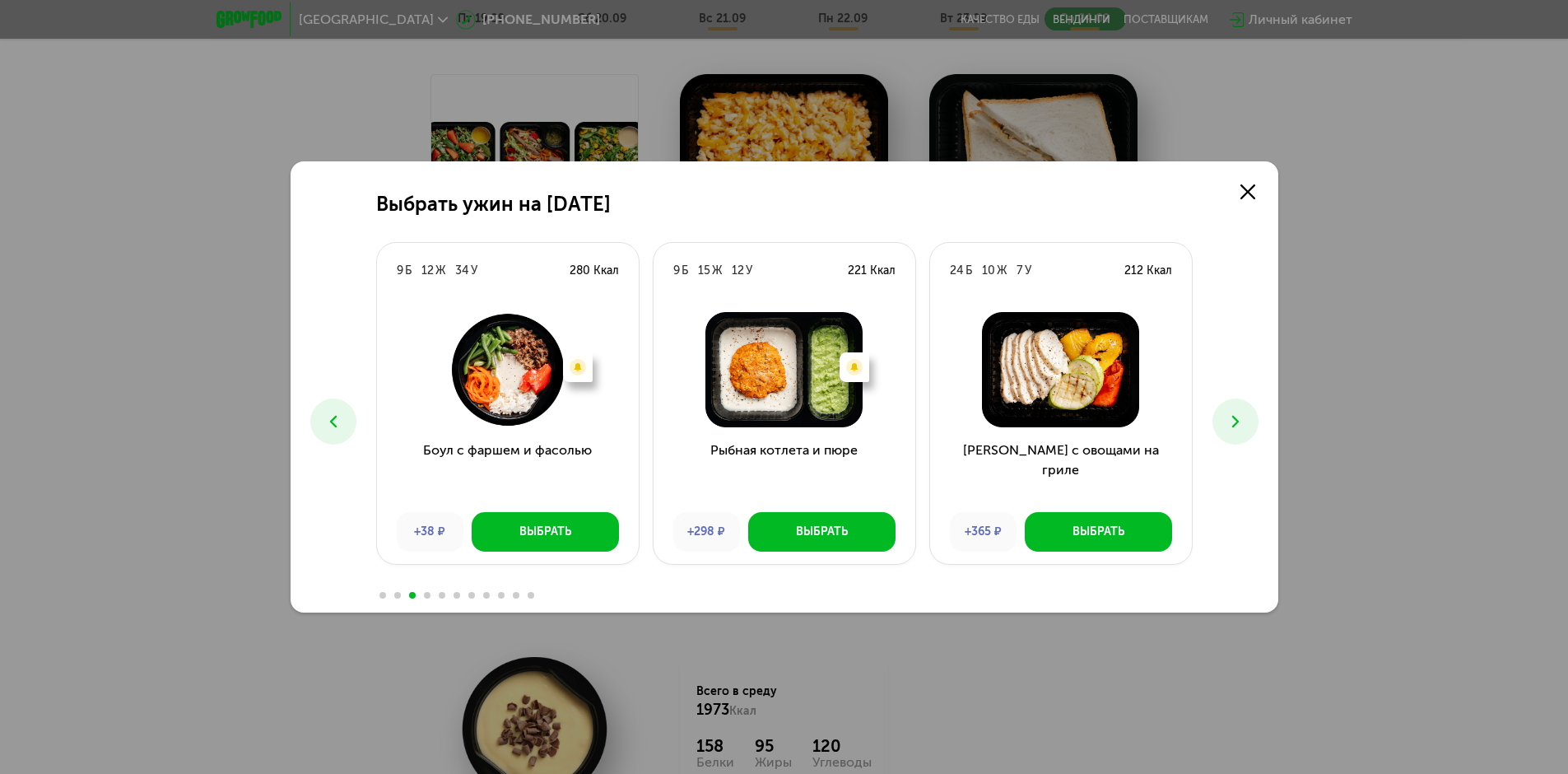
scroll to position [0, 0]
